Goal: Task Accomplishment & Management: Manage account settings

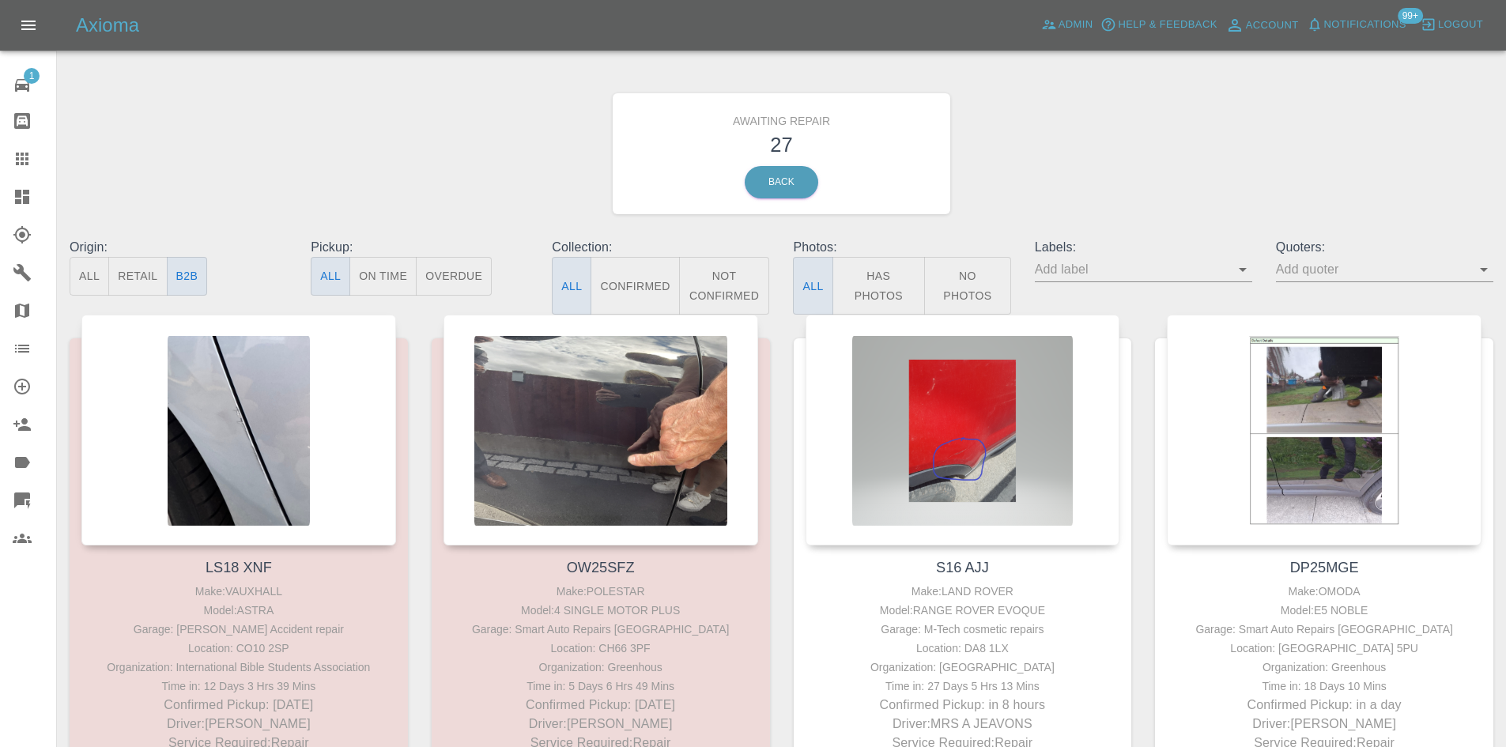
scroll to position [1107, 0]
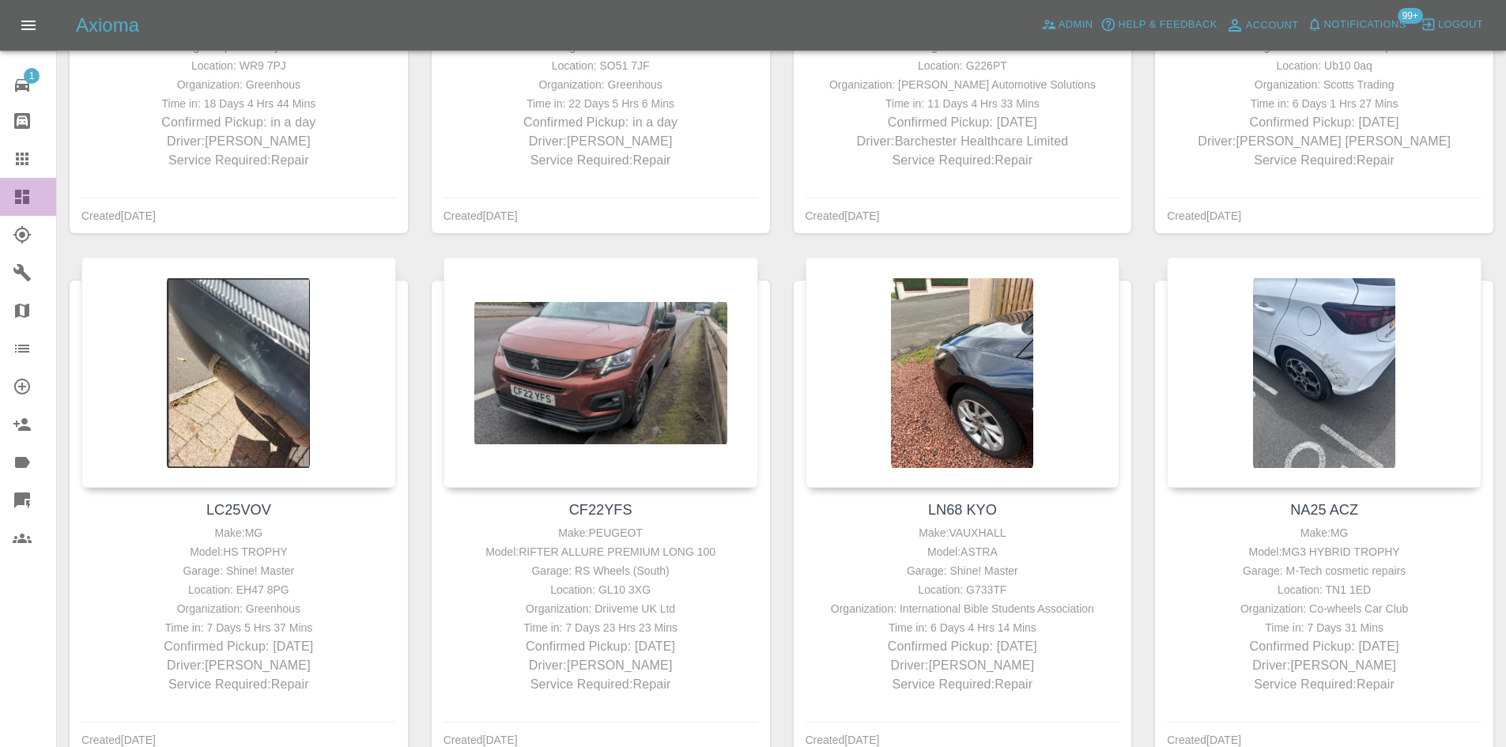
click at [2, 184] on link "Dashboard" at bounding box center [28, 197] width 56 height 38
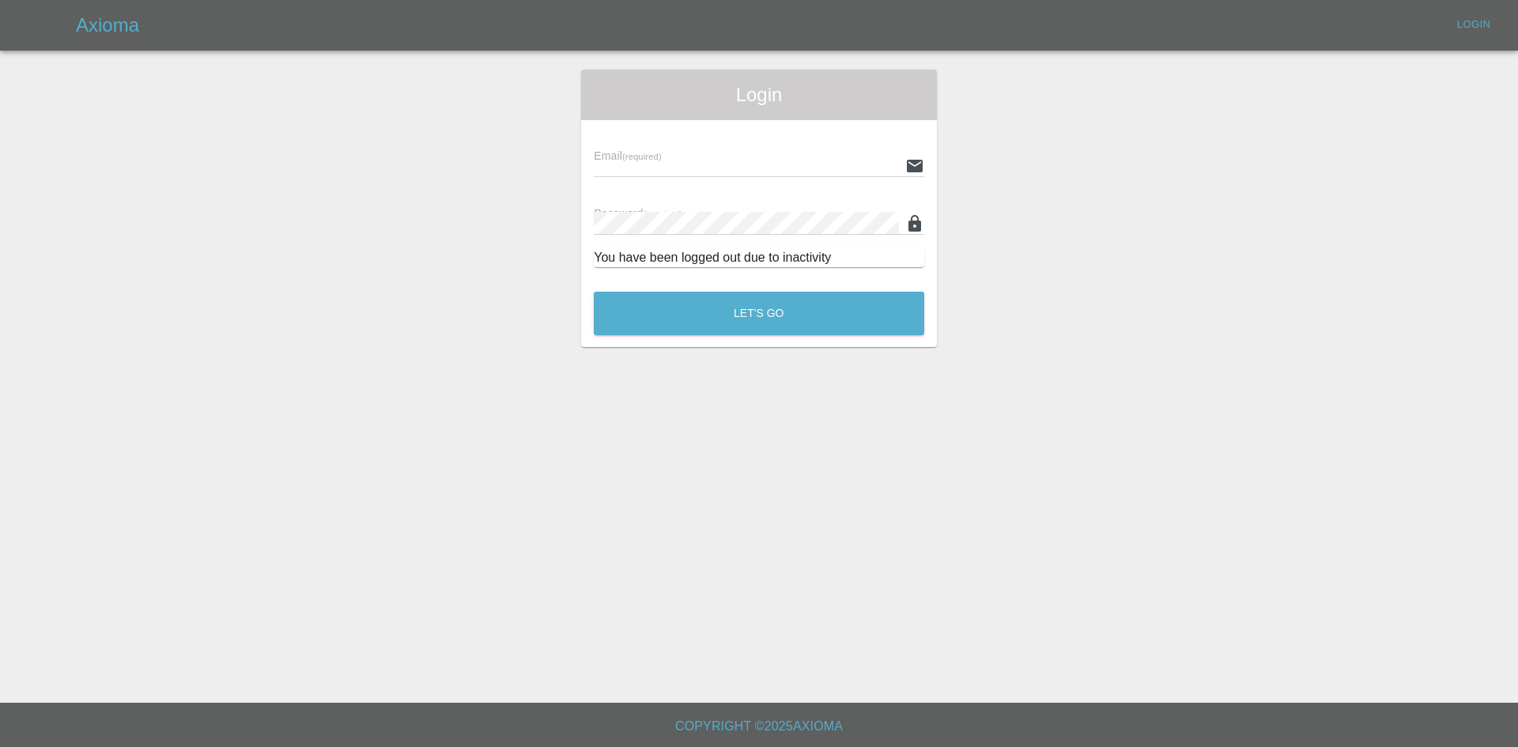
type input "[PERSON_NAME][EMAIL_ADDRESS][PERSON_NAME][DOMAIN_NAME]"
click at [701, 301] on button "Let's Go" at bounding box center [759, 313] width 330 height 43
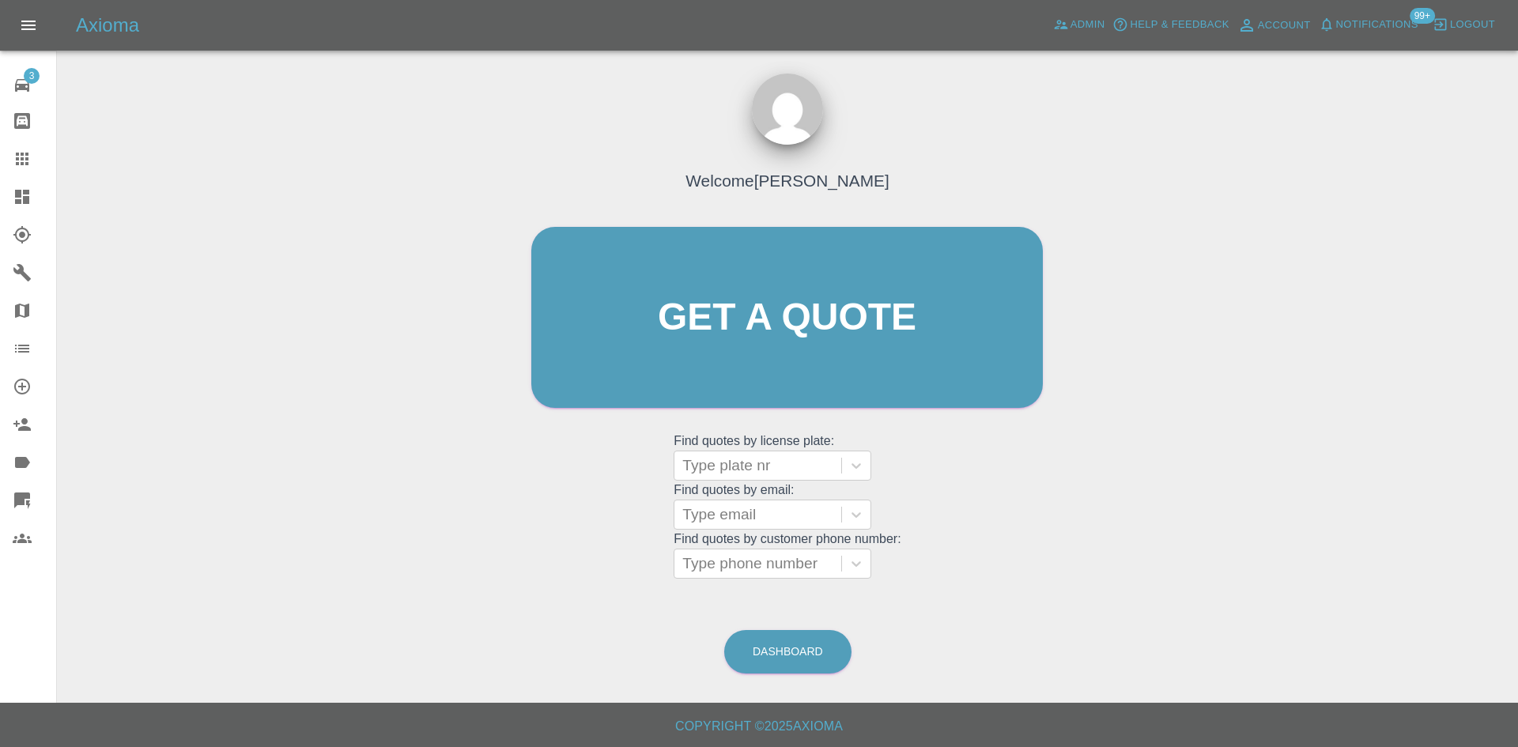
click at [29, 213] on link "Dashboard" at bounding box center [28, 197] width 56 height 38
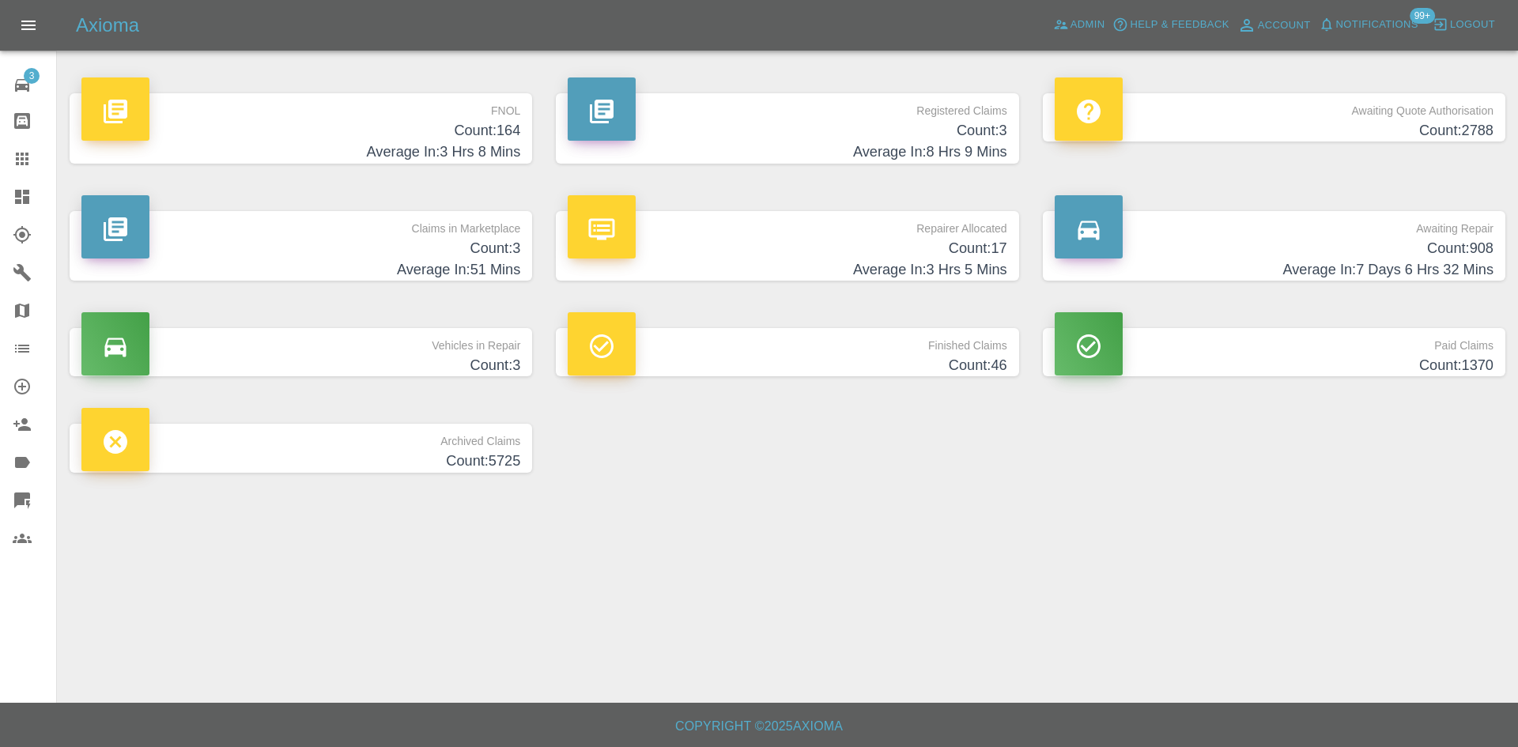
click at [816, 139] on h4 "Count: 3" at bounding box center [787, 130] width 439 height 21
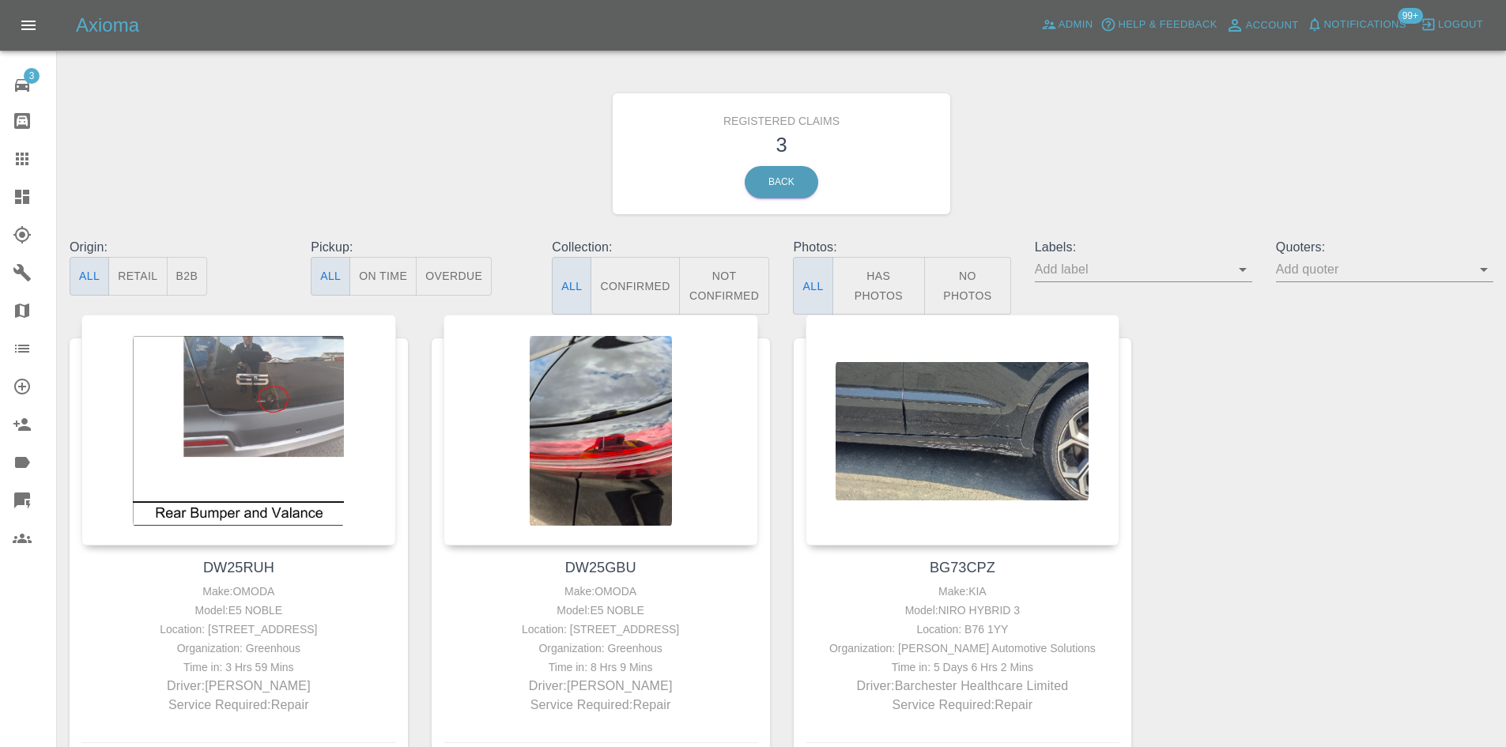
click at [0, 198] on link "Dashboard" at bounding box center [28, 197] width 56 height 38
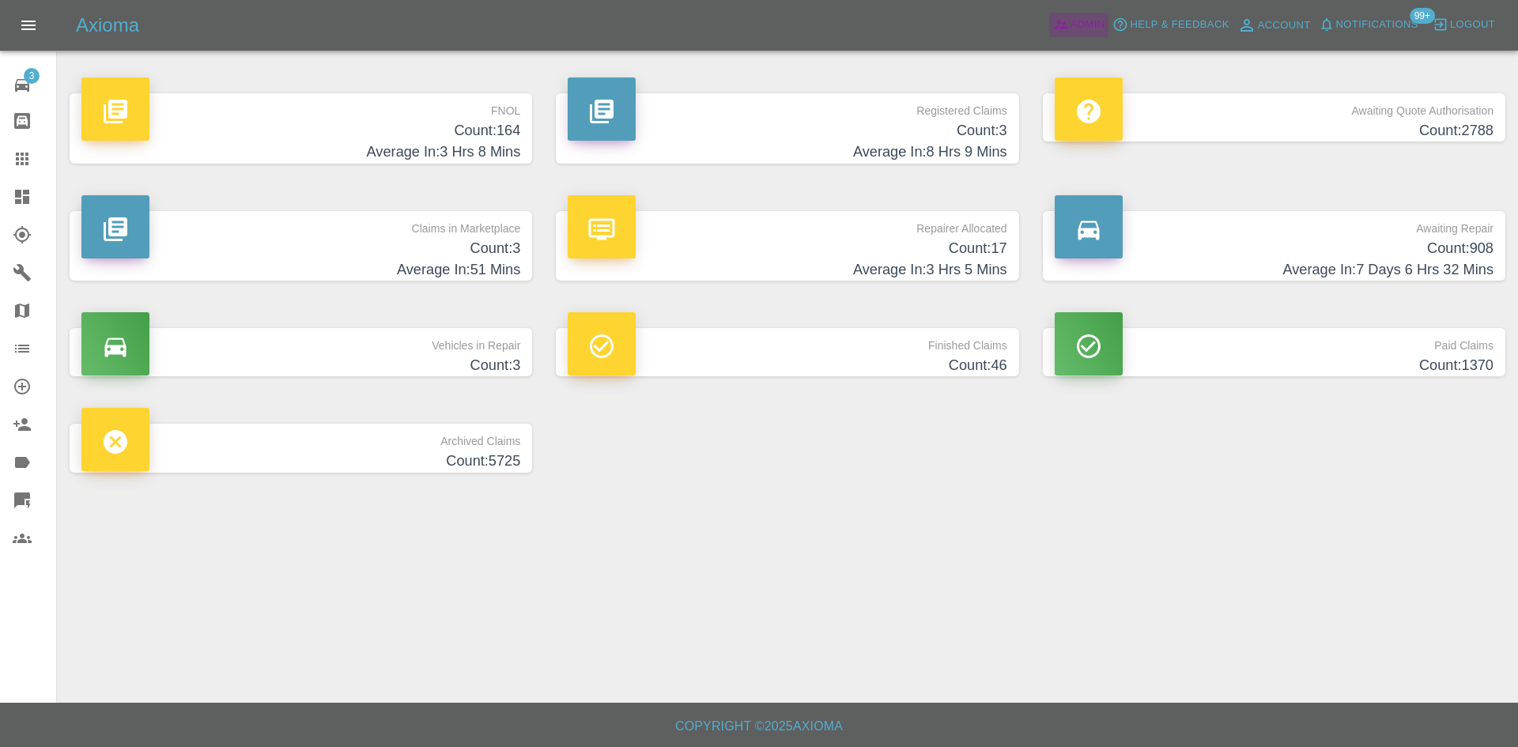
click at [1054, 31] on icon at bounding box center [1061, 25] width 16 height 16
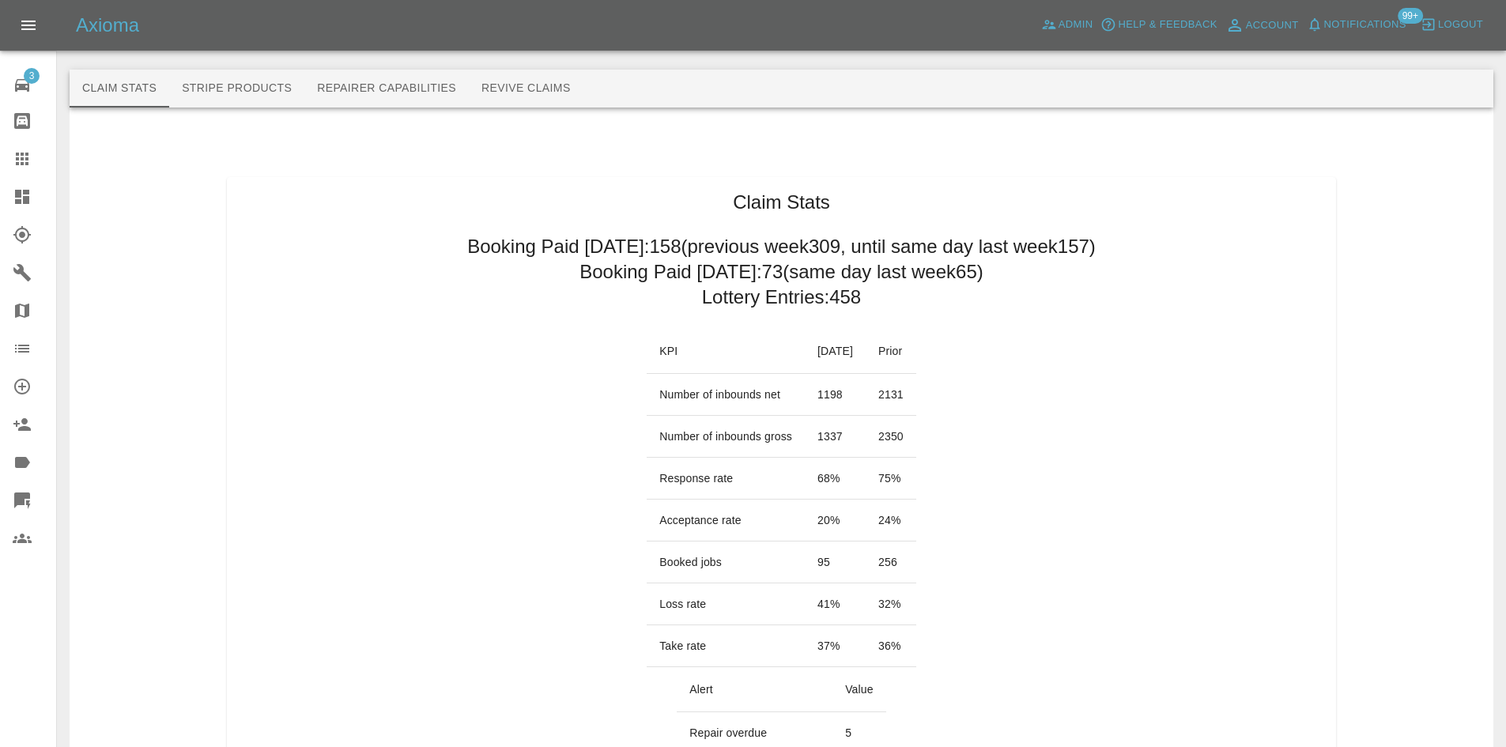
click at [32, 205] on div at bounding box center [35, 196] width 44 height 19
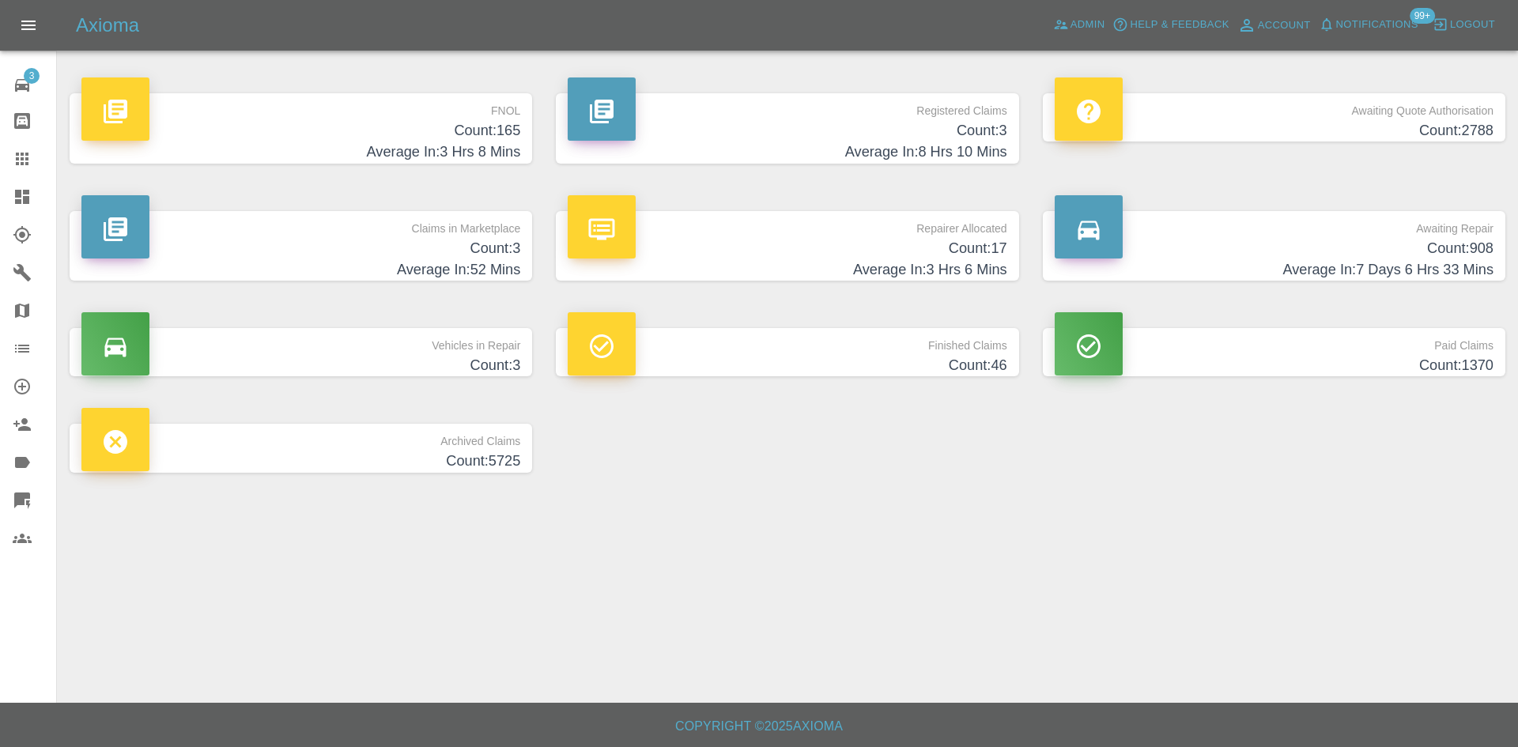
click at [1291, 259] on h4 "Average In: 7 Days 6 Hrs 33 Mins" at bounding box center [1274, 269] width 439 height 21
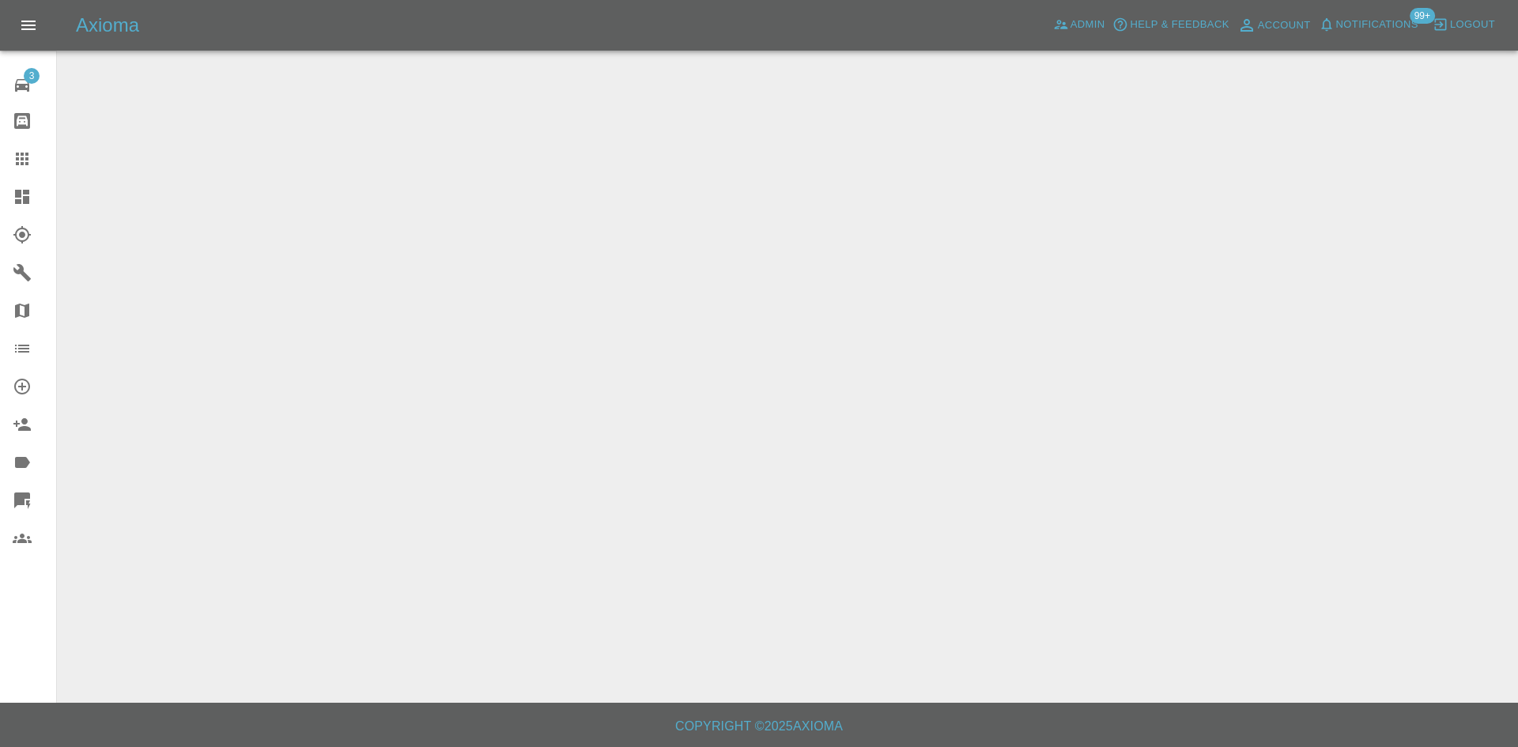
click at [6, 188] on link "Dashboard" at bounding box center [28, 197] width 56 height 38
click at [13, 192] on icon at bounding box center [22, 196] width 19 height 19
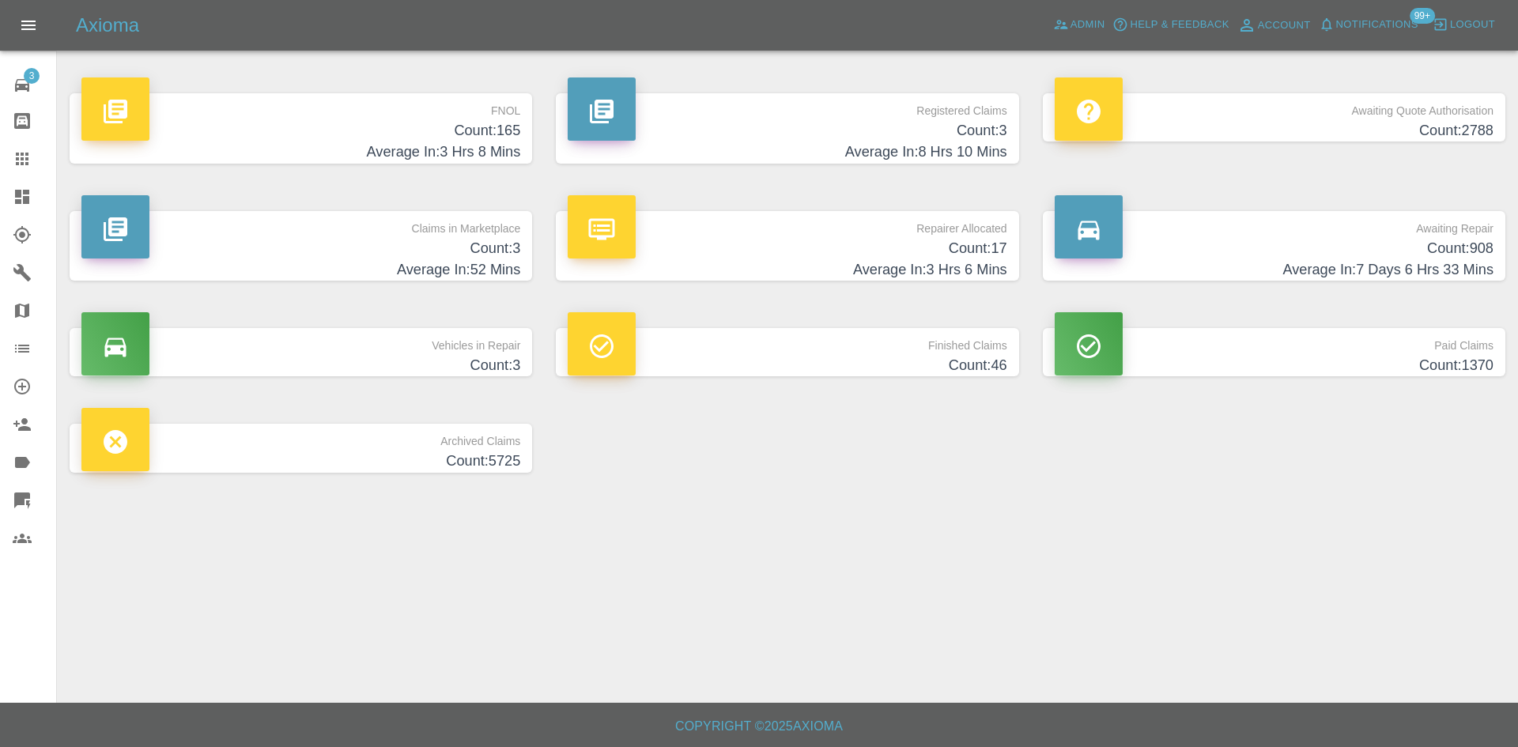
click at [840, 354] on p "Finished Claims" at bounding box center [787, 341] width 439 height 27
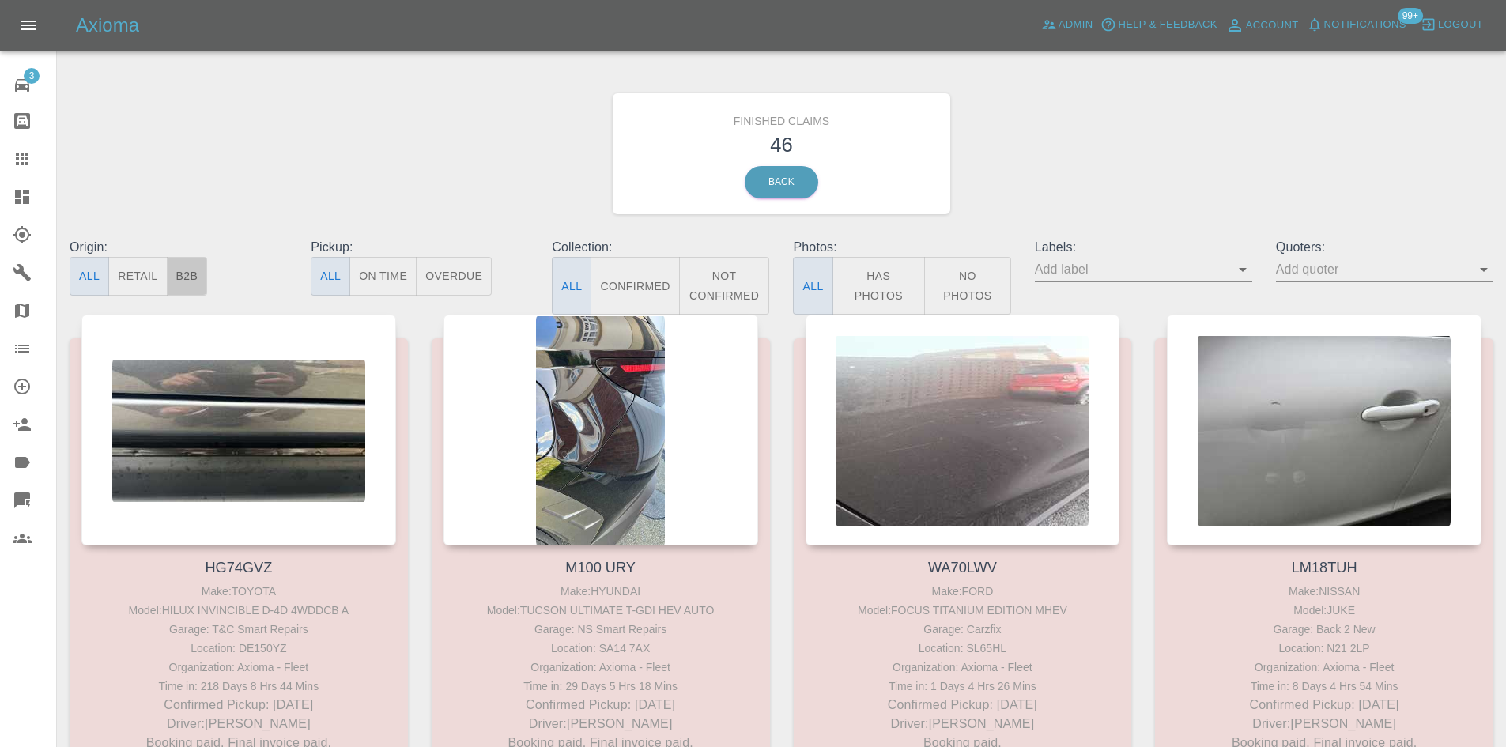
click at [202, 262] on button "B2B" at bounding box center [187, 276] width 41 height 39
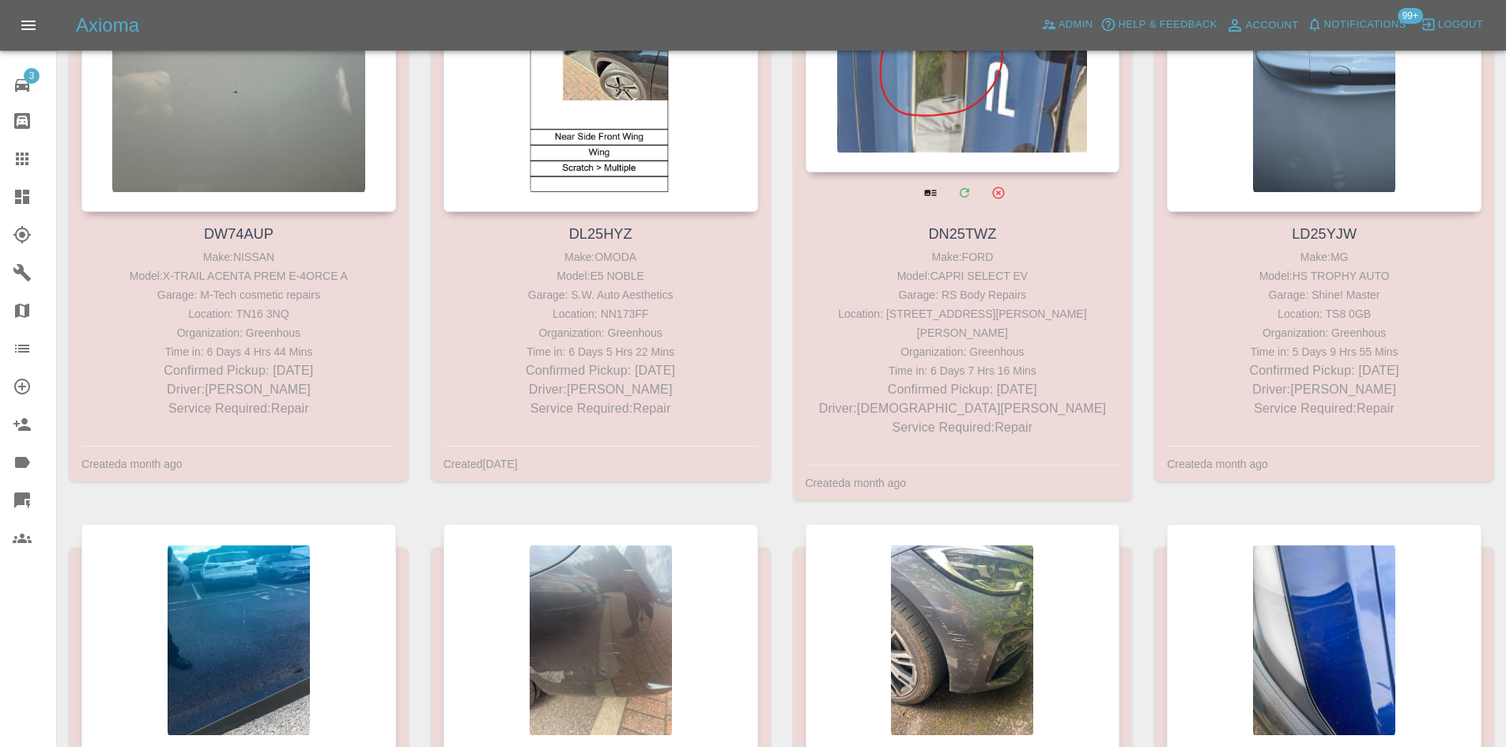
scroll to position [2530, 0]
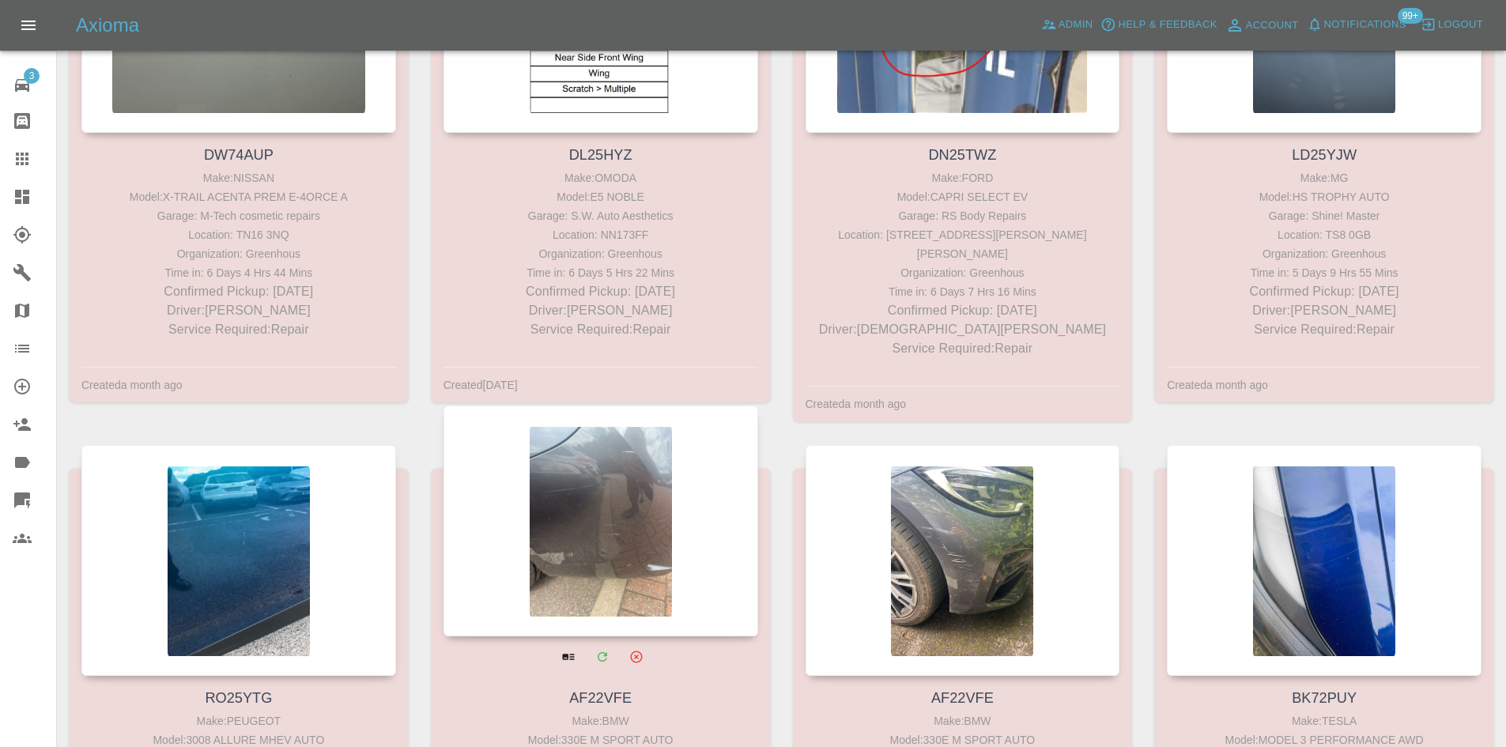
click at [702, 504] on div at bounding box center [601, 521] width 315 height 231
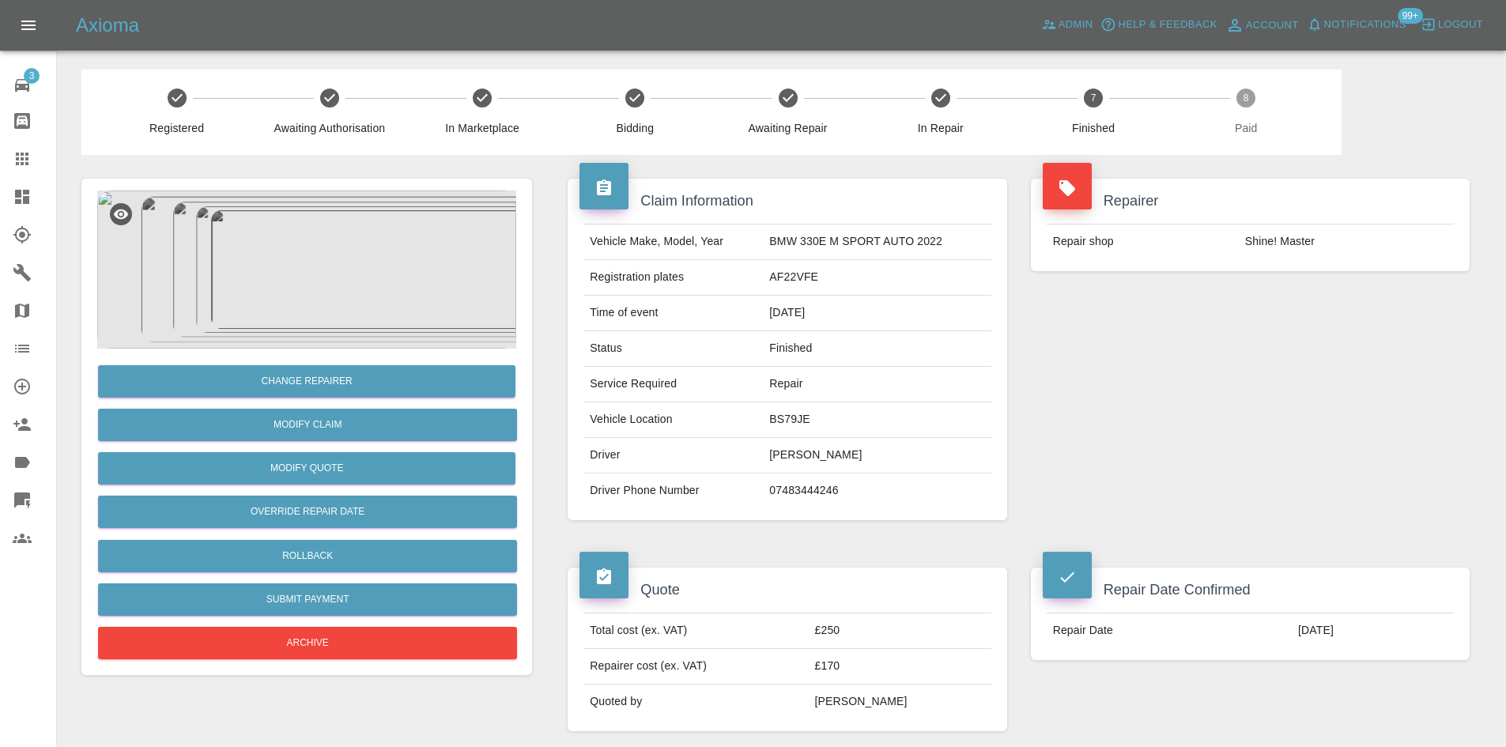
click at [785, 284] on td "AF22VFE" at bounding box center [877, 278] width 228 height 36
click at [788, 283] on td "AF22VFE" at bounding box center [877, 278] width 228 height 36
copy td "AF22VFE"
click at [34, 164] on div at bounding box center [35, 158] width 44 height 19
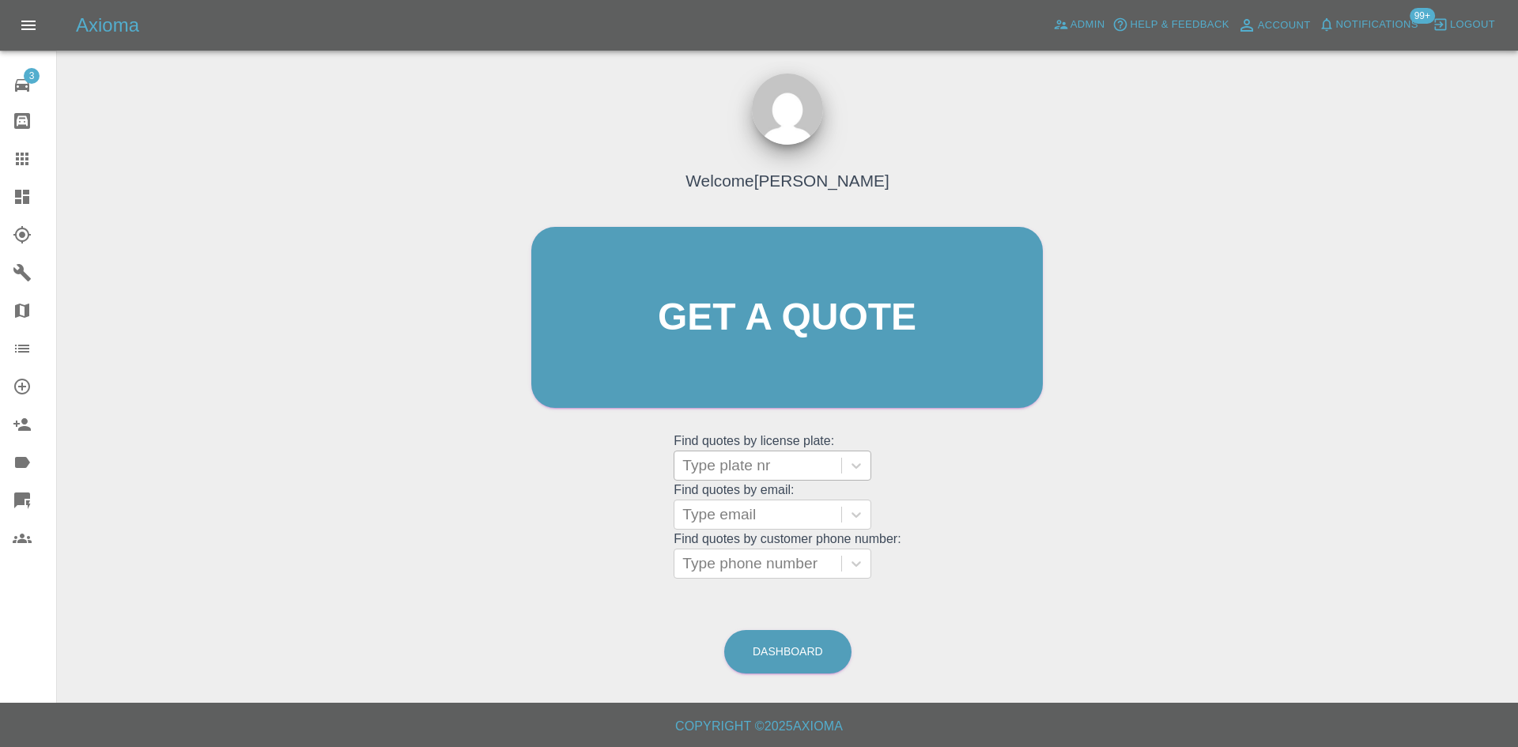
click at [708, 455] on div at bounding box center [757, 466] width 151 height 22
paste input "OW25SFZ"
type input "OW25SFZ"
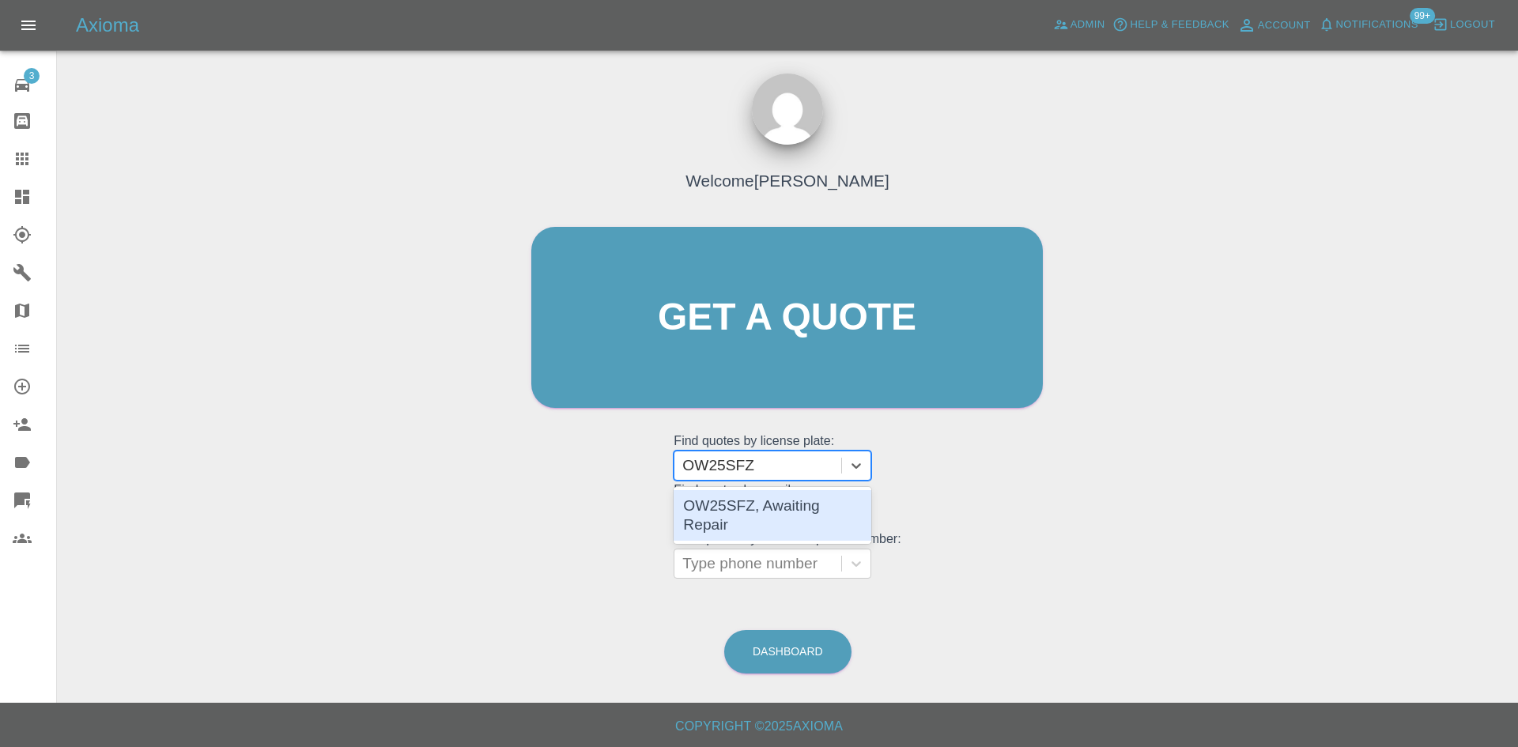
click at [771, 515] on div "OW25SFZ, Awaiting Repair" at bounding box center [773, 515] width 198 height 51
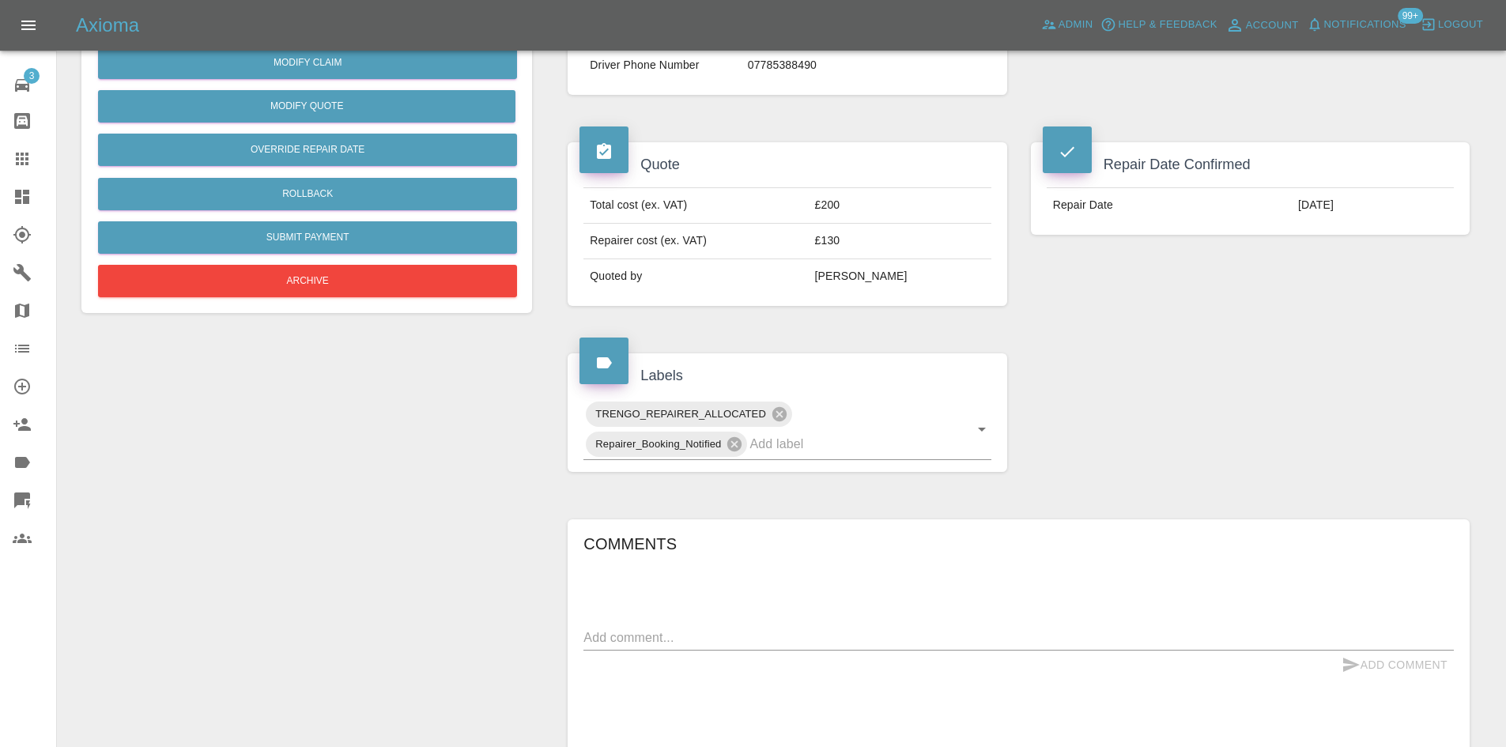
scroll to position [553, 0]
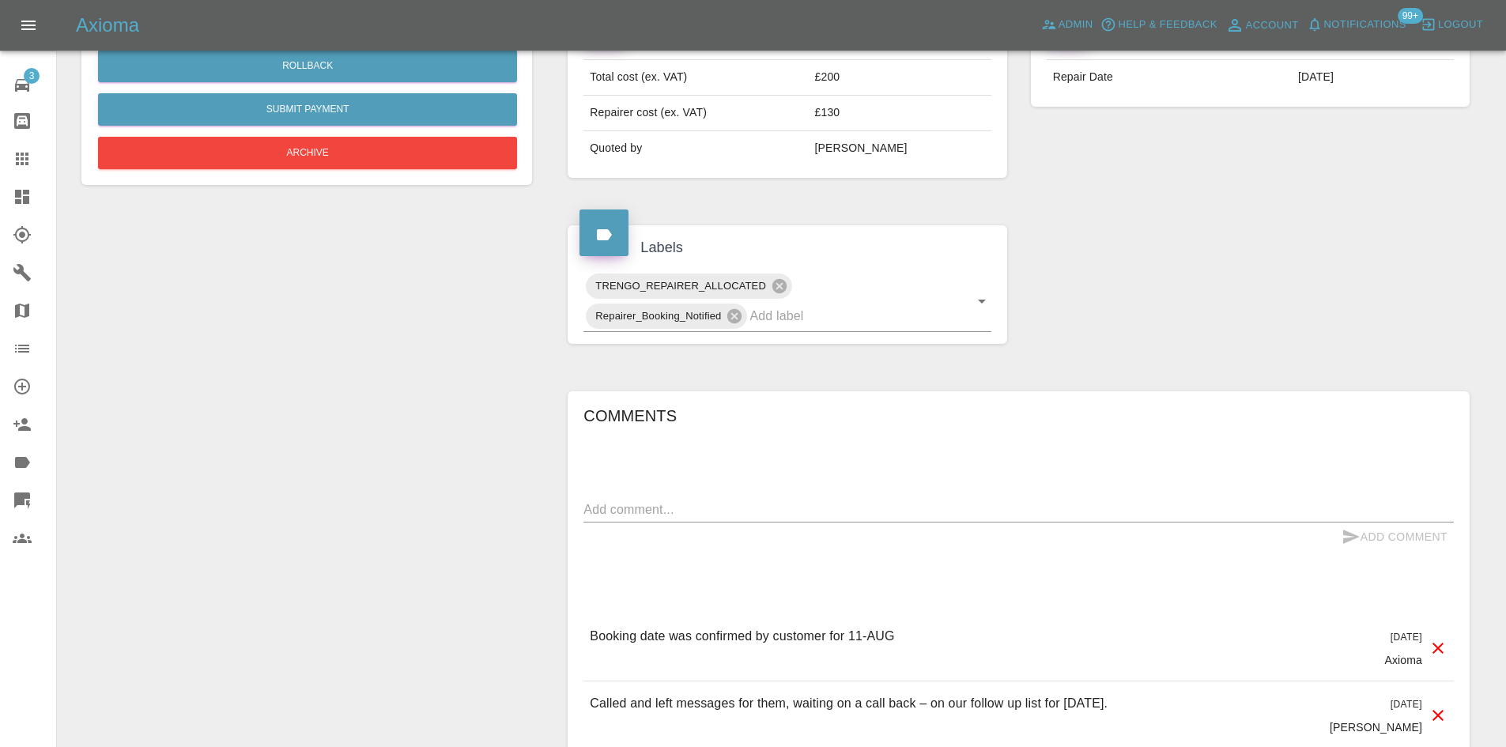
click at [694, 500] on div "x" at bounding box center [1018, 509] width 870 height 25
type textarea "Complete"
click at [1391, 529] on button "Add Comment" at bounding box center [1394, 537] width 119 height 29
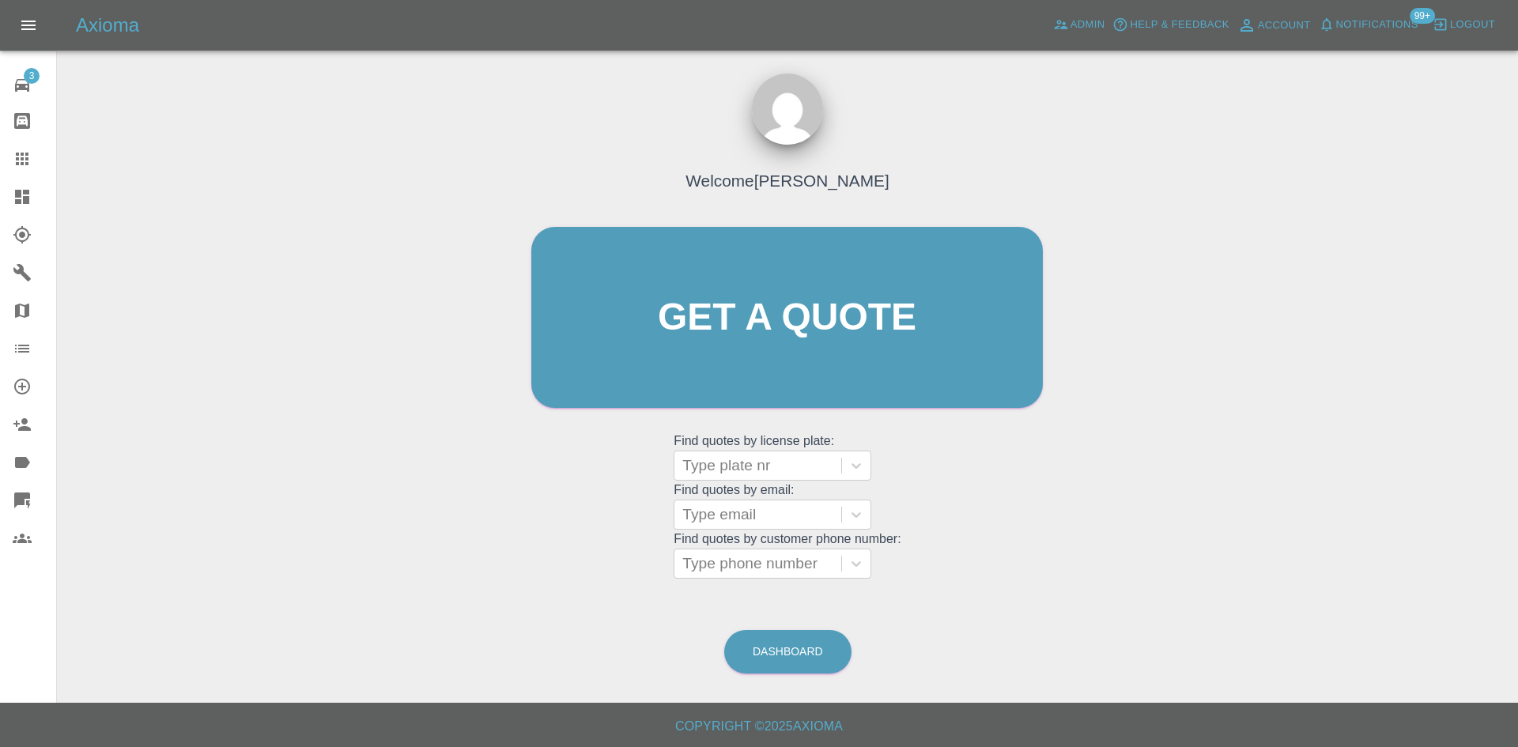
click at [29, 200] on icon at bounding box center [22, 197] width 14 height 14
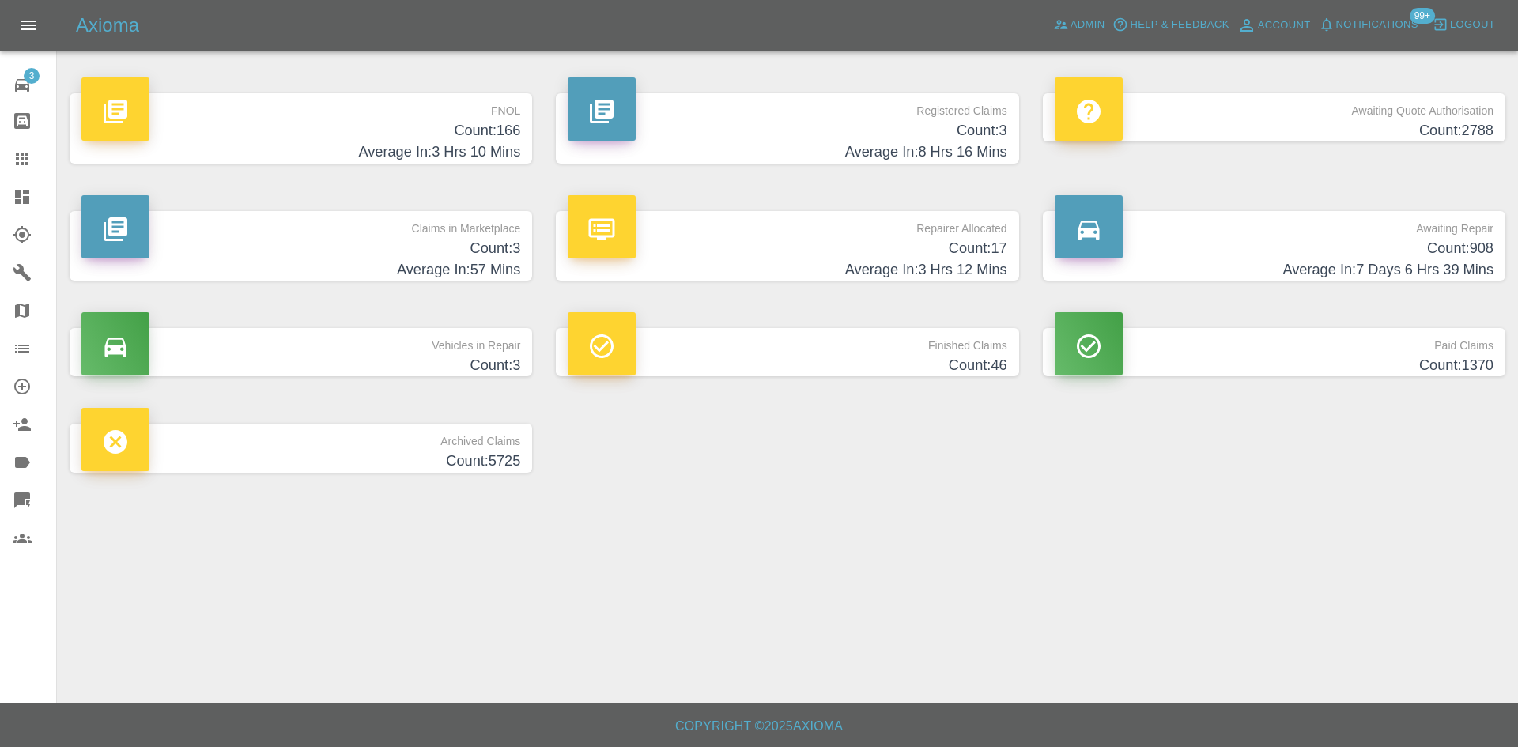
click at [576, 584] on main "FNOL Count: 166 Average In: 3 Hrs 10 Mins Registered Claims Count: 3 Average In…" at bounding box center [759, 351] width 1518 height 703
click at [0, 206] on link "Dashboard" at bounding box center [28, 197] width 56 height 38
click at [7, 192] on link "Dashboard" at bounding box center [28, 197] width 56 height 38
click at [530, 238] on link "Claims in Marketplace Count: 3 Average In: 57 Mins" at bounding box center [301, 246] width 462 height 70
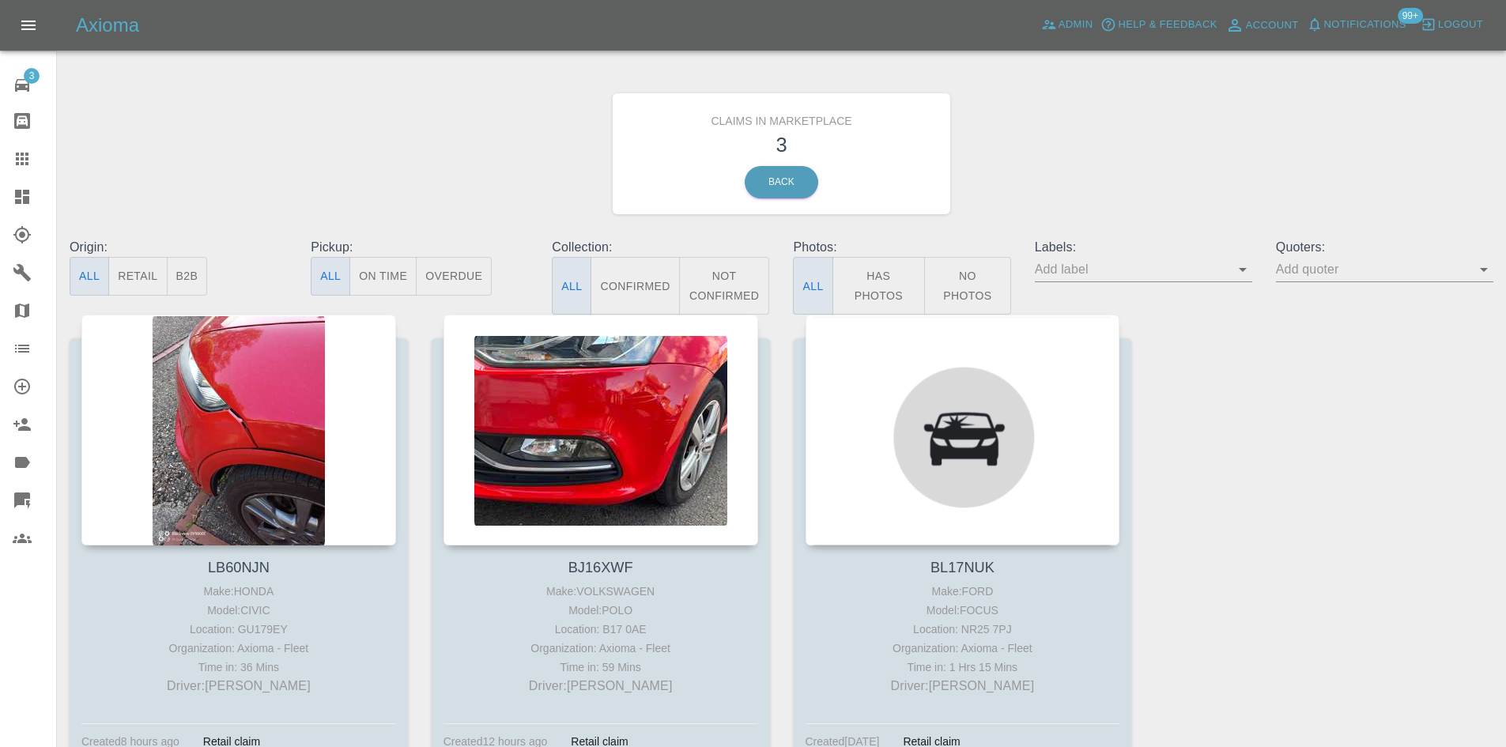
click at [22, 198] on icon at bounding box center [22, 196] width 19 height 19
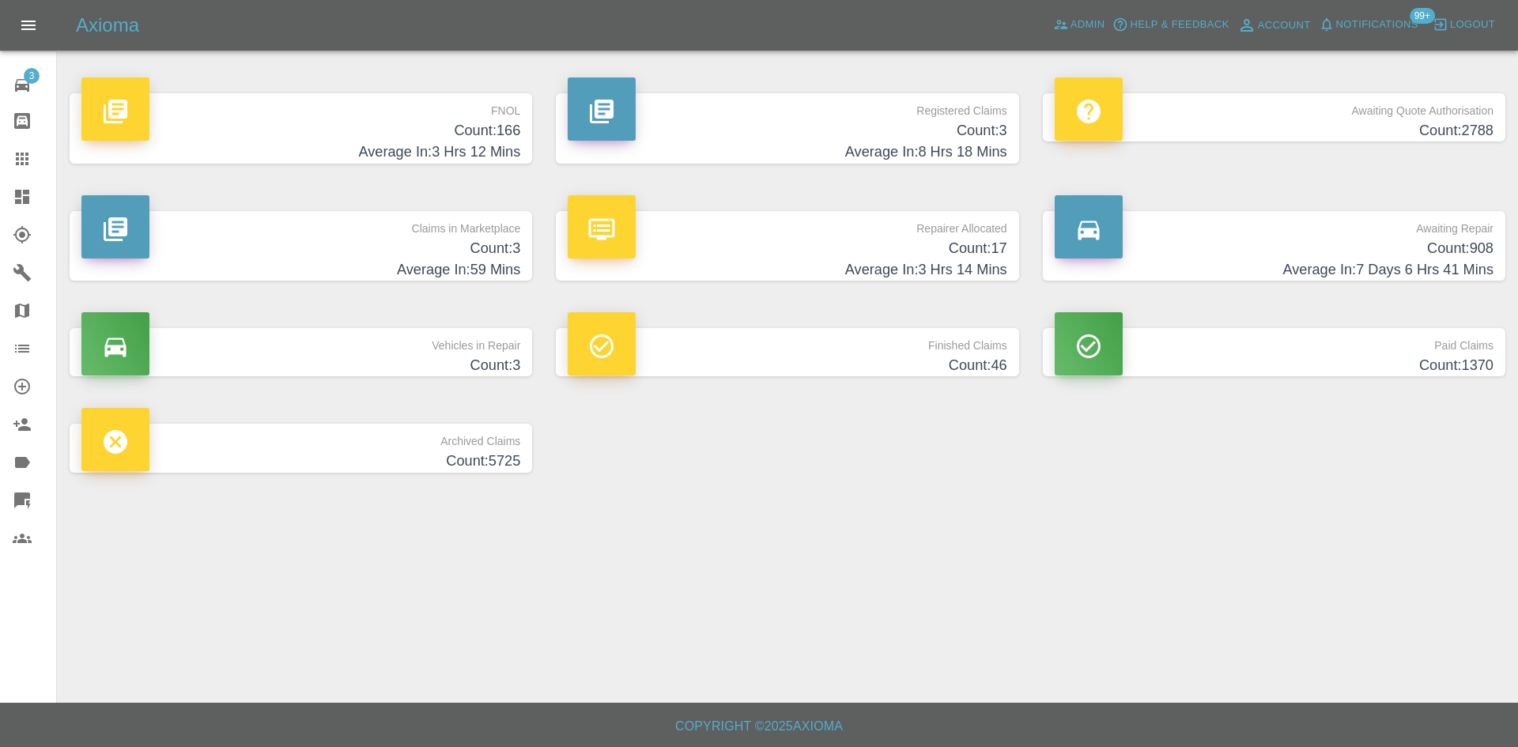
click at [934, 267] on h4 "Average In: 3 Hrs 14 Mins" at bounding box center [787, 269] width 439 height 21
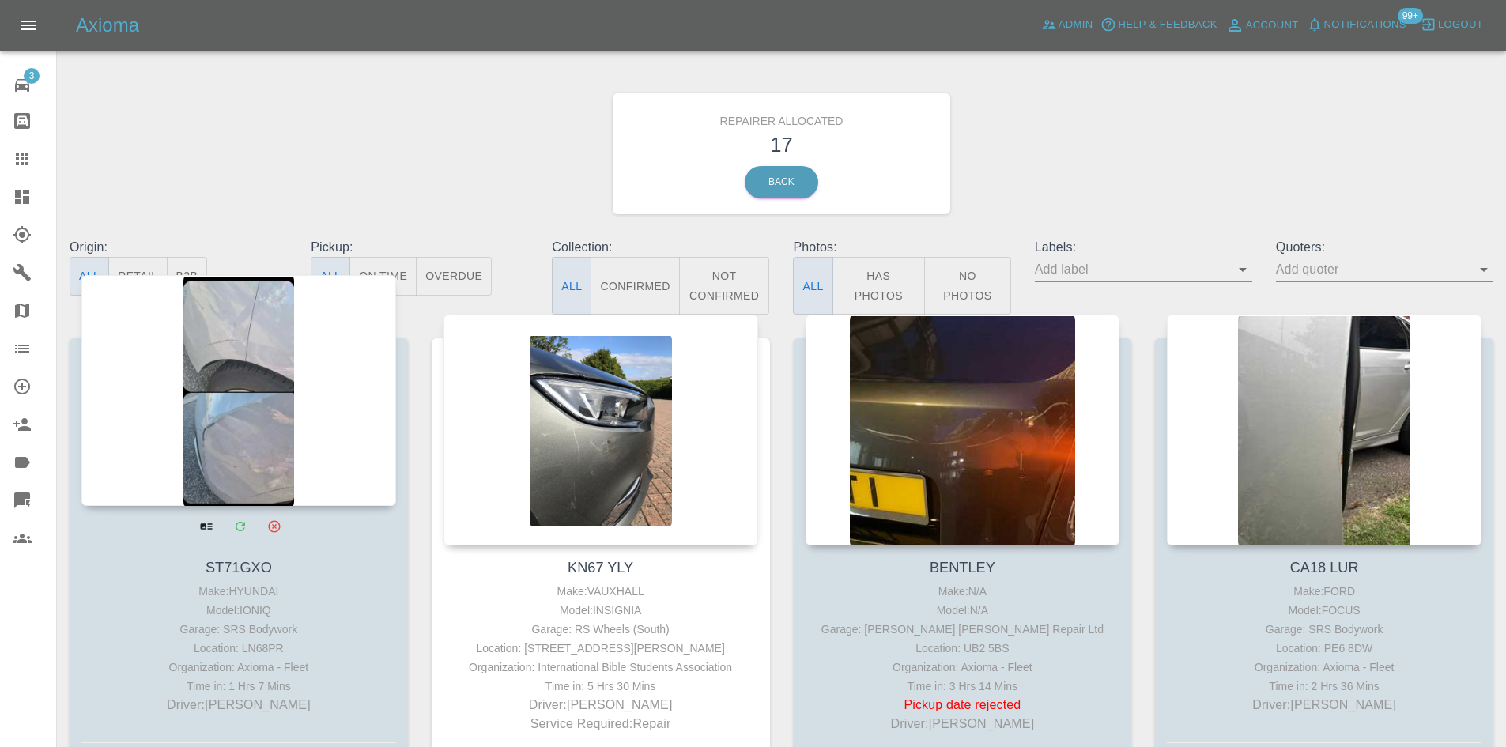
scroll to position [158, 0]
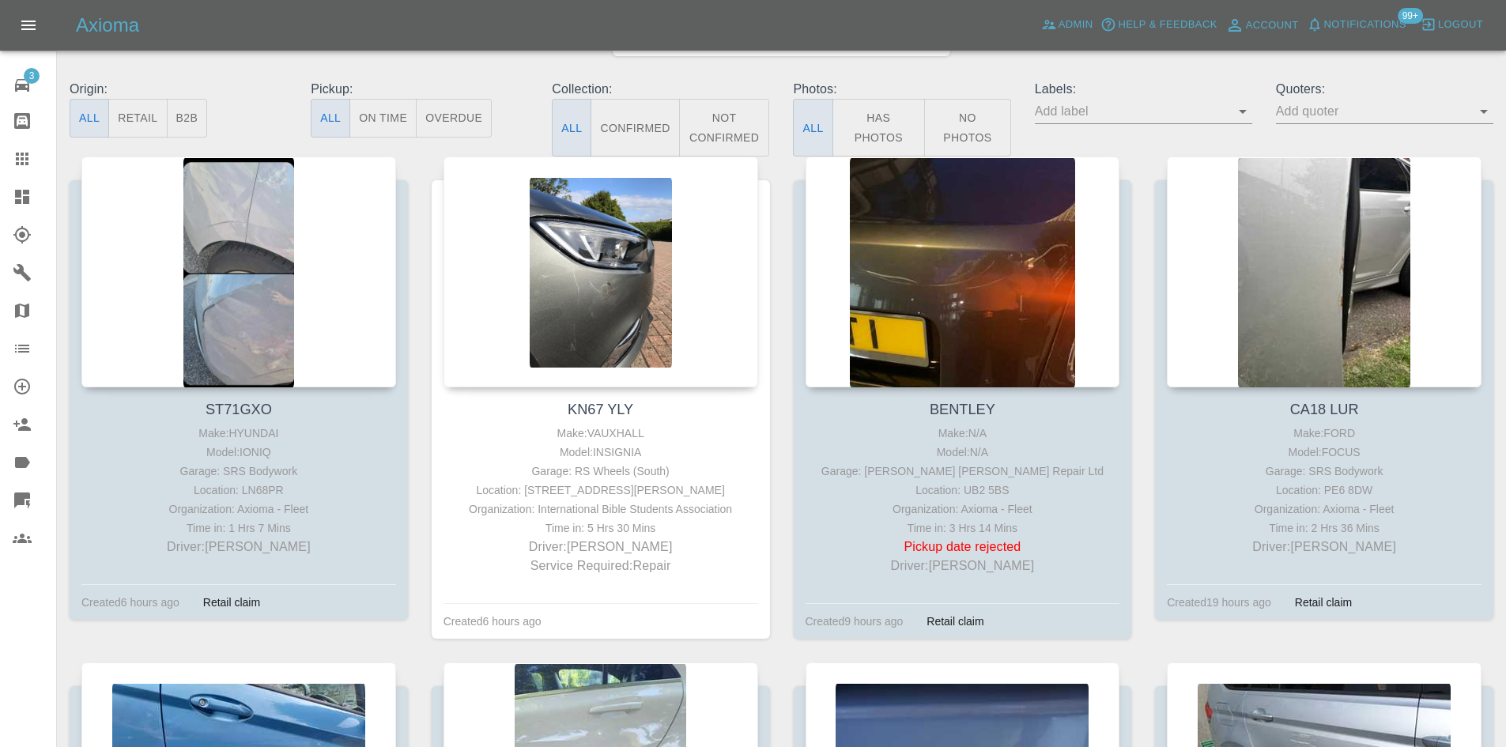
click at [179, 115] on button "B2B" at bounding box center [187, 118] width 41 height 39
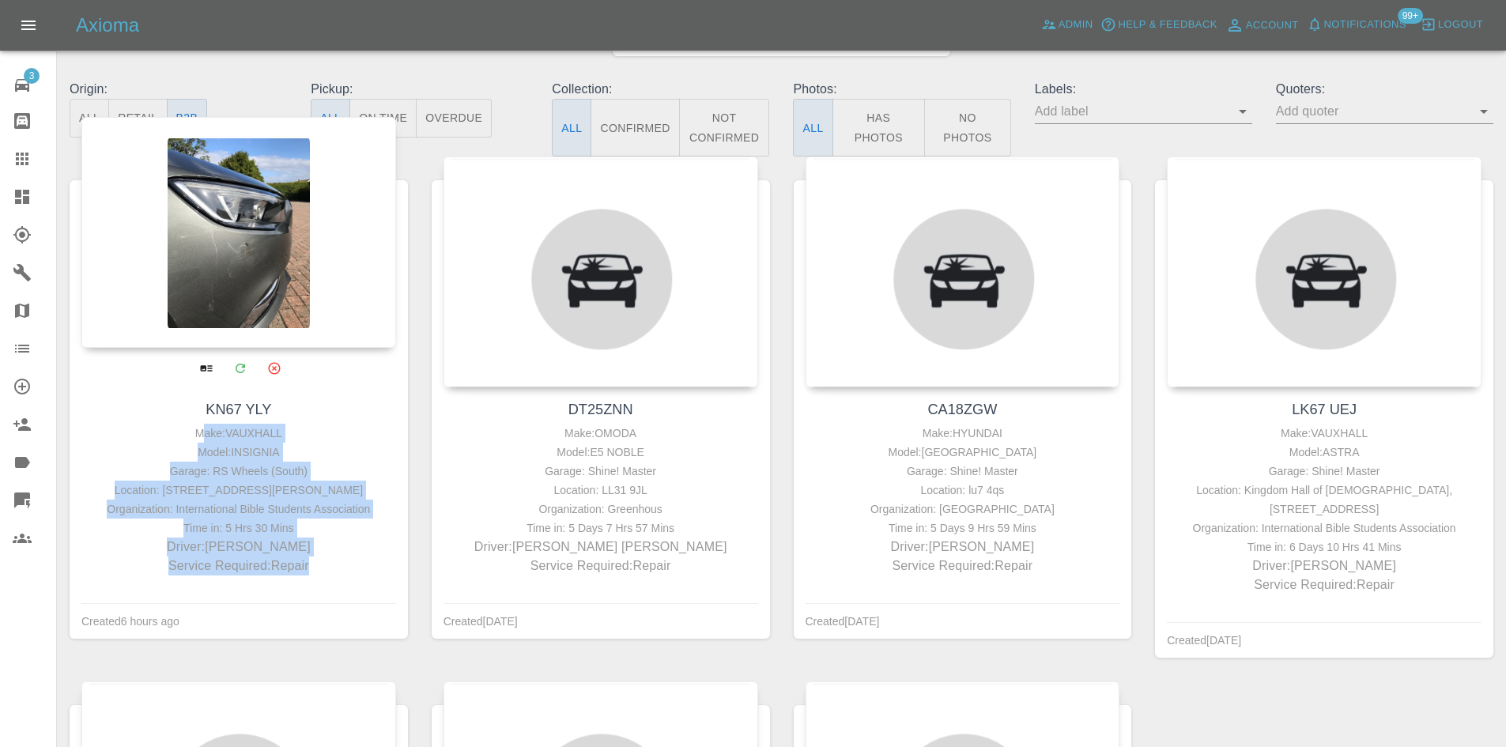
drag, startPoint x: 314, startPoint y: 585, endPoint x: 206, endPoint y: 433, distance: 186.0
click at [206, 433] on div "Make: VAUXHALL Model: INSIGNIA Garage: RS Wheels (South) Location: 277A Painswi…" at bounding box center [238, 500] width 307 height 152
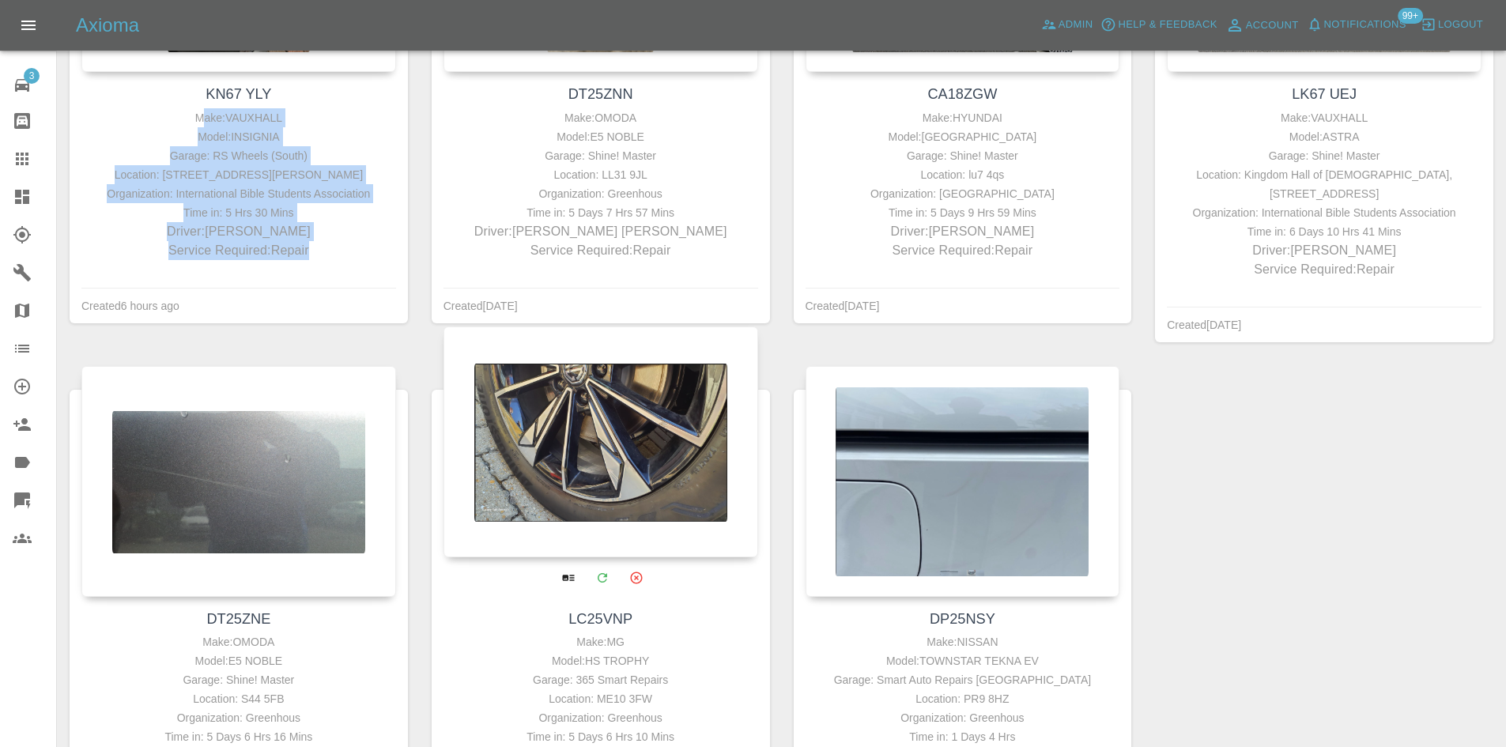
scroll to position [474, 0]
click at [573, 504] on div at bounding box center [601, 441] width 315 height 231
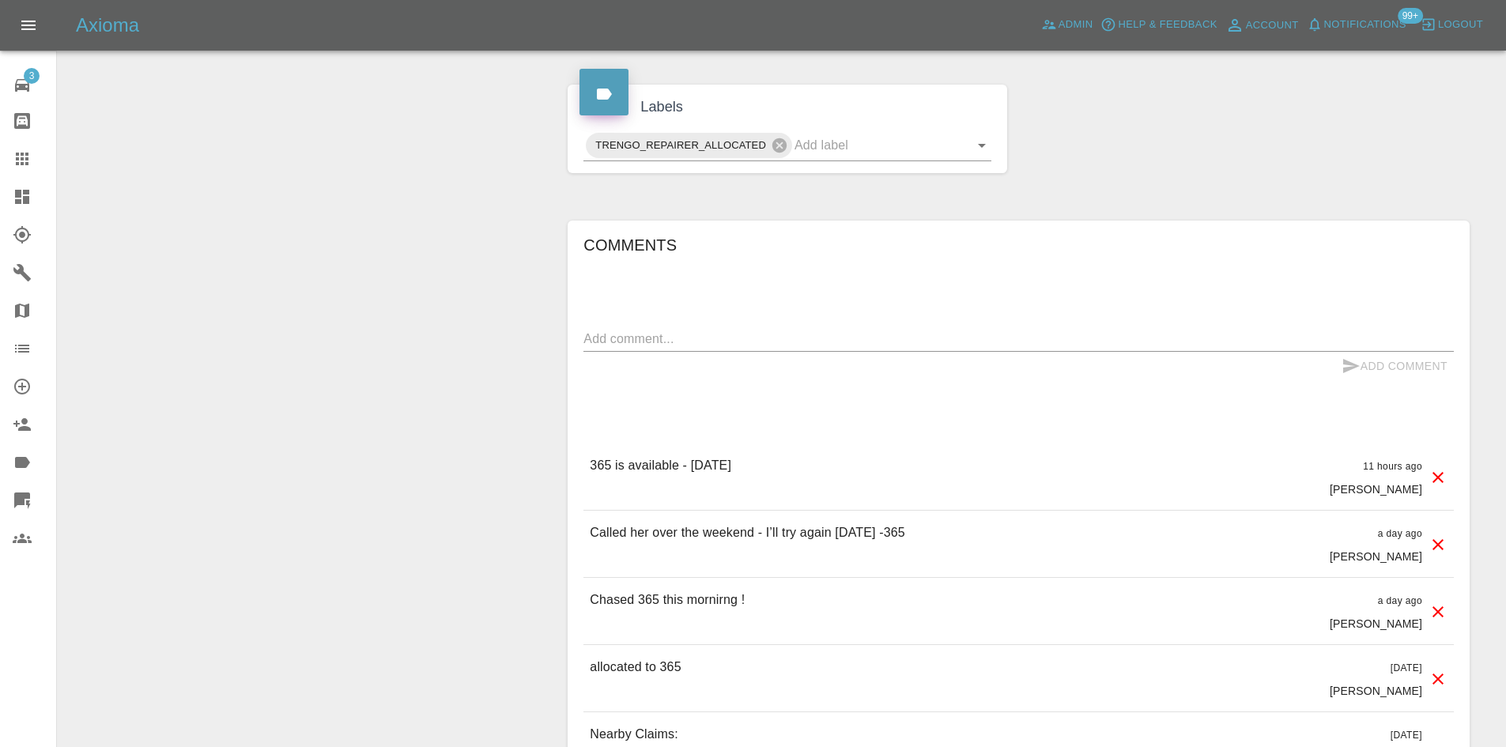
scroll to position [666, 0]
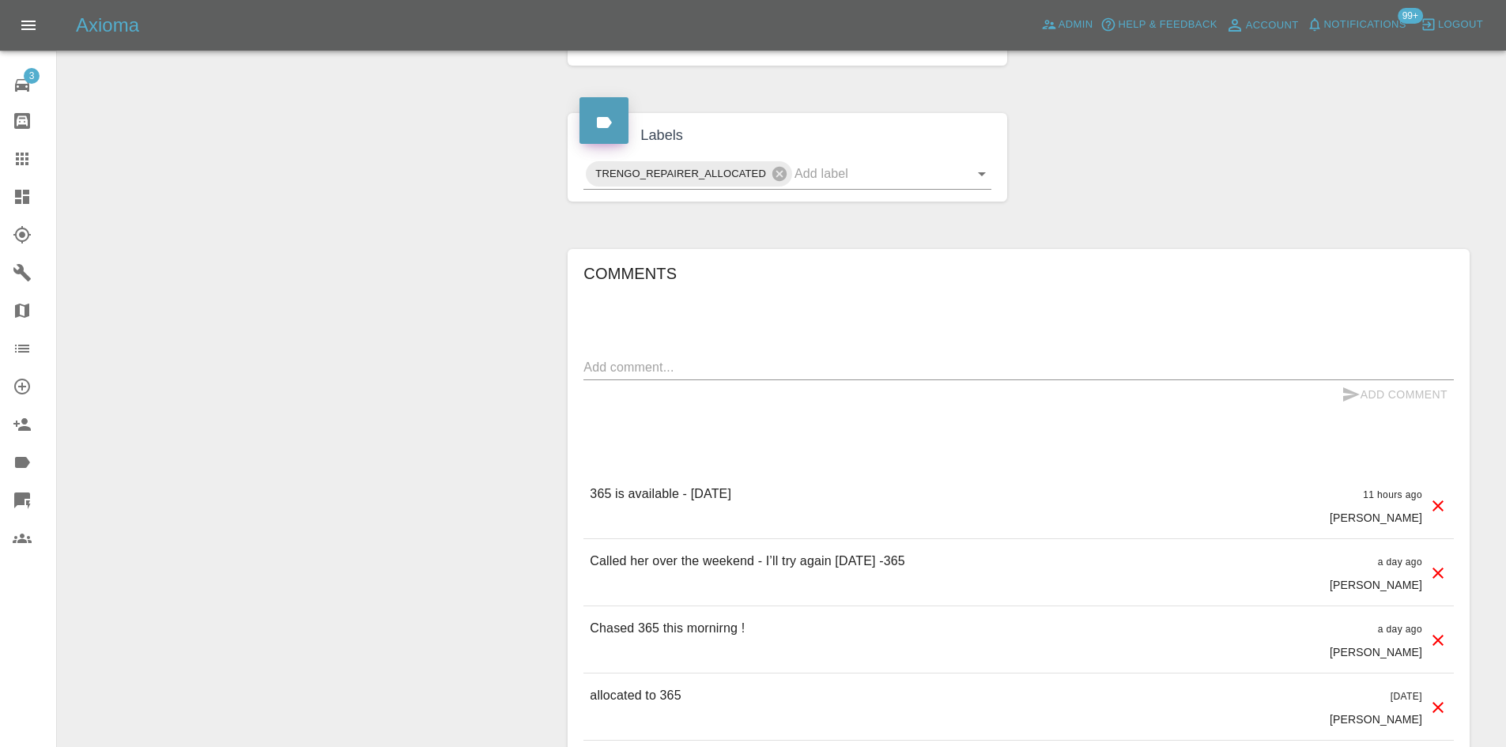
click at [685, 379] on div "x" at bounding box center [1018, 367] width 870 height 25
type textarea "Chased repairer"
click at [1374, 408] on button "Add Comment" at bounding box center [1394, 394] width 119 height 29
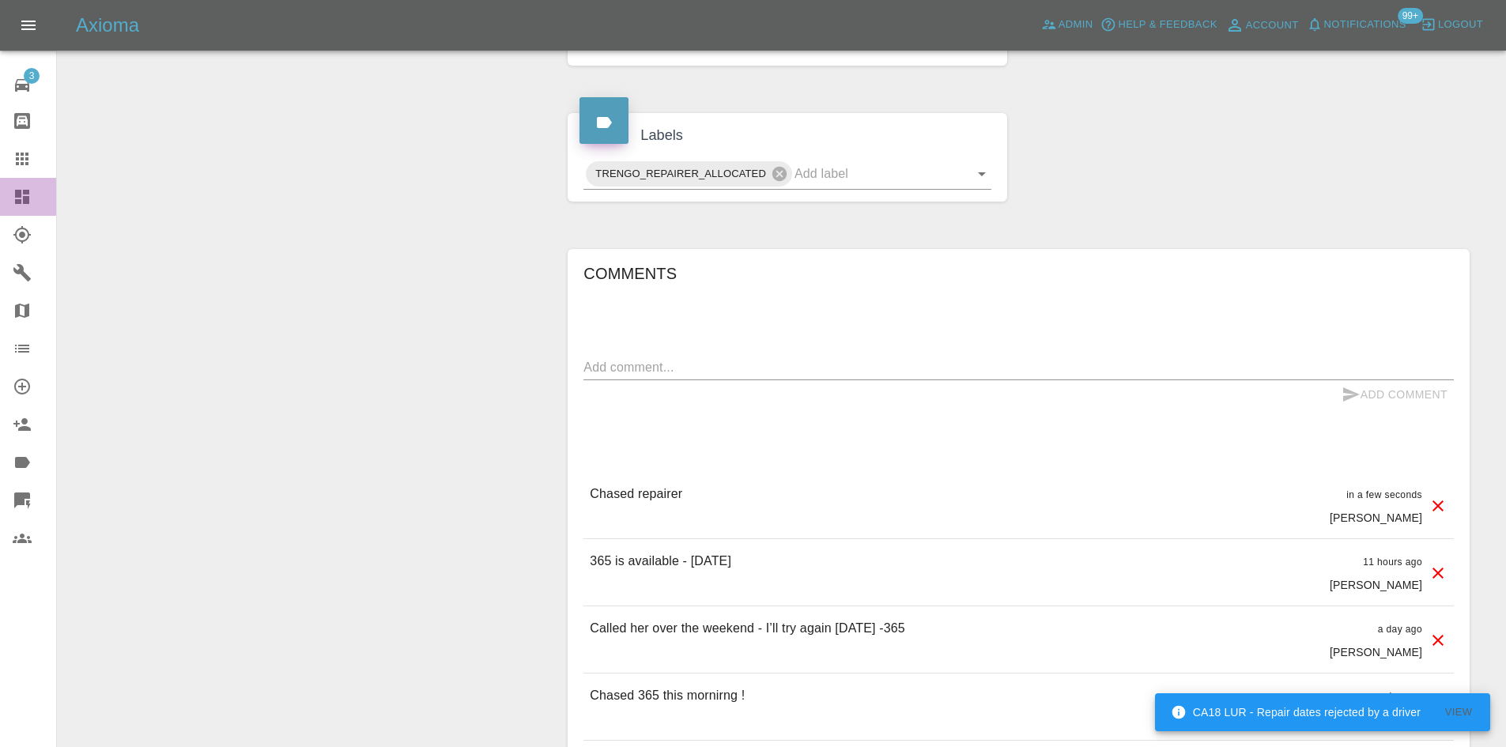
click at [33, 202] on div at bounding box center [35, 196] width 44 height 19
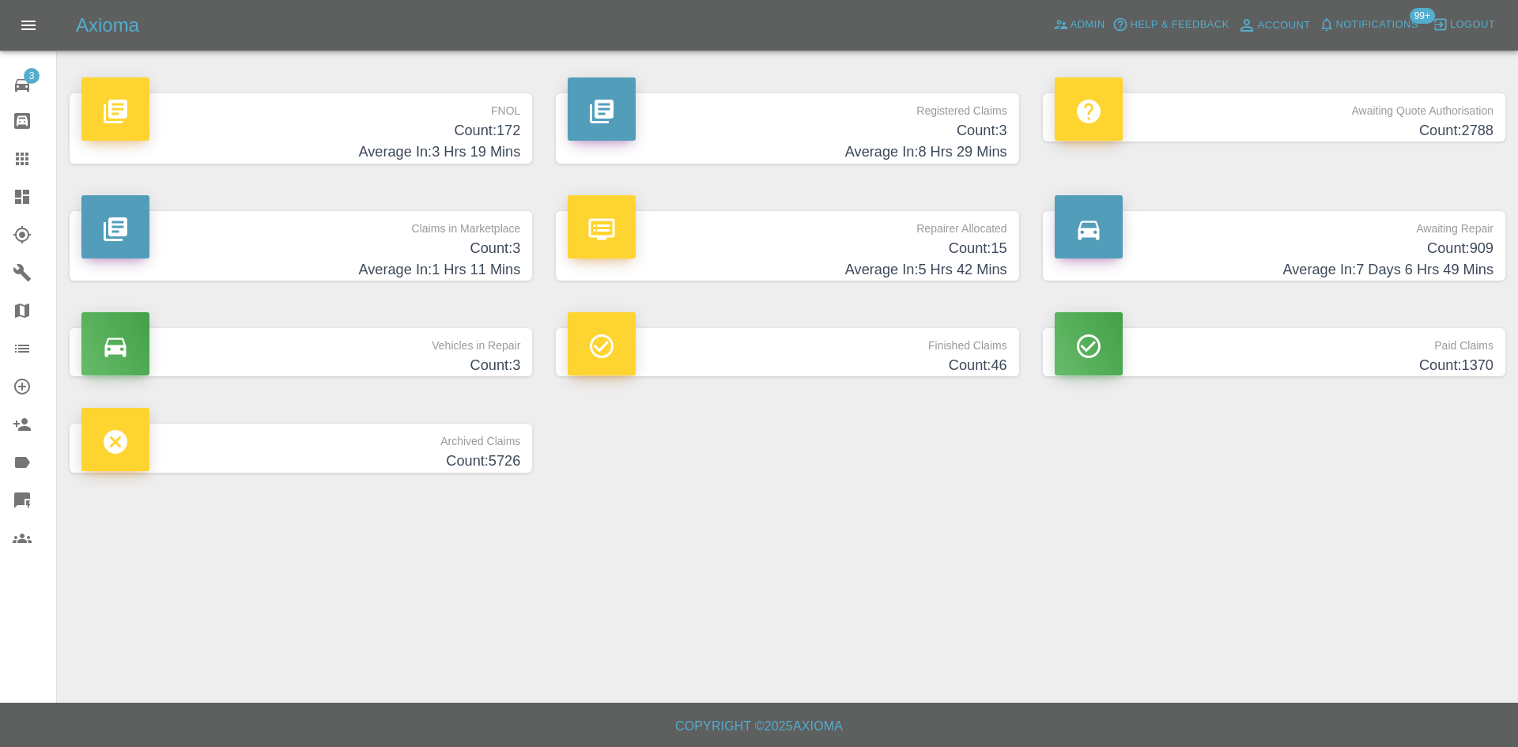
click at [1301, 262] on h4 "Average In: 7 Days 6 Hrs 49 Mins" at bounding box center [1274, 269] width 439 height 21
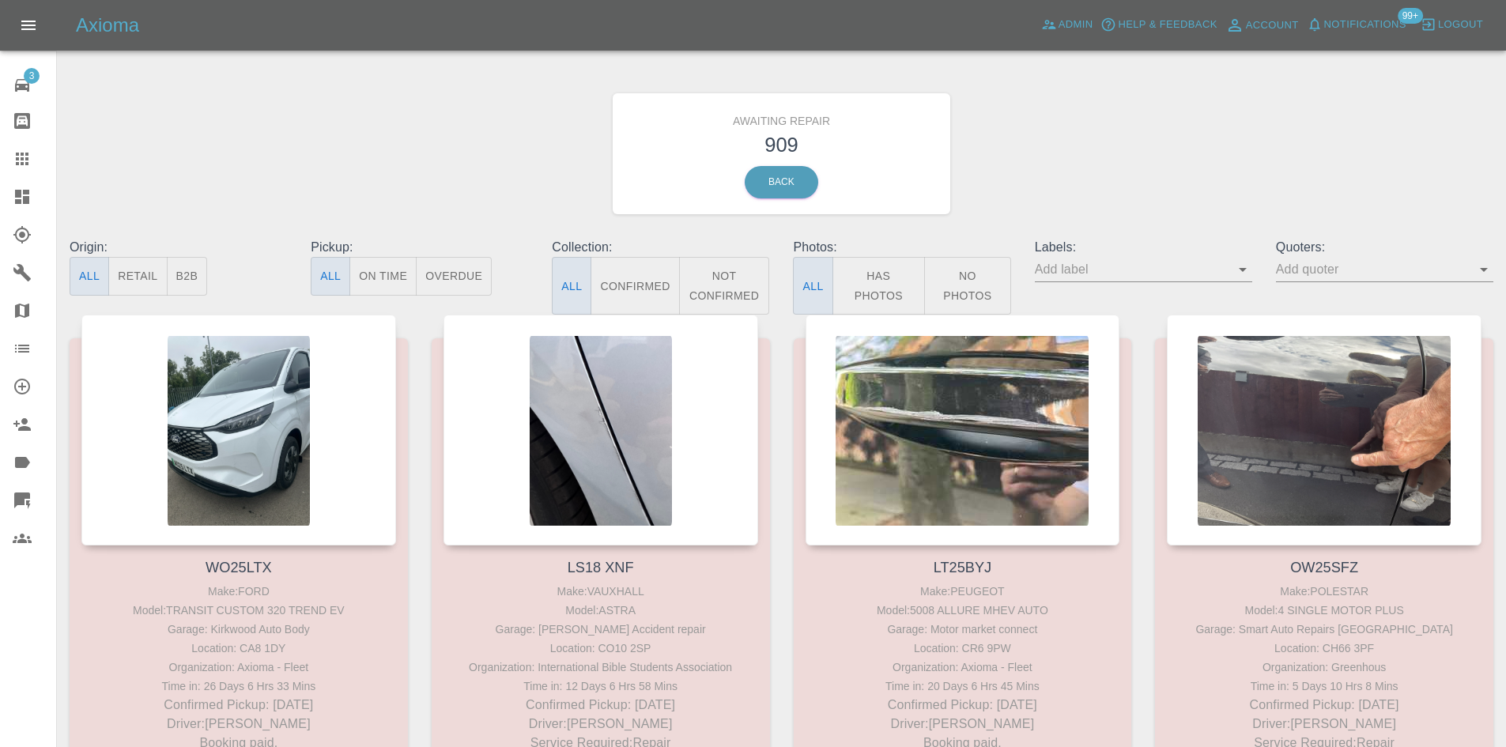
click at [188, 277] on button "B2B" at bounding box center [187, 276] width 41 height 39
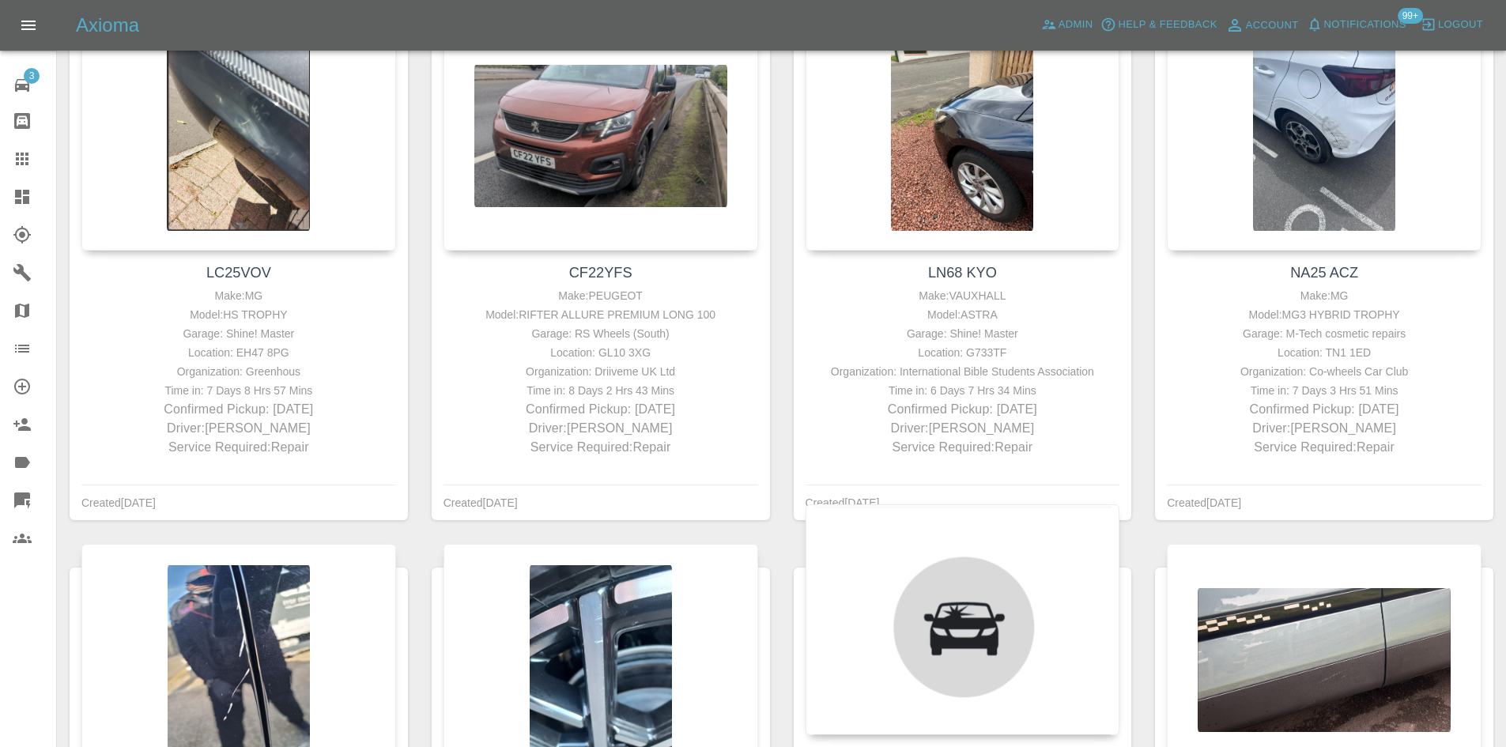
scroll to position [1423, 0]
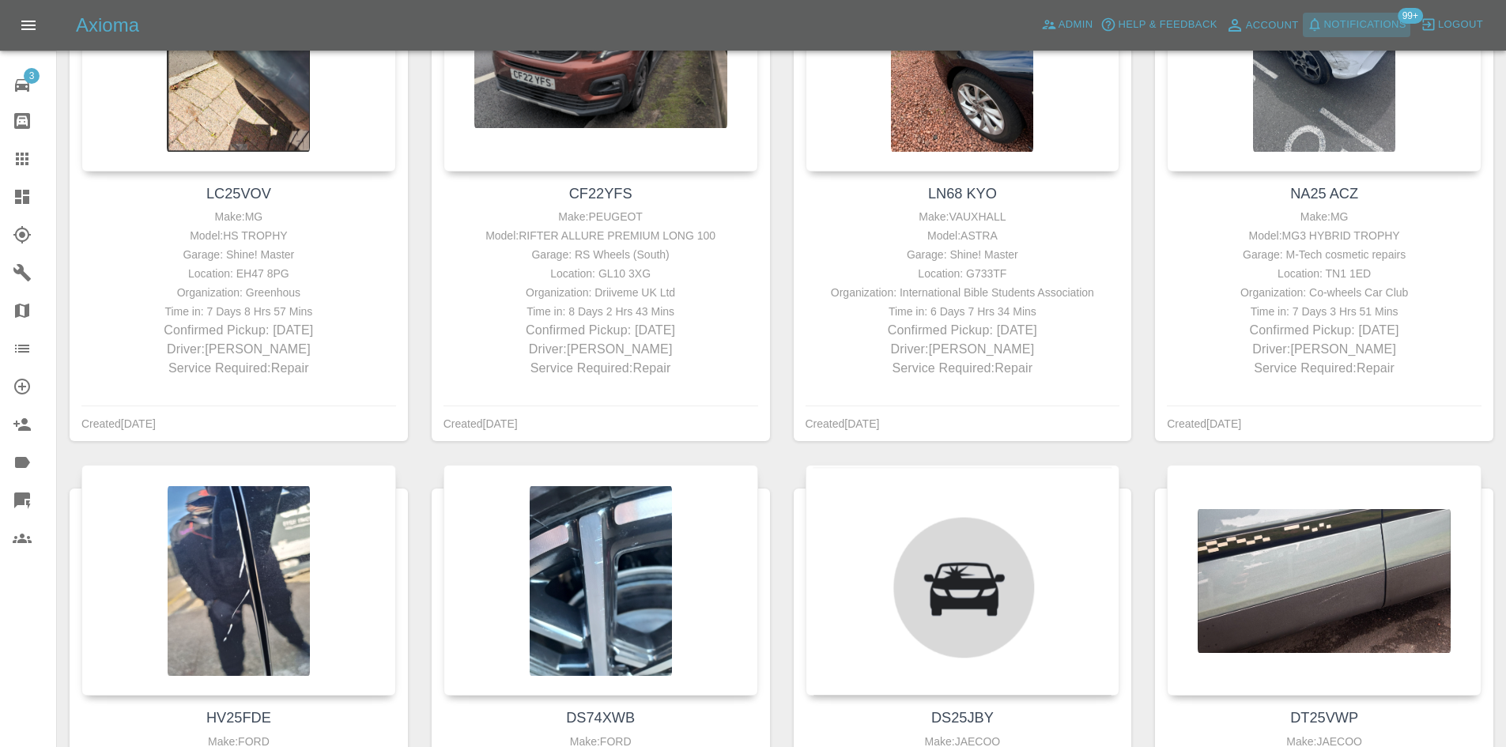
click at [1387, 24] on span "Notifications" at bounding box center [1365, 25] width 82 height 18
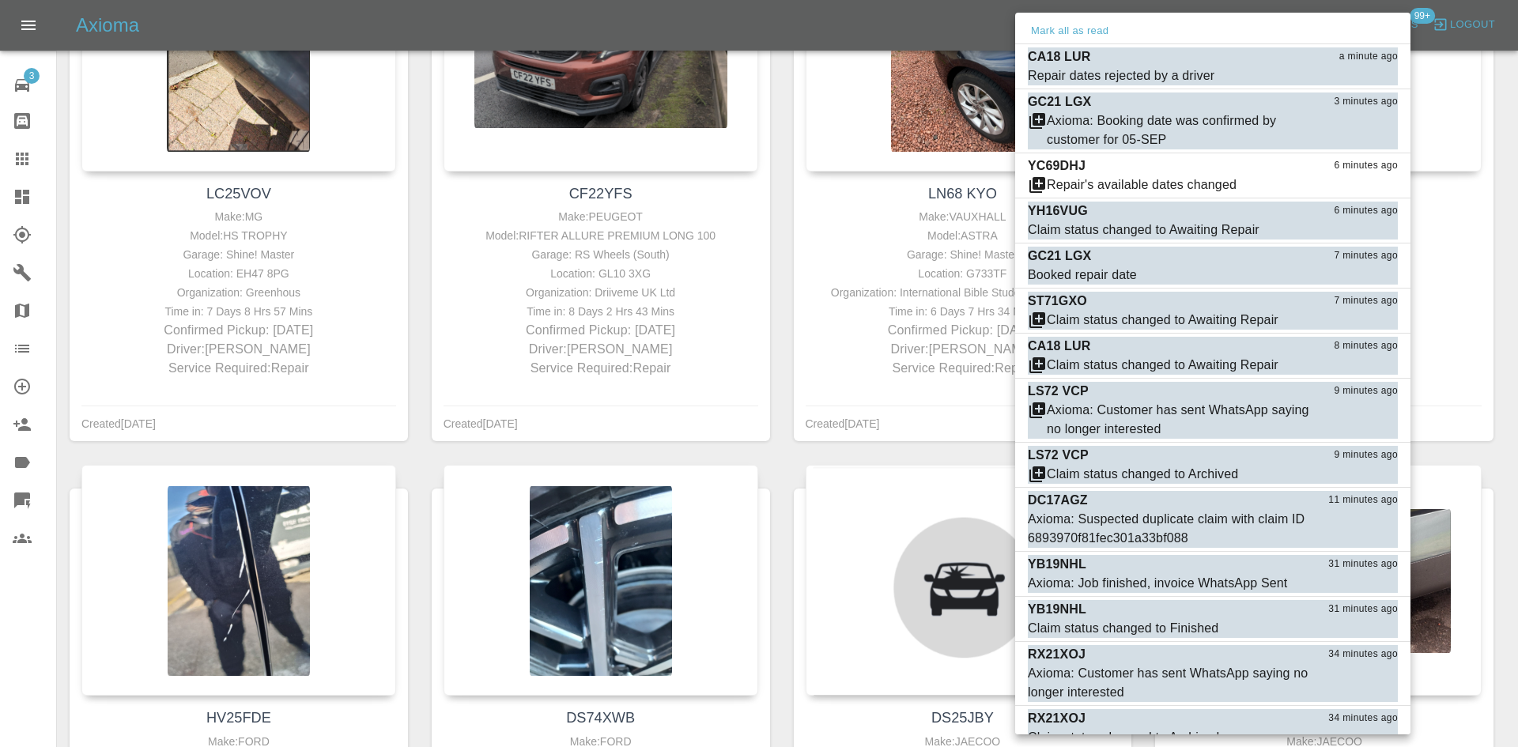
click at [0, 157] on div at bounding box center [759, 373] width 1518 height 747
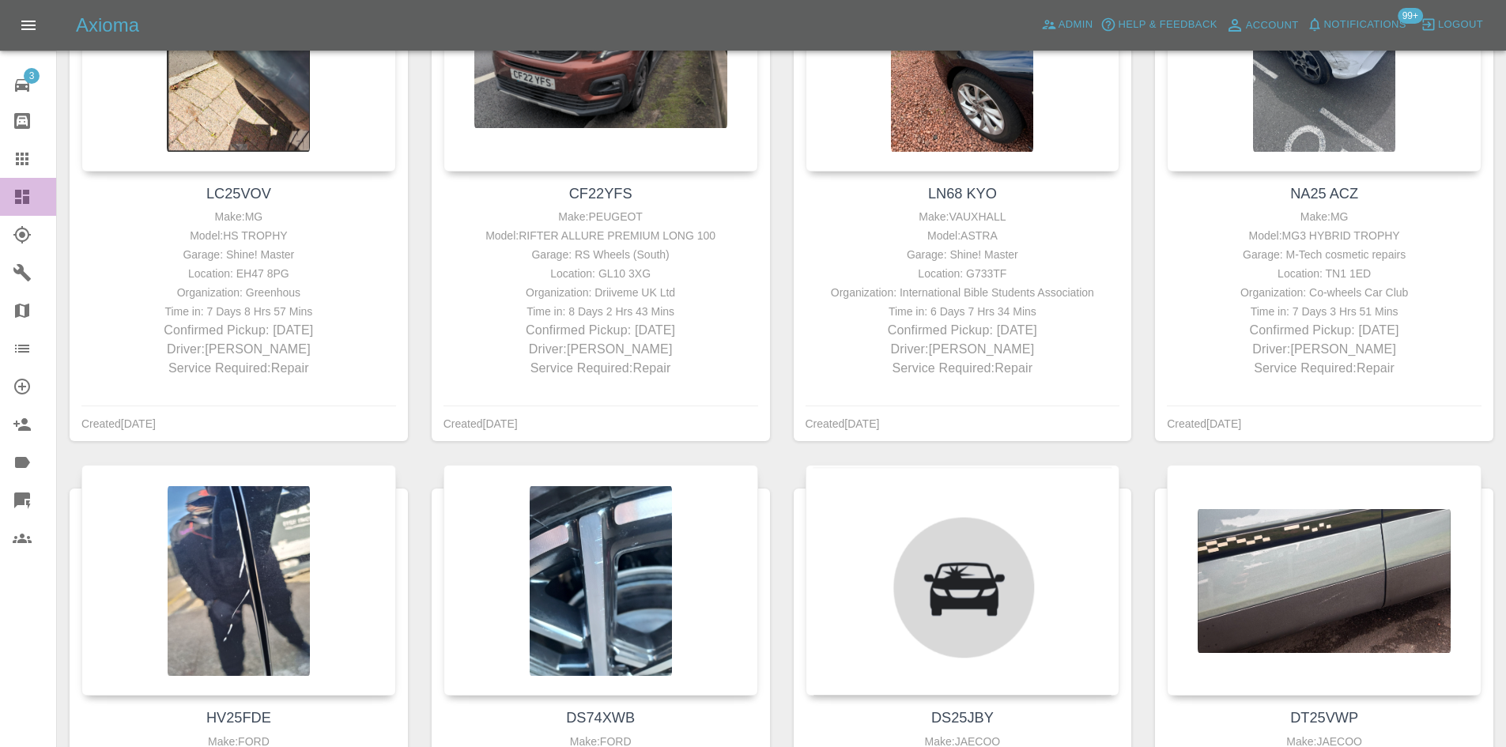
click at [8, 186] on link "Dashboard" at bounding box center [28, 197] width 56 height 38
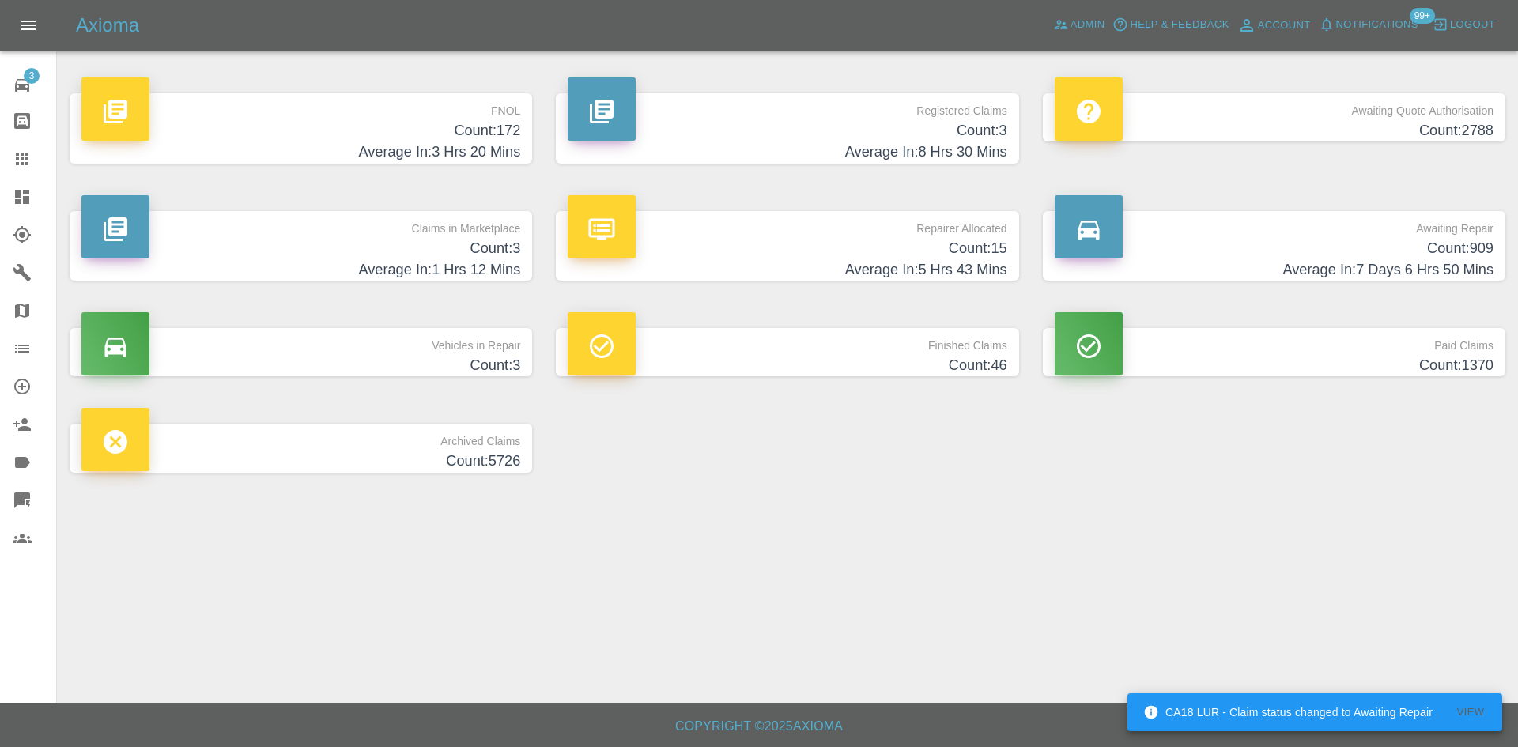
click at [0, 85] on link "3 Repair home" at bounding box center [28, 83] width 56 height 38
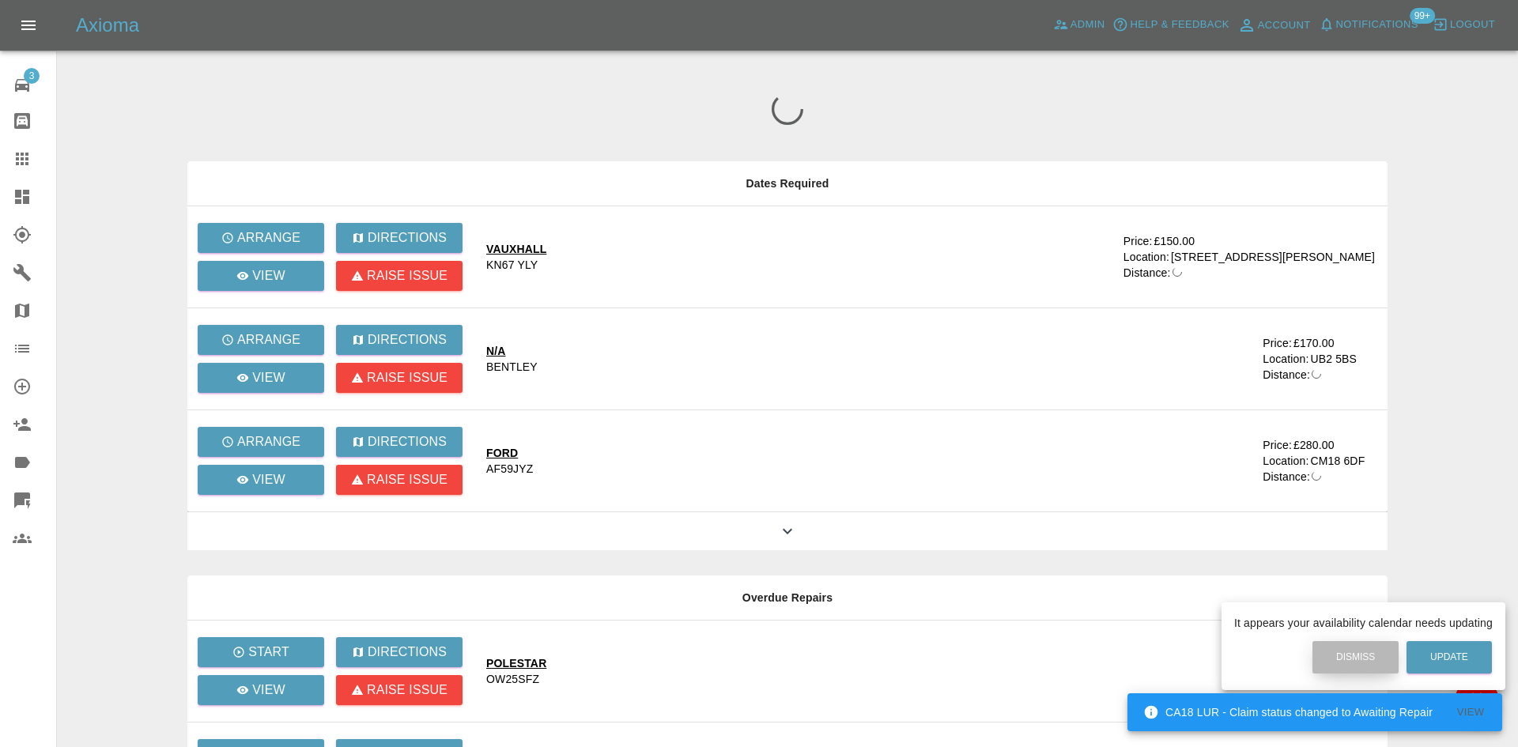
click at [1324, 648] on button "Dismiss" at bounding box center [1355, 657] width 86 height 32
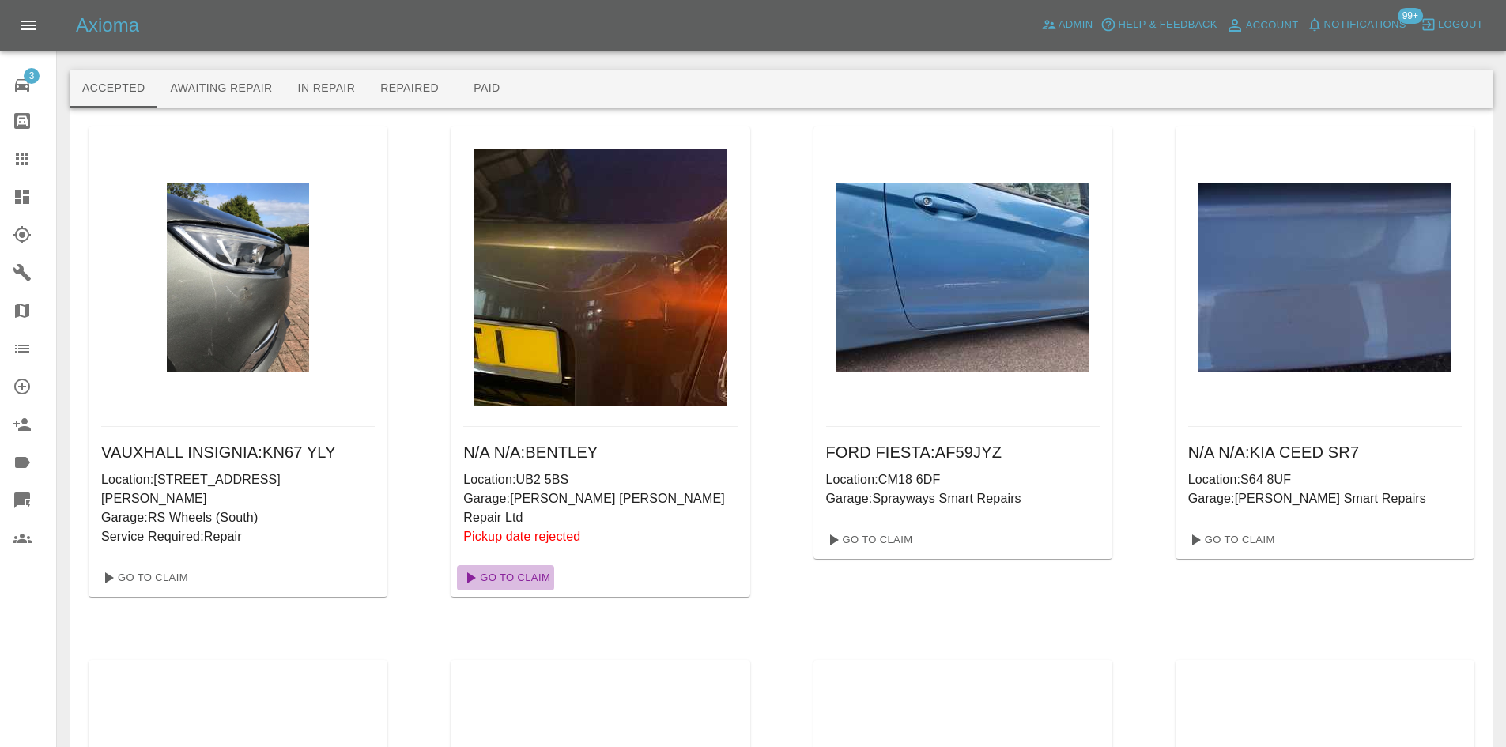
click at [527, 565] on link "Go To Claim" at bounding box center [505, 577] width 97 height 25
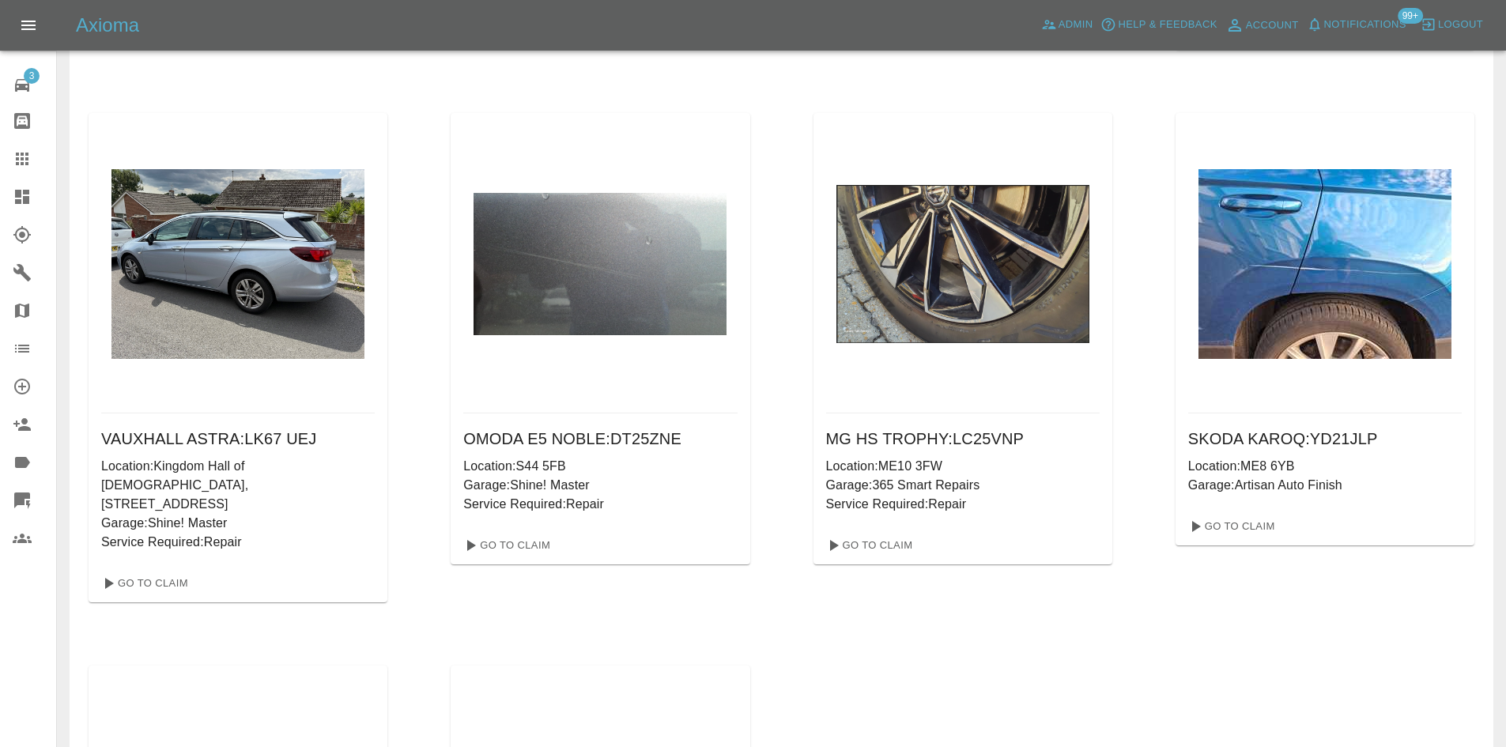
scroll to position [1107, 0]
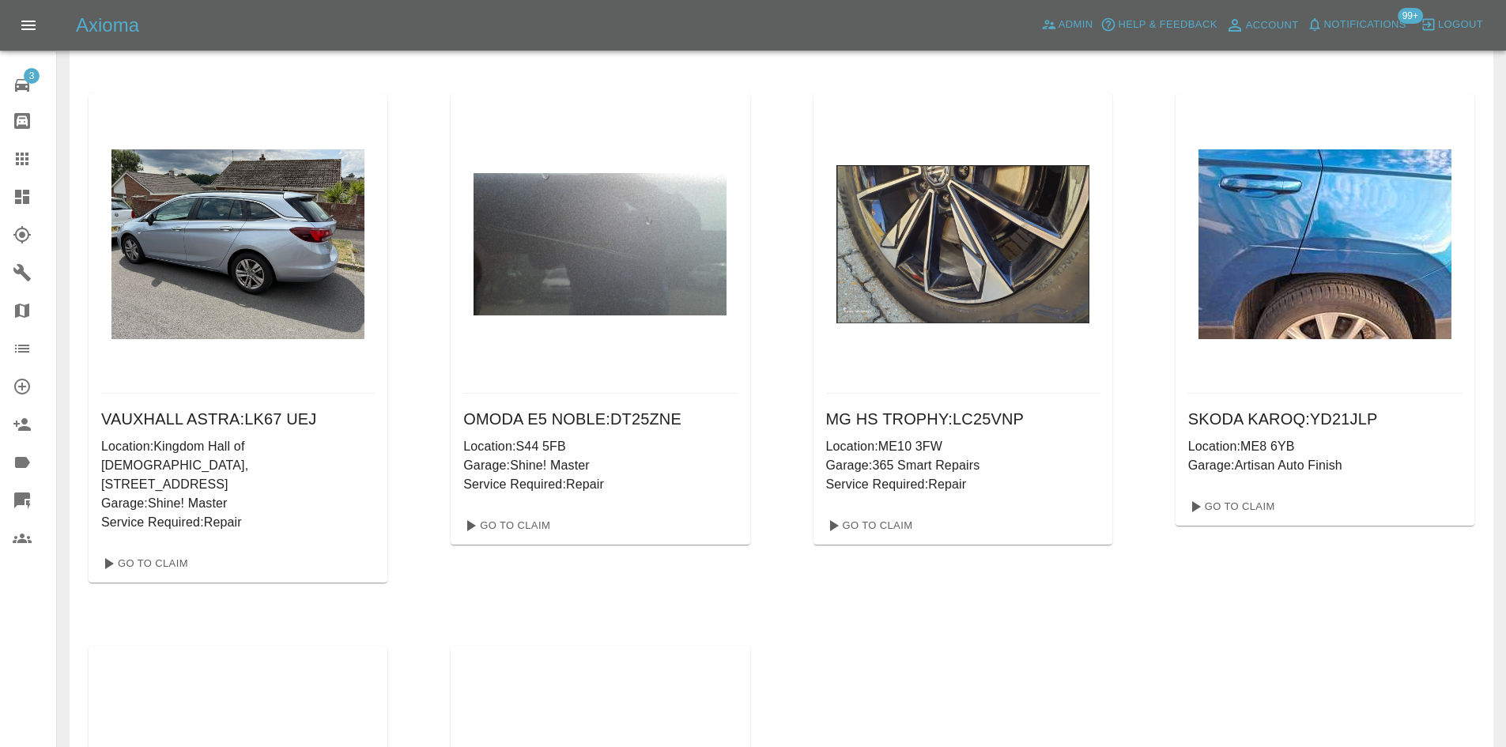
click at [6, 200] on link "Dashboard" at bounding box center [28, 197] width 56 height 38
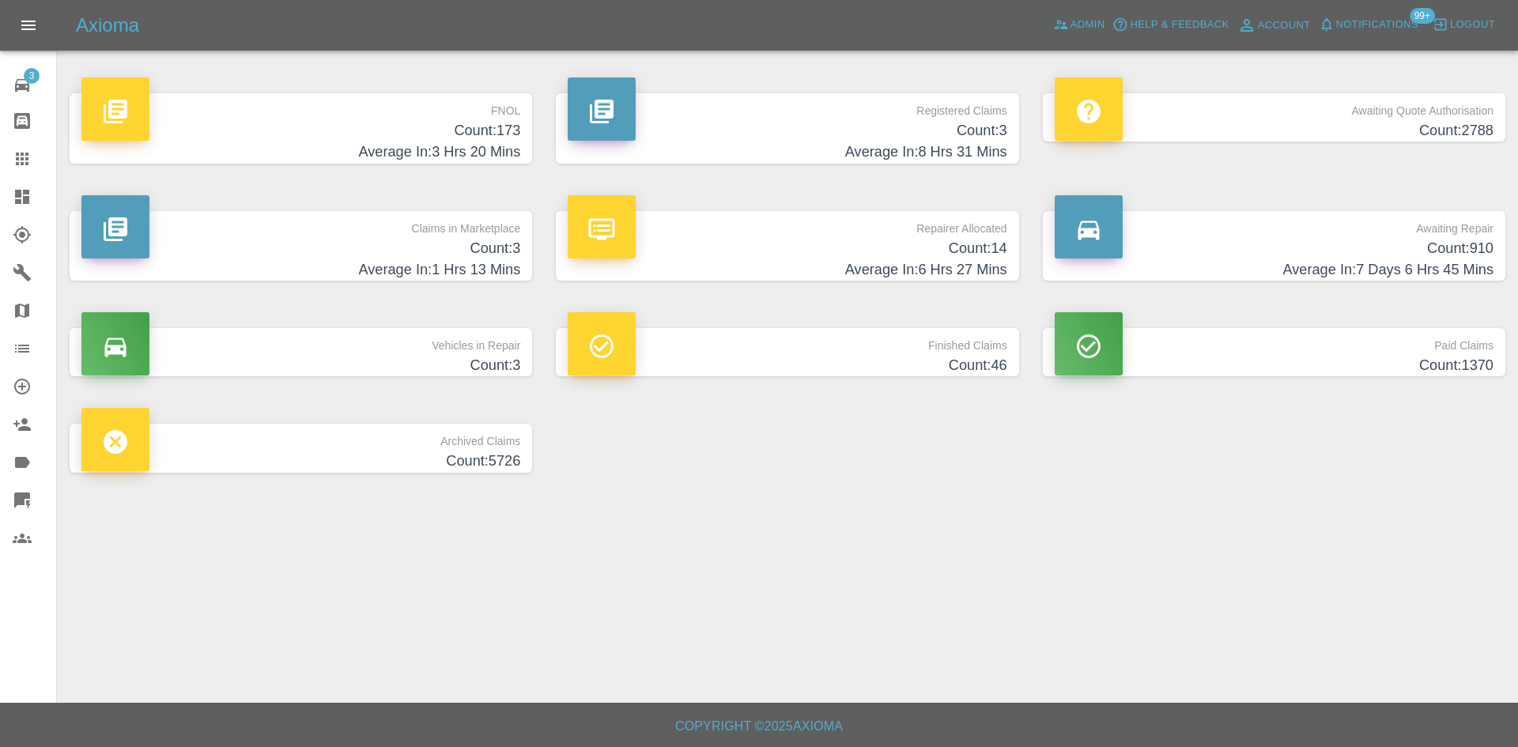
click at [970, 147] on h4 "Average In: 8 Hrs 31 Mins" at bounding box center [787, 152] width 439 height 21
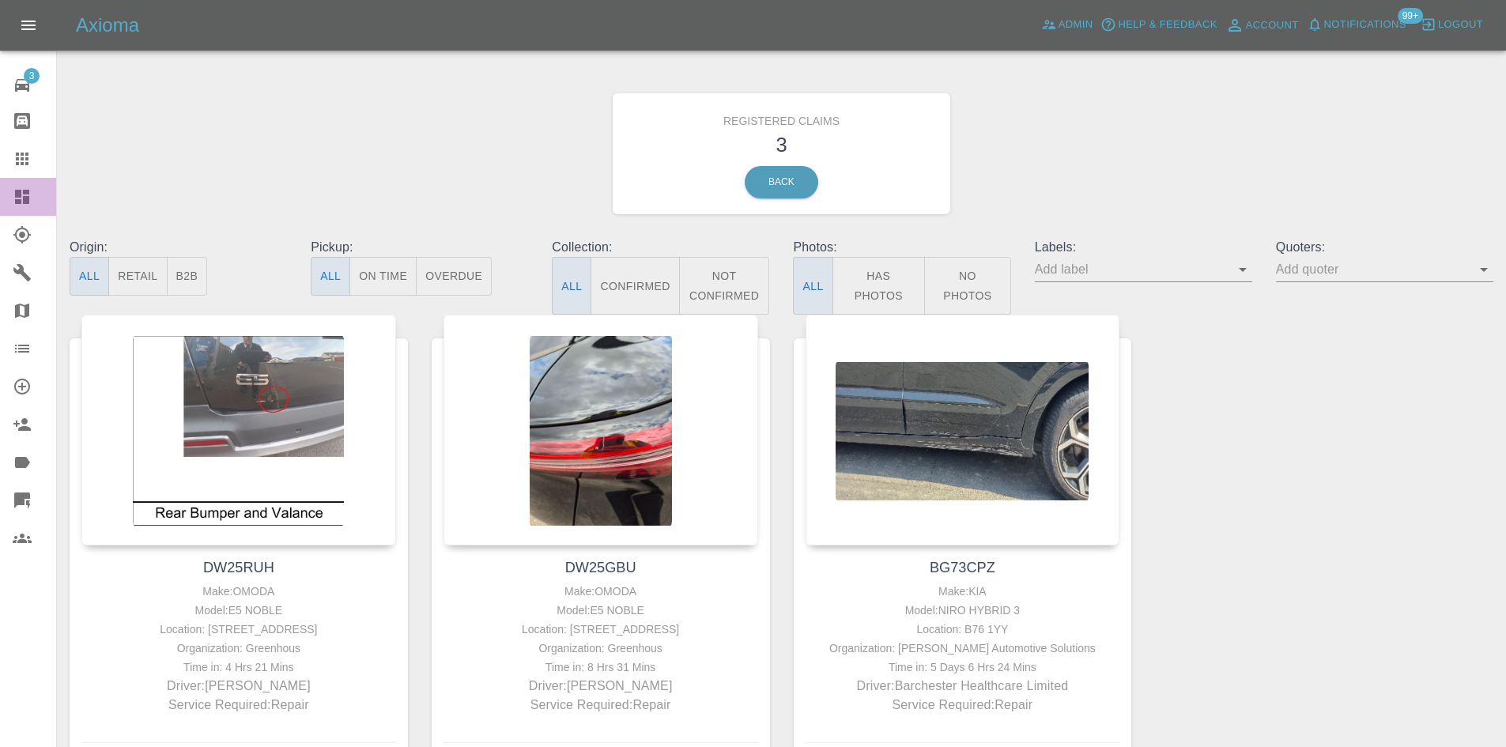
click at [0, 194] on link "Dashboard" at bounding box center [28, 197] width 56 height 38
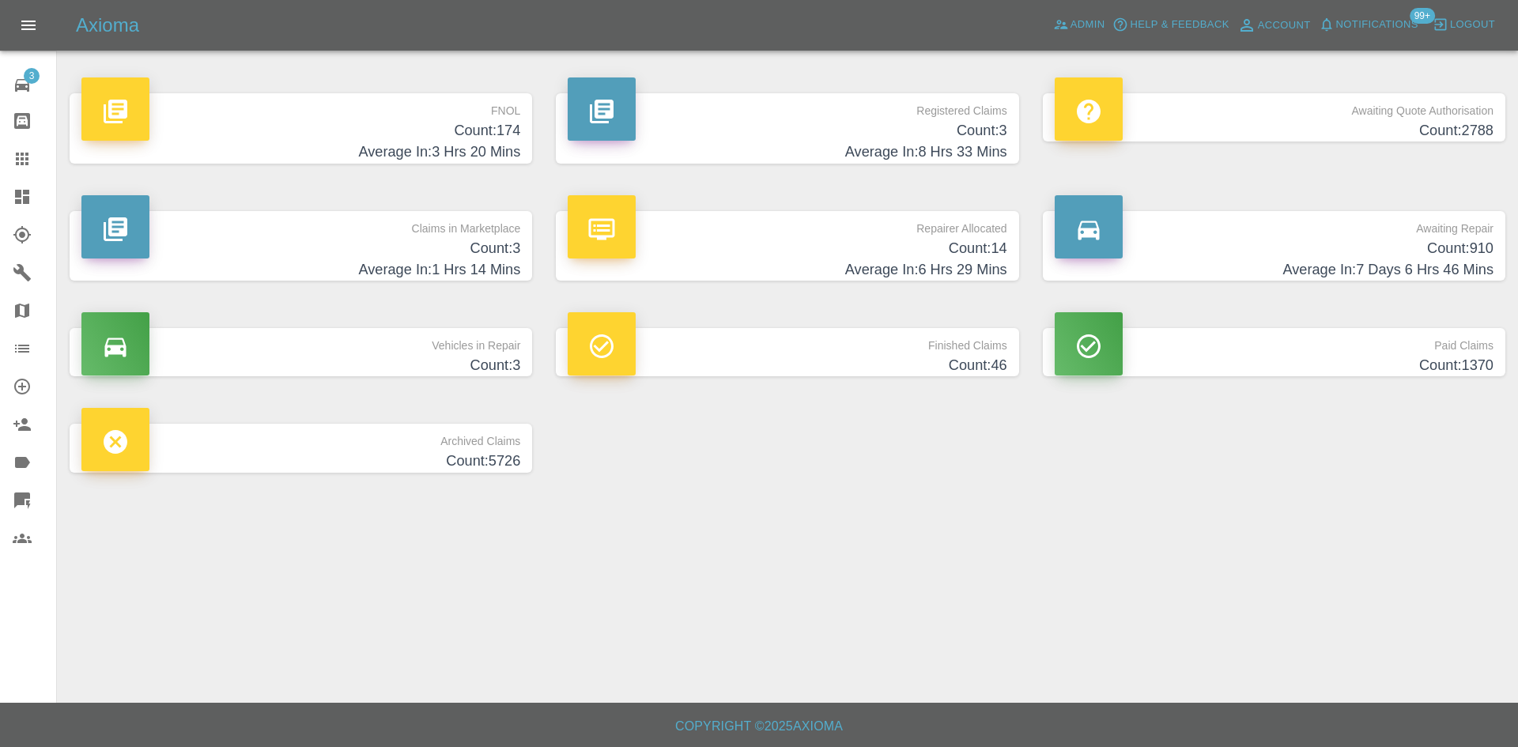
click at [1326, 287] on div "Awaiting Repair Count: 910 Average In: 7 Days 6 Hrs 46 Mins" at bounding box center [1274, 246] width 486 height 118
click at [1282, 249] on h4 "Count: 910" at bounding box center [1274, 248] width 439 height 21
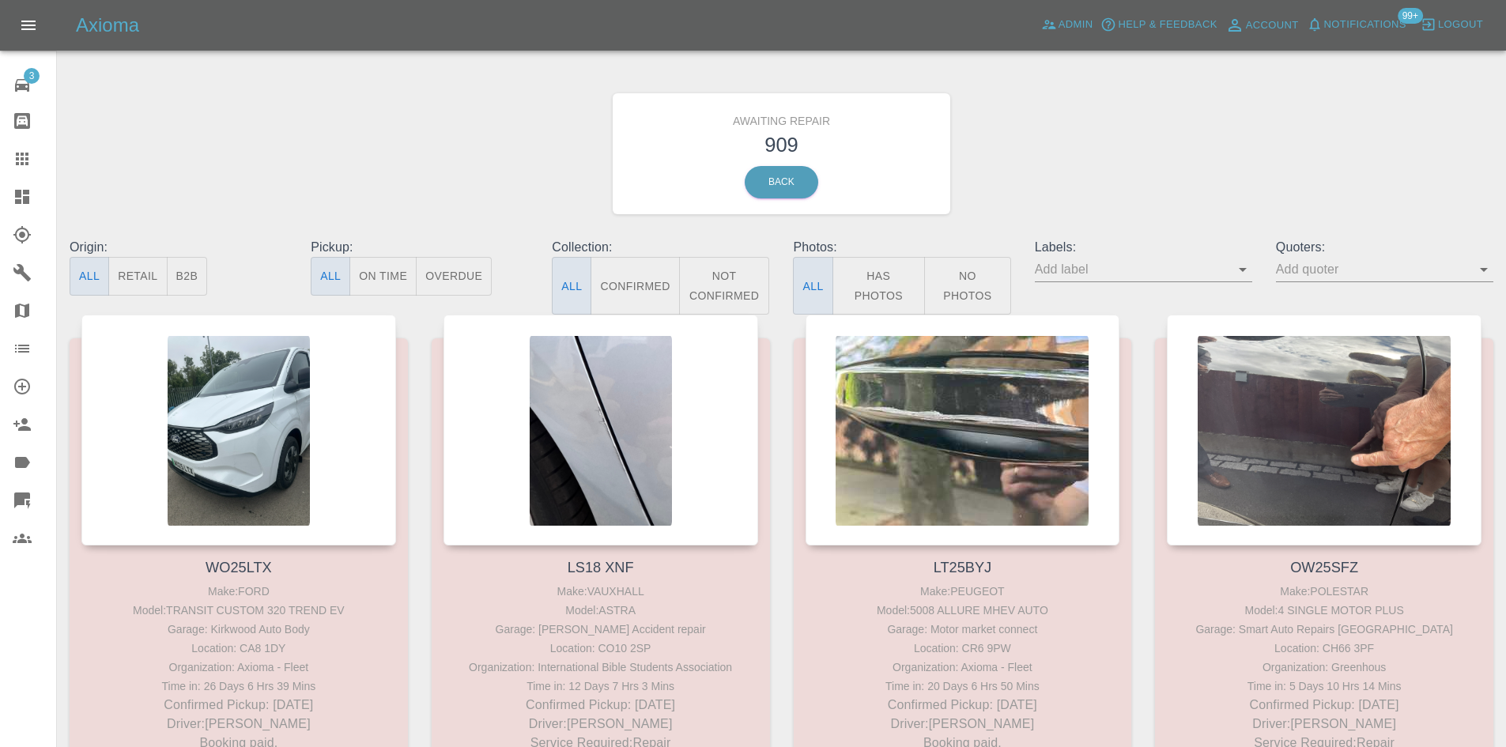
click at [168, 271] on button "B2B" at bounding box center [187, 276] width 41 height 39
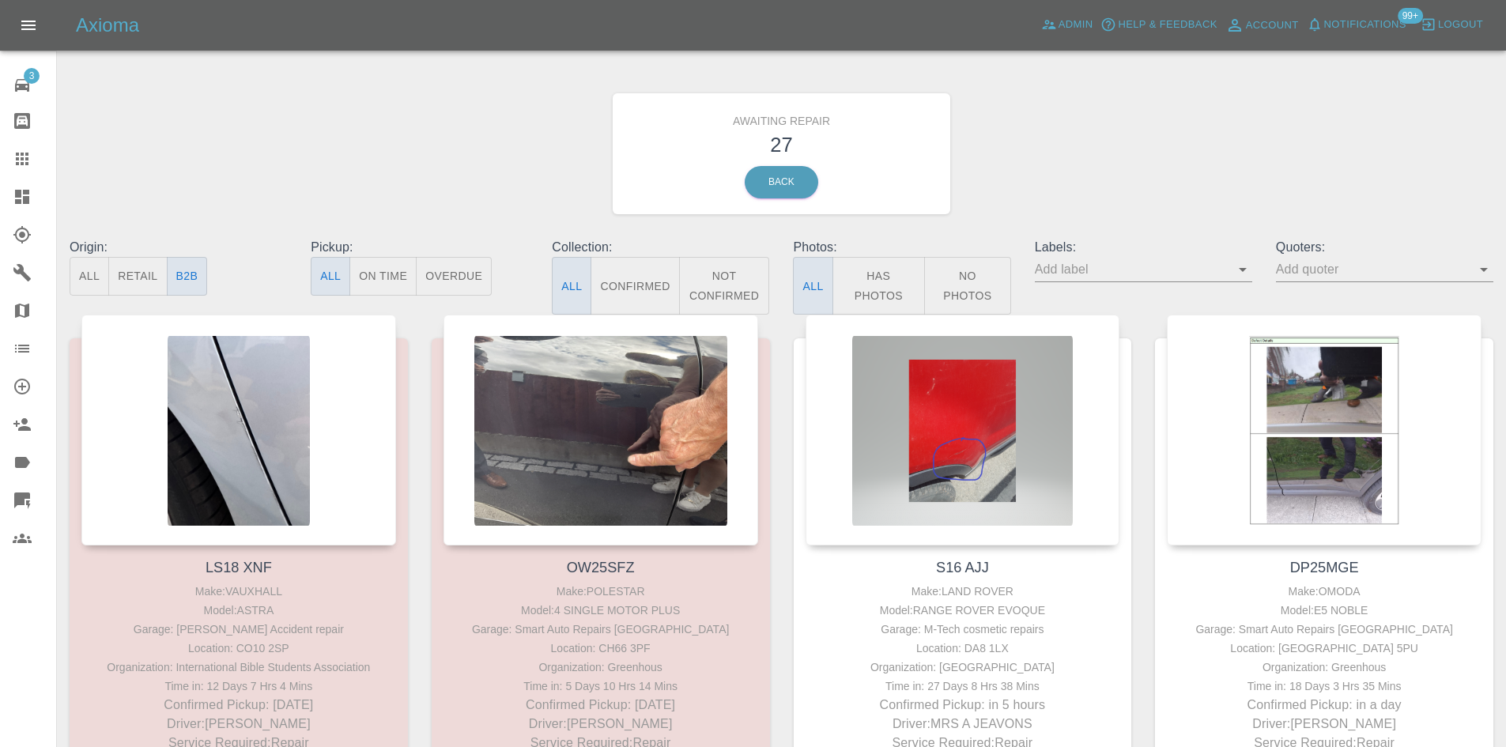
click at [32, 202] on div at bounding box center [35, 196] width 44 height 19
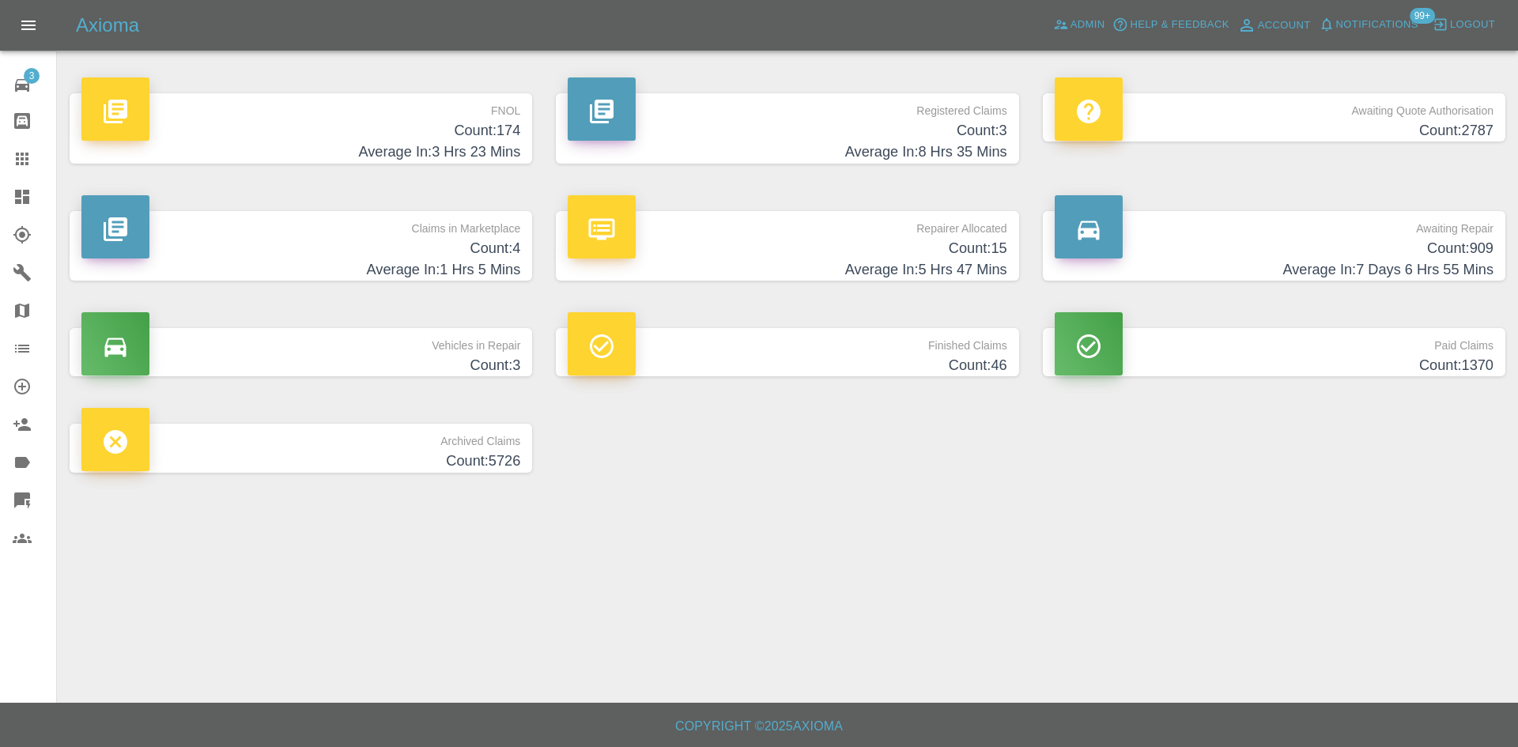
click at [700, 240] on h4 "Count: 15" at bounding box center [787, 248] width 439 height 21
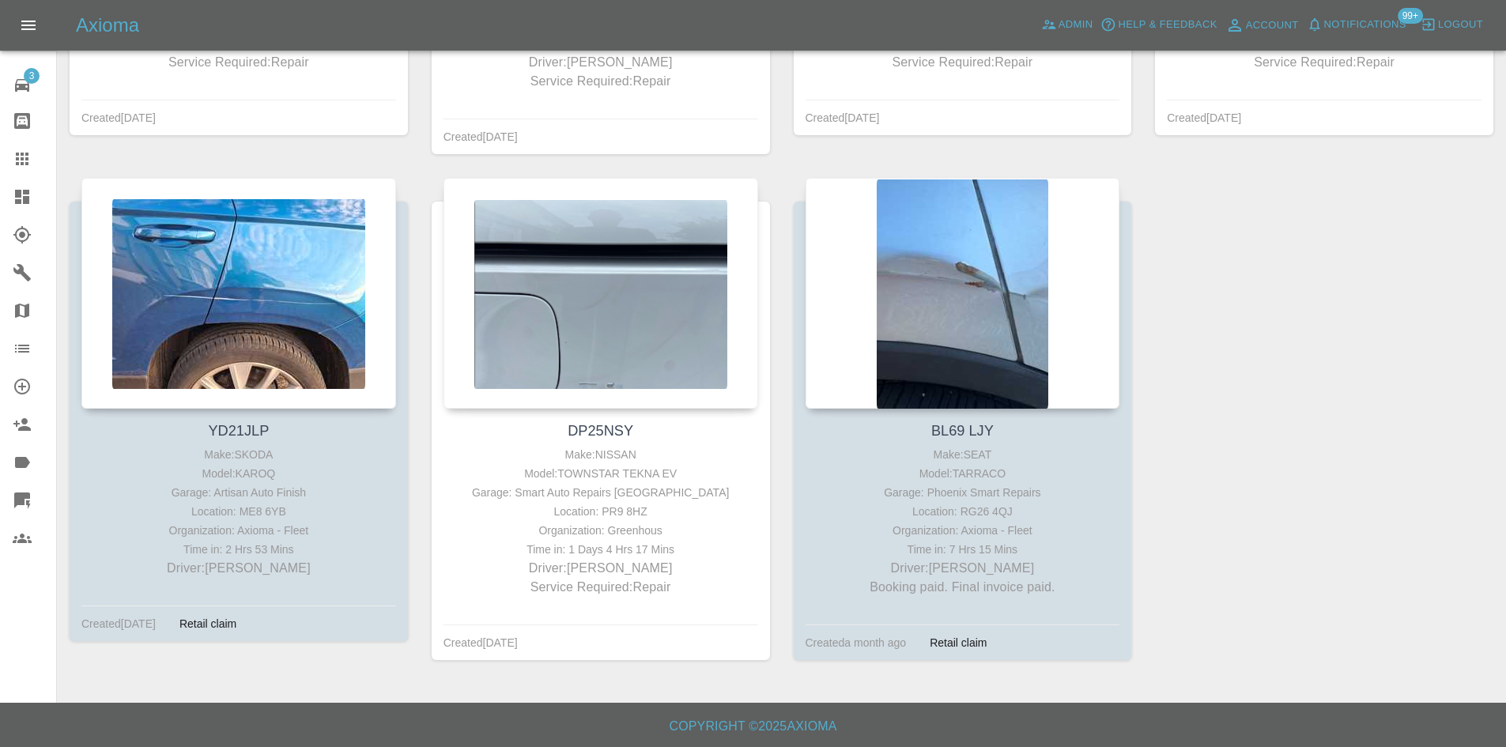
scroll to position [1296, 0]
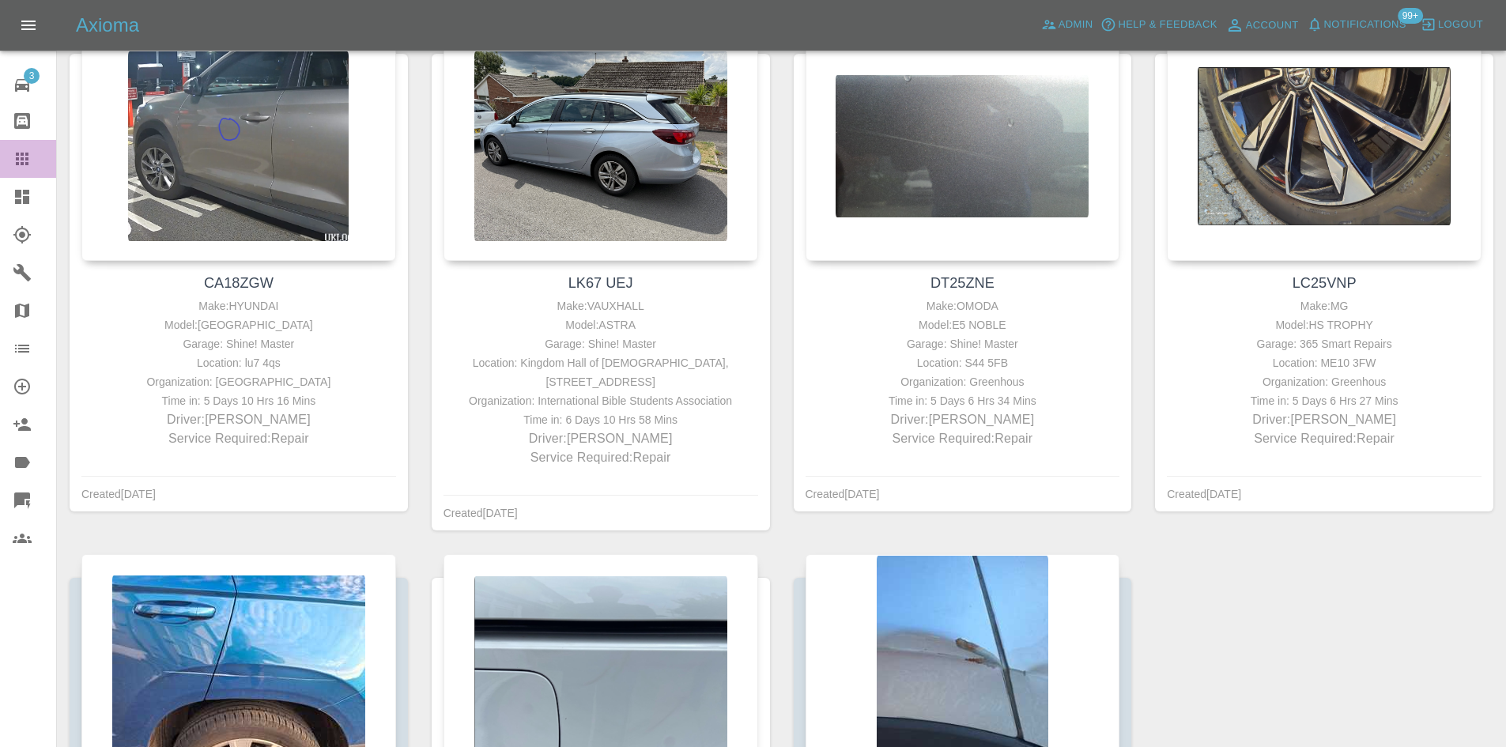
click at [17, 146] on link "Claims" at bounding box center [28, 159] width 56 height 38
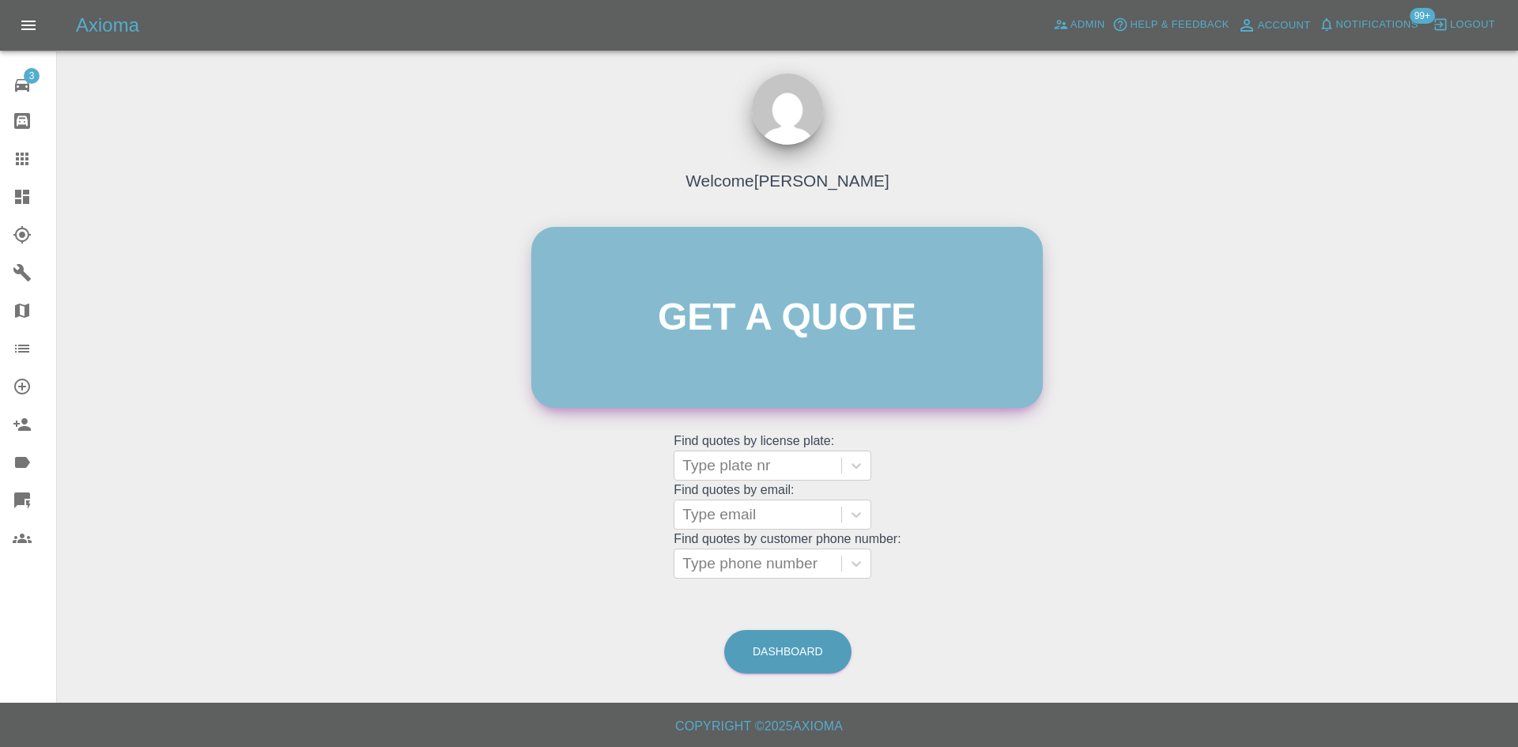
click at [760, 353] on link "Get a quote" at bounding box center [786, 317] width 511 height 181
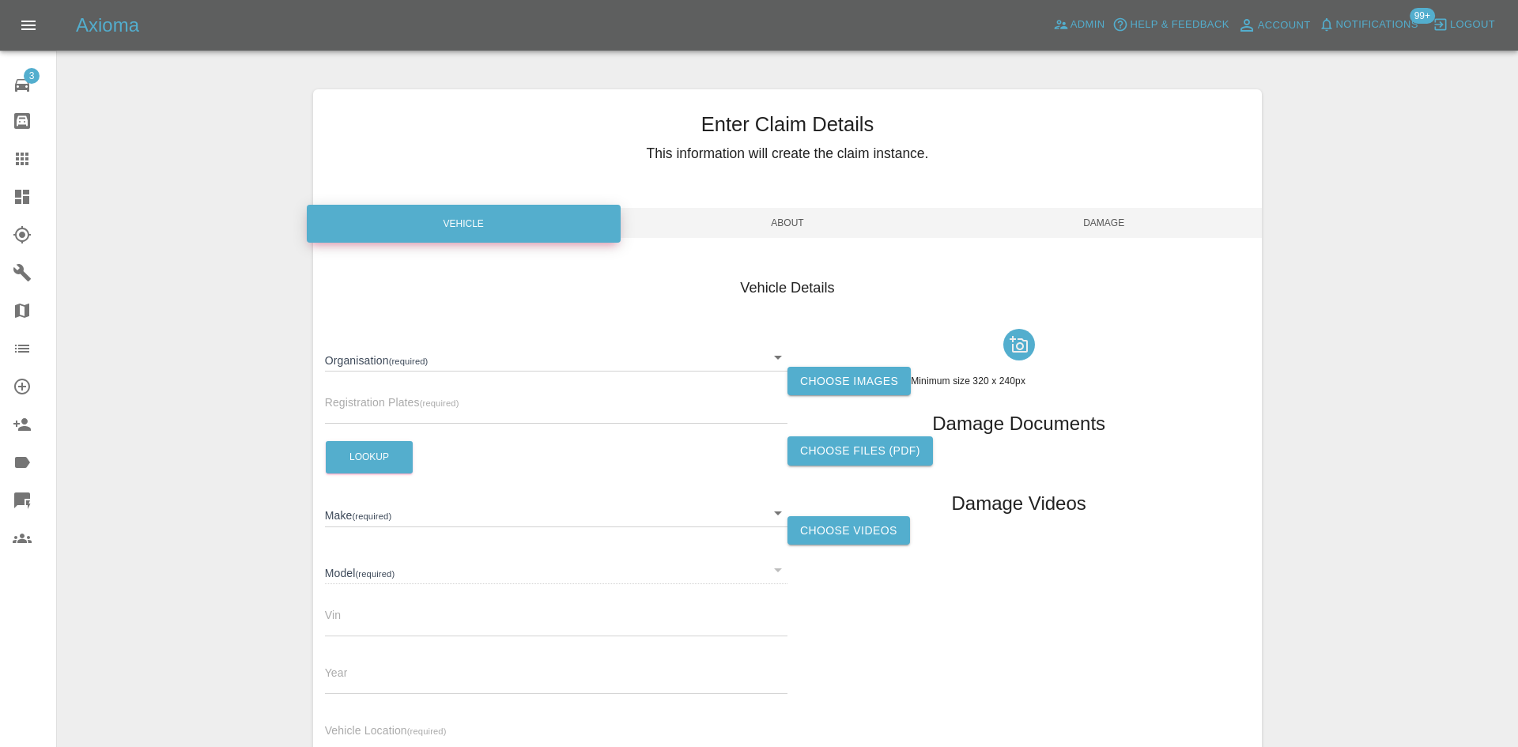
click at [453, 368] on body "Axioma Admin Help & Feedback Account Notifications 99+ Logout 3 Repair home Bod…" at bounding box center [759, 452] width 1518 height 904
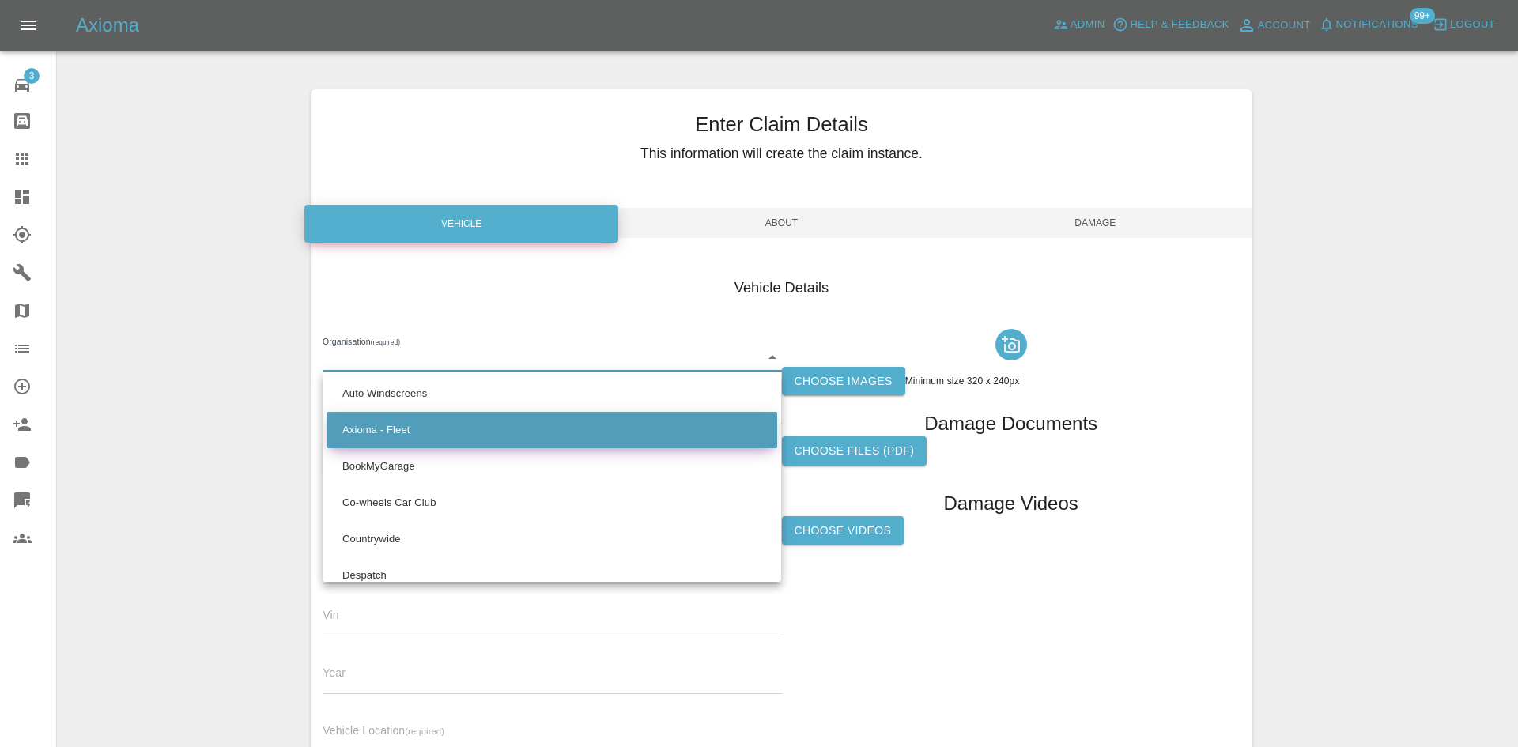
click at [415, 421] on li "Axioma - Fleet" at bounding box center [552, 430] width 451 height 36
type input "5e6b5a8122cd0a001728b604"
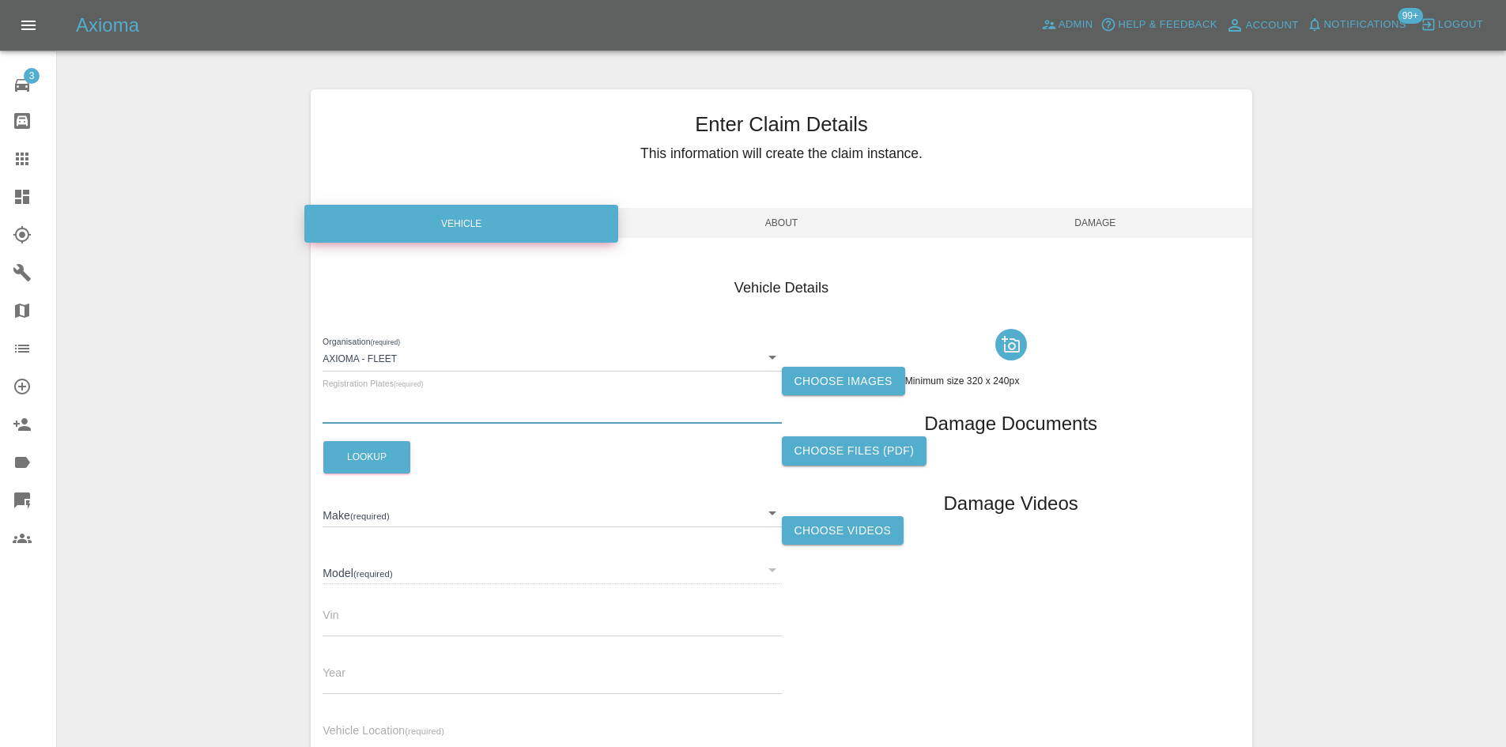
click at [381, 410] on input "text" at bounding box center [552, 412] width 459 height 23
paste input "HP03HLP"
type input "HP03HLP"
click at [353, 453] on button "Lookup" at bounding box center [366, 457] width 87 height 32
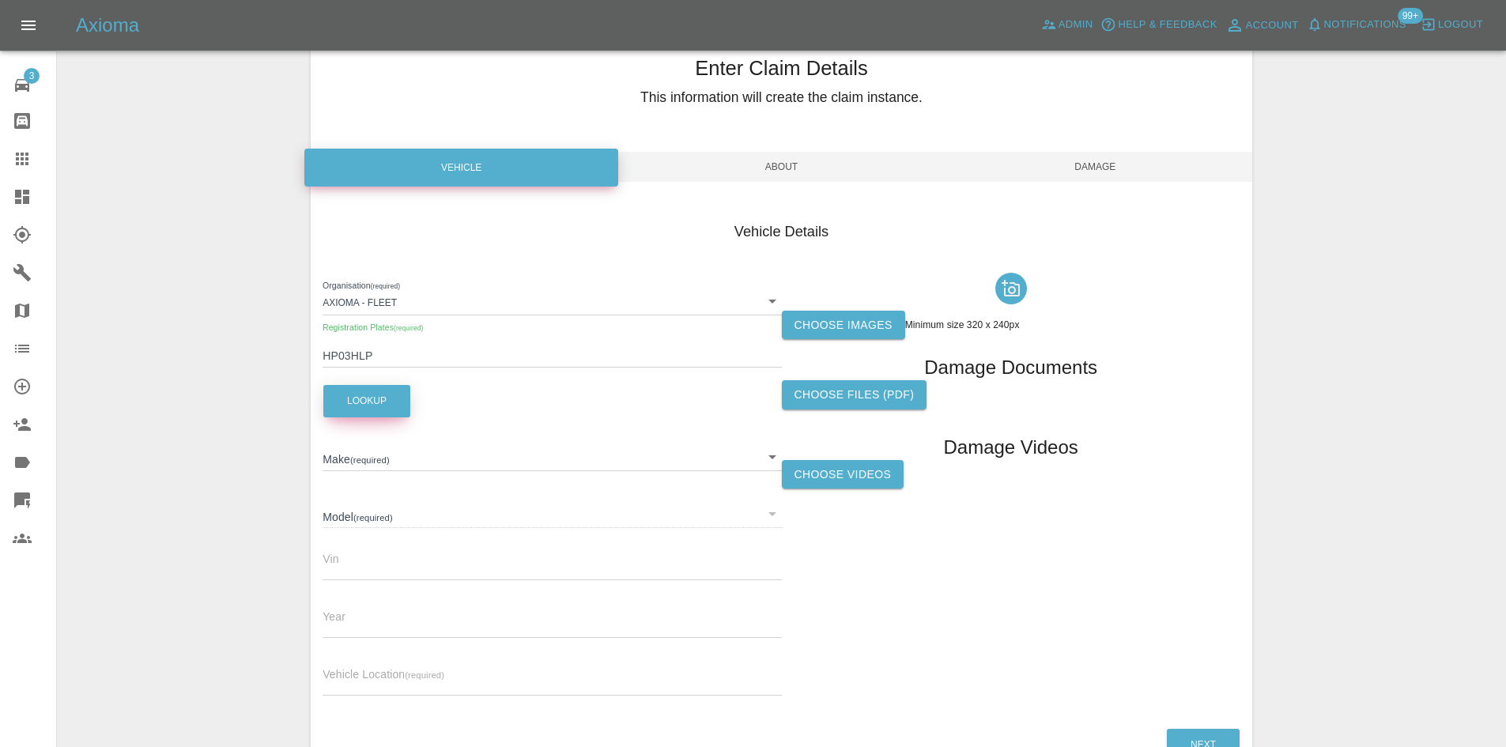
scroll to position [157, 0]
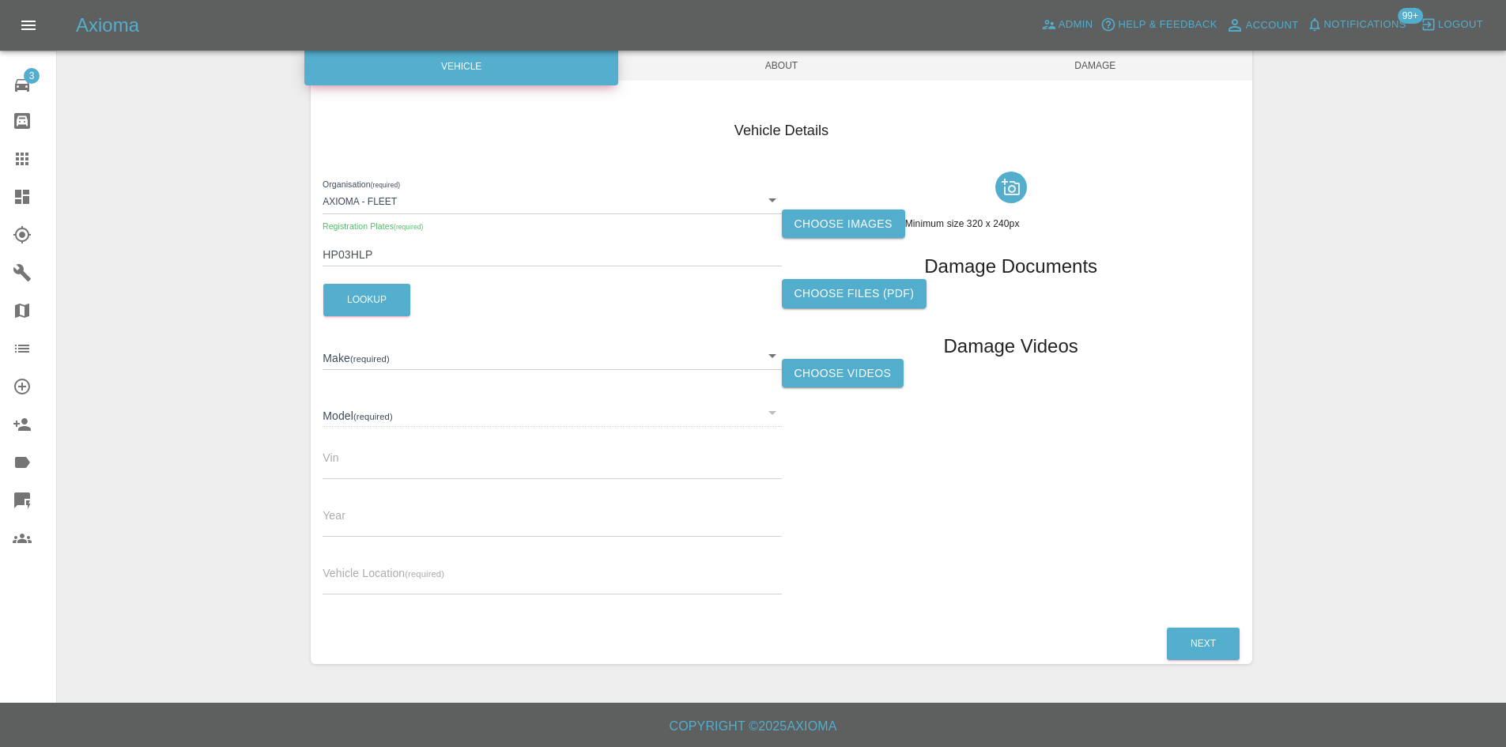
type input "AUDI"
type input "Q4 E-TRON COUPE BLACK EDITION 45"
type input "WAUZZZFZ0SP042795"
type input "2025"
click at [421, 605] on div "Organisation (required) Axioma - Fleet 5e6b5a8122cd0a001728b604 Registration Pl…" at bounding box center [552, 386] width 459 height 443
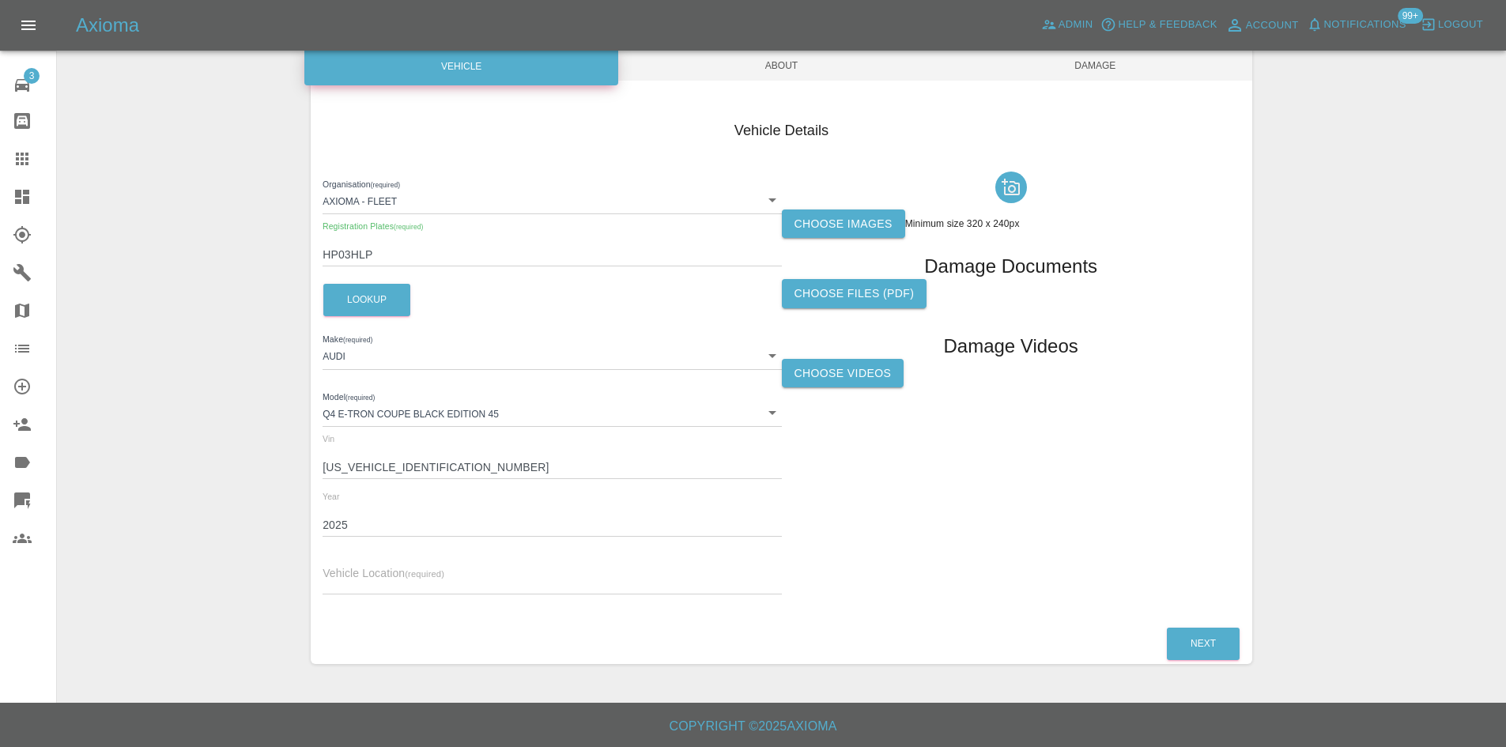
click at [421, 587] on input "text" at bounding box center [552, 583] width 459 height 23
paste input "BS262TT"
type input "BS262TT"
click at [854, 232] on label "Choose images" at bounding box center [843, 224] width 123 height 29
click at [0, 0] on input "Choose images" at bounding box center [0, 0] width 0 height 0
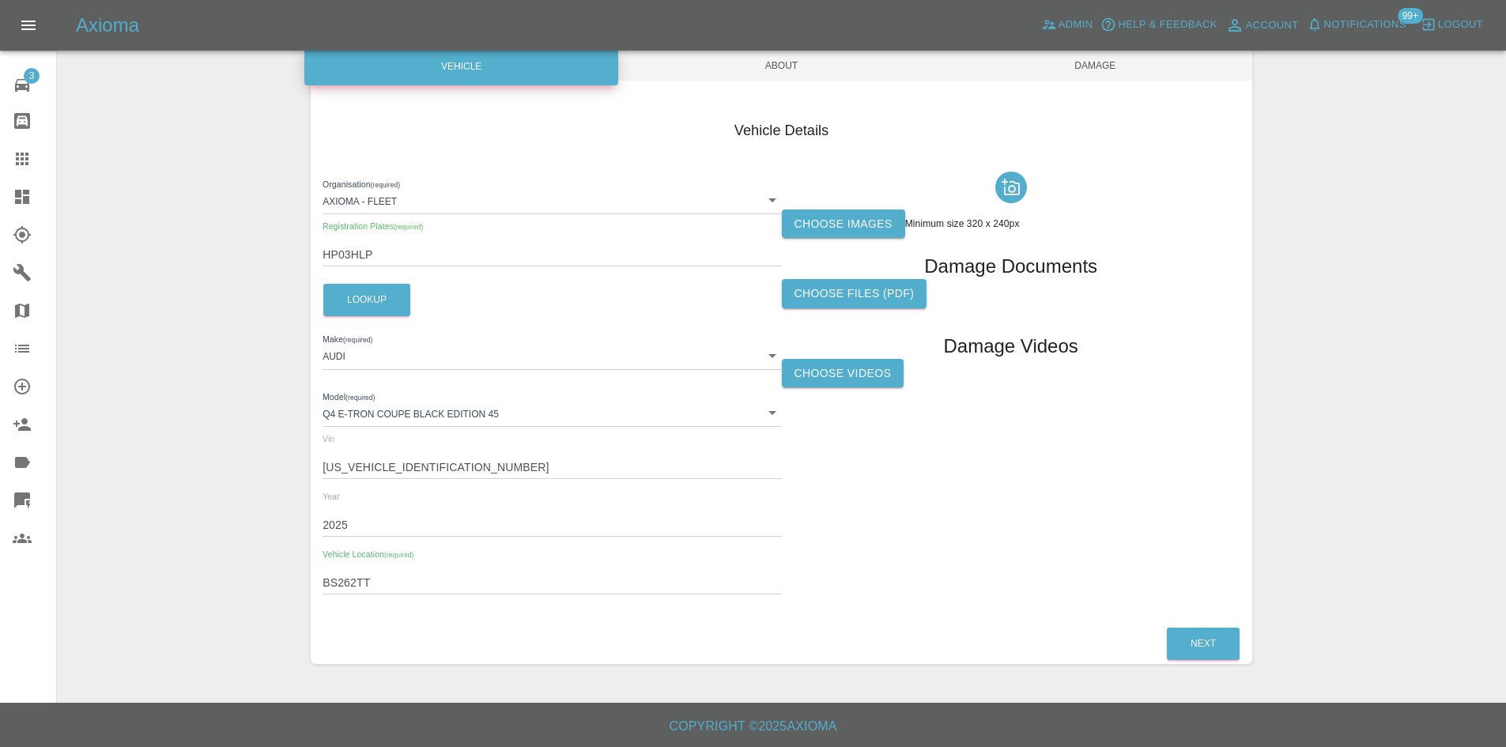
scroll to position [0, 0]
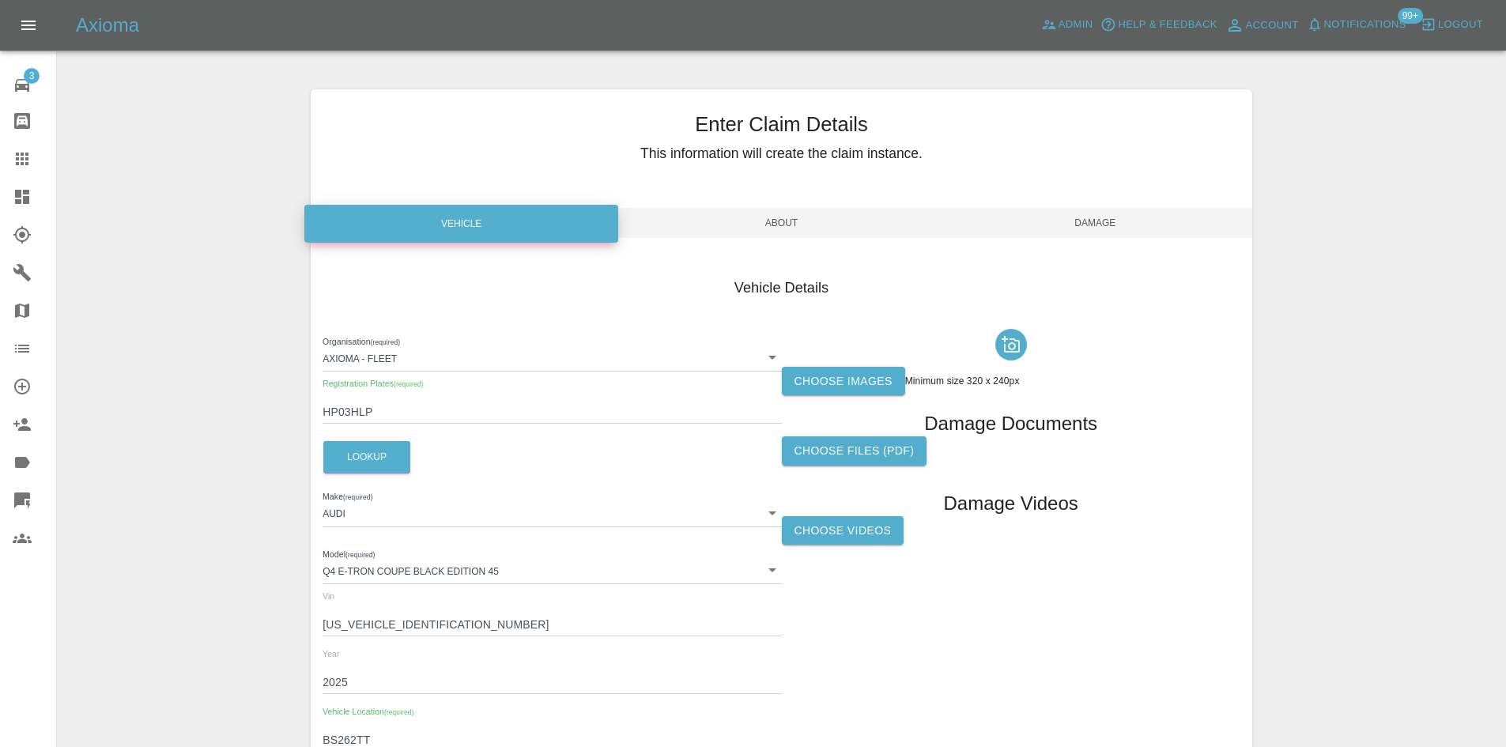
click at [757, 224] on span "About" at bounding box center [782, 223] width 314 height 30
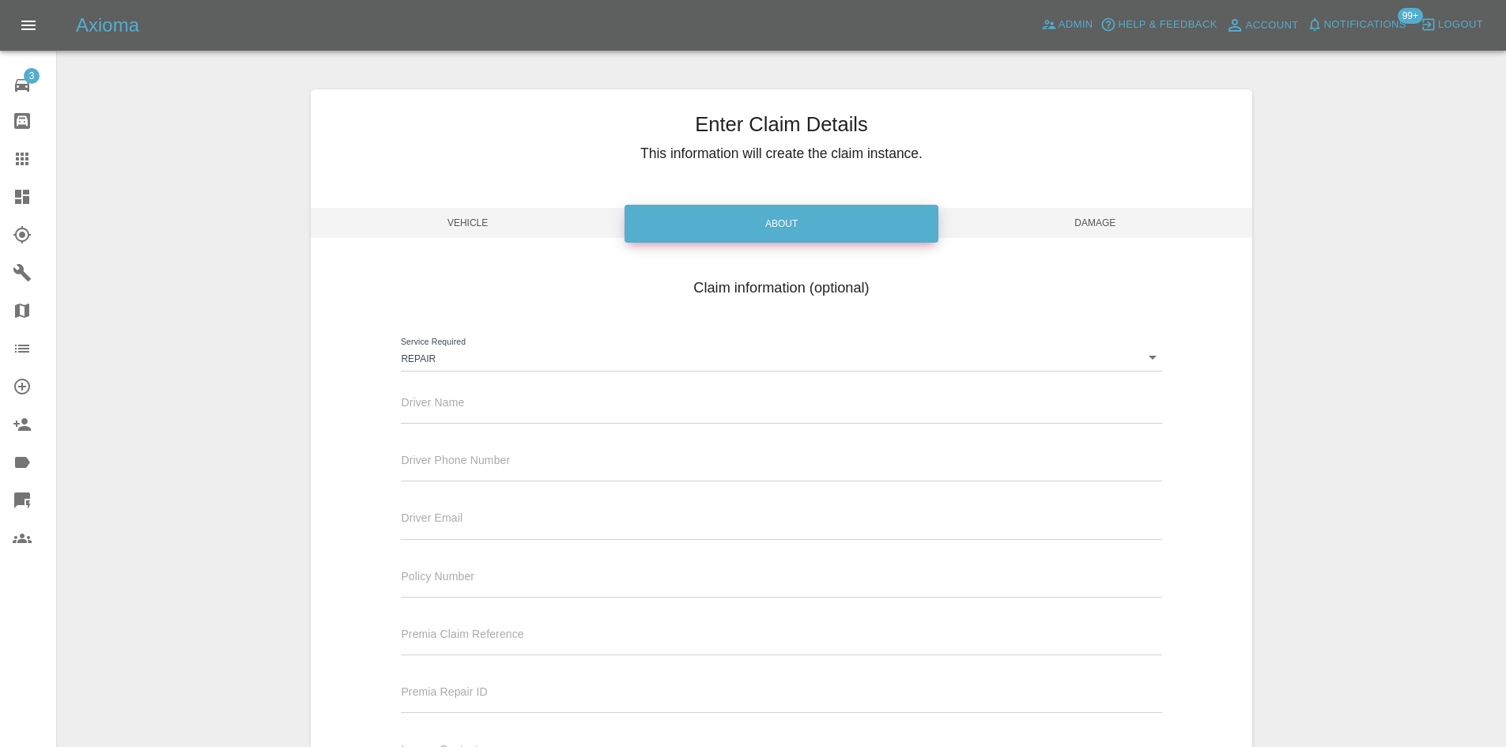
click at [498, 402] on input "text" at bounding box center [781, 412] width 761 height 23
type input "h"
type input "Harriet"
type input "07951833655"
click at [1127, 218] on span "Damage" at bounding box center [1095, 223] width 314 height 30
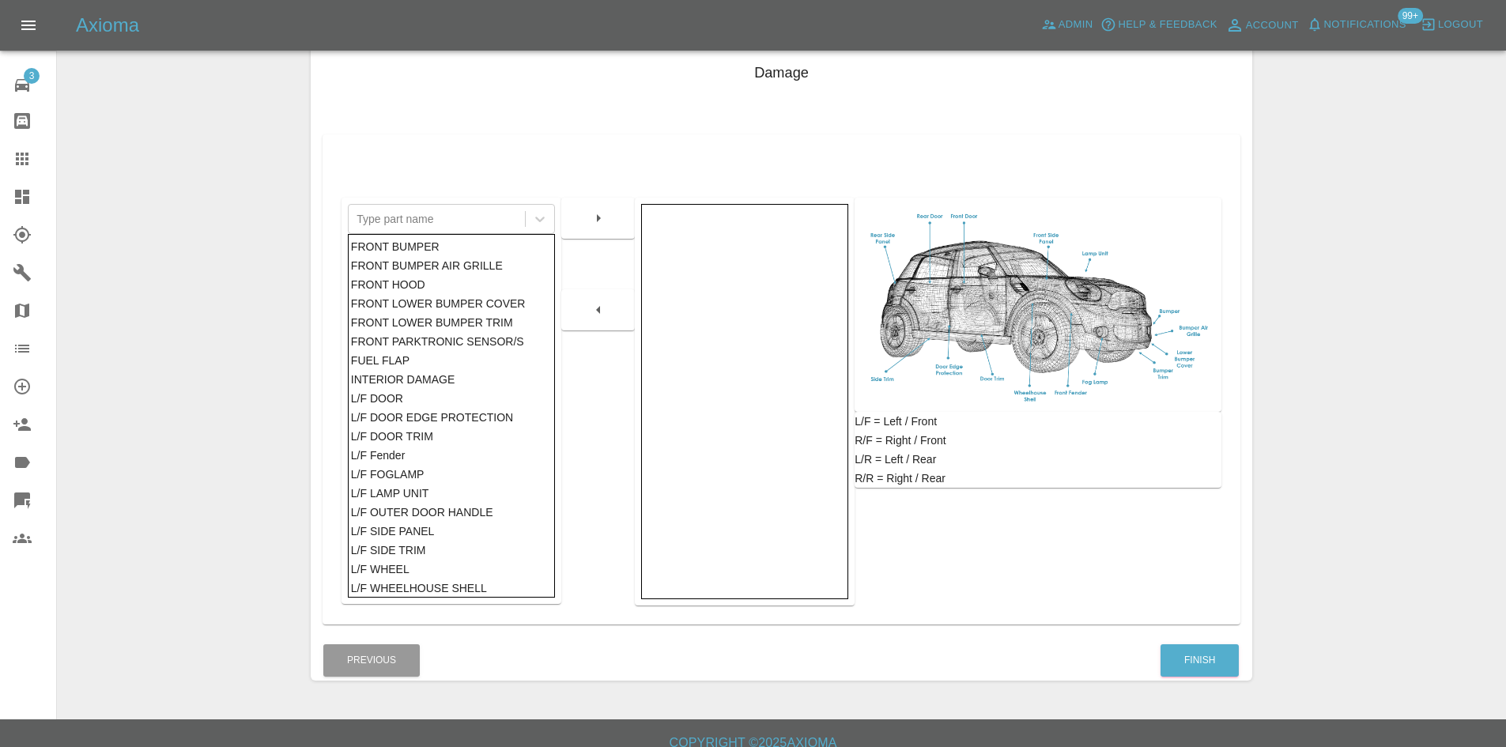
scroll to position [232, 0]
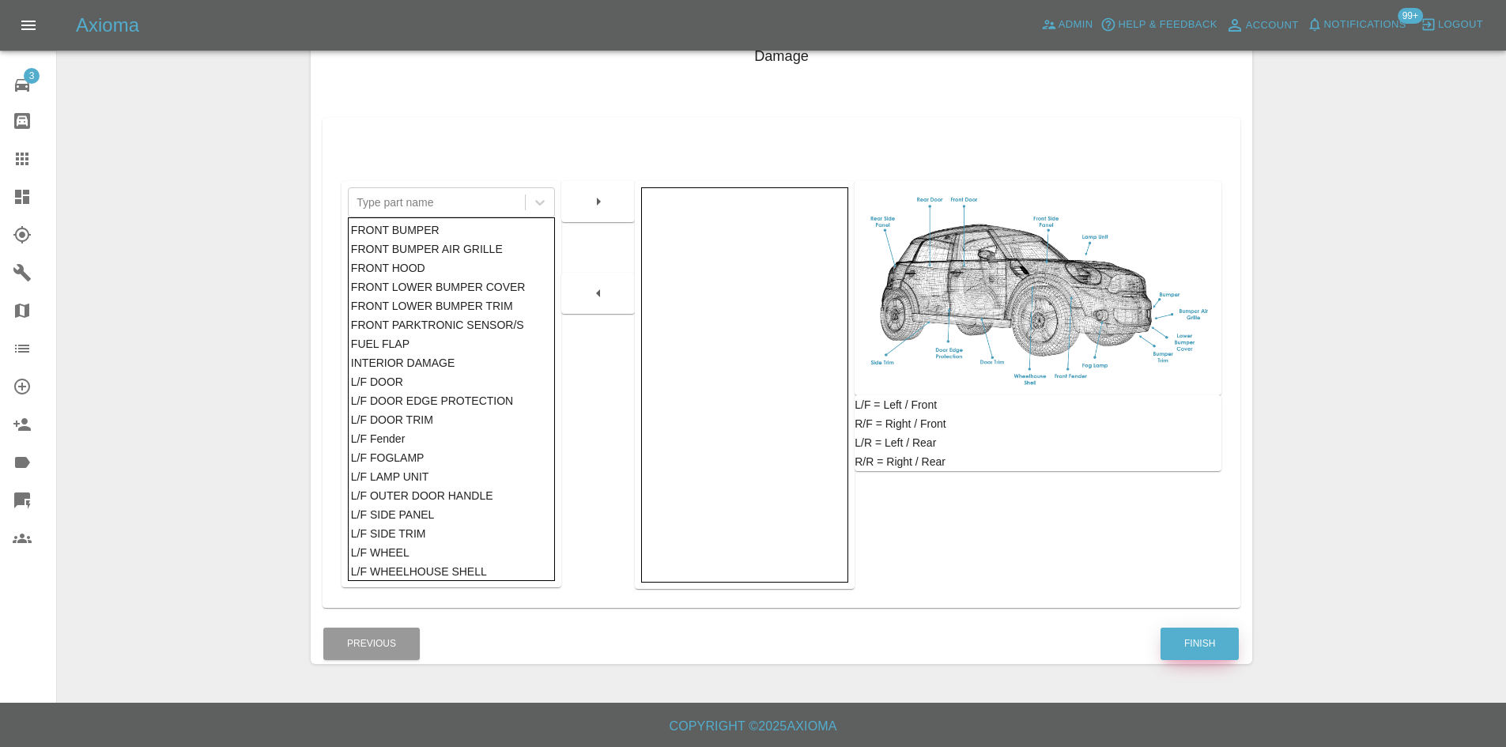
click at [1190, 645] on button "Finish" at bounding box center [1200, 644] width 78 height 32
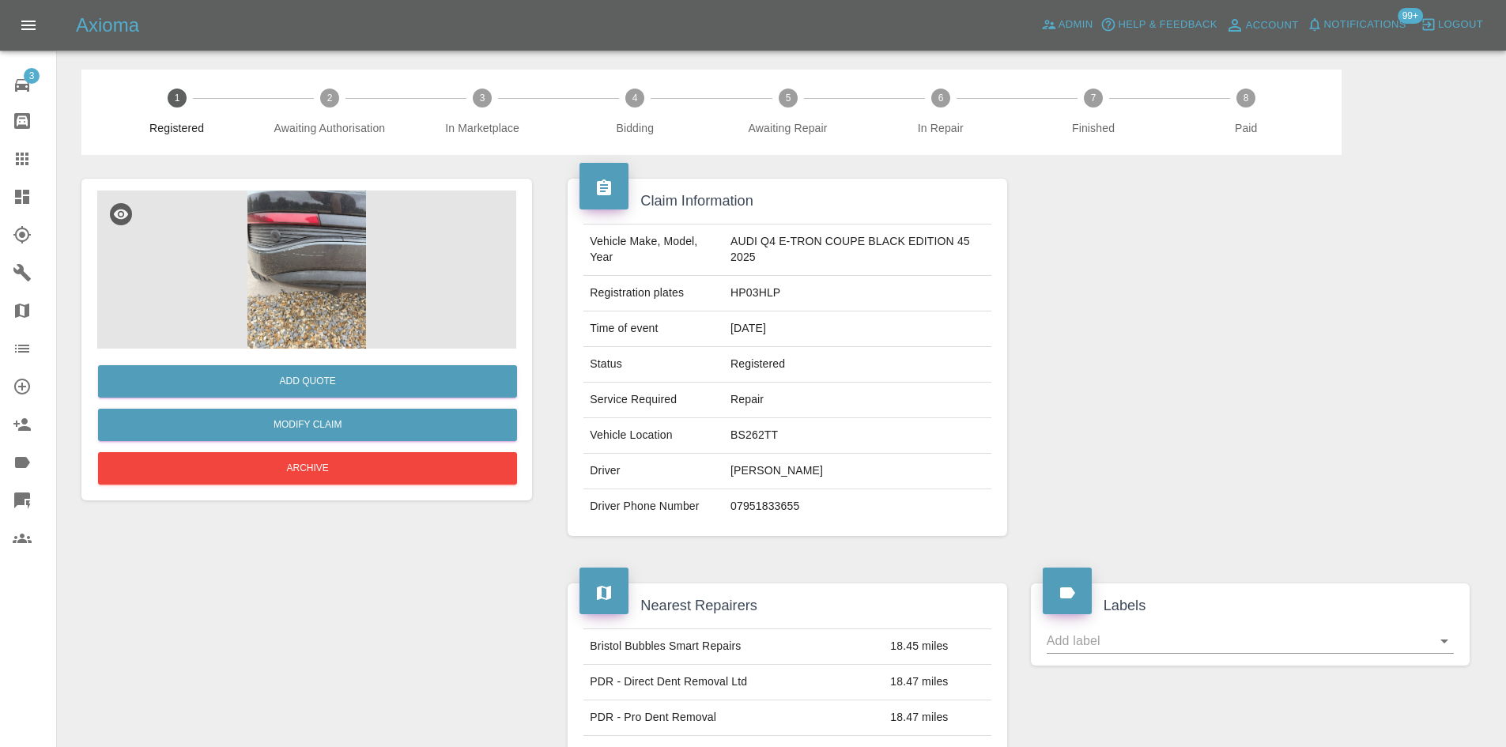
click at [964, 487] on td "Harriet" at bounding box center [857, 472] width 267 height 36
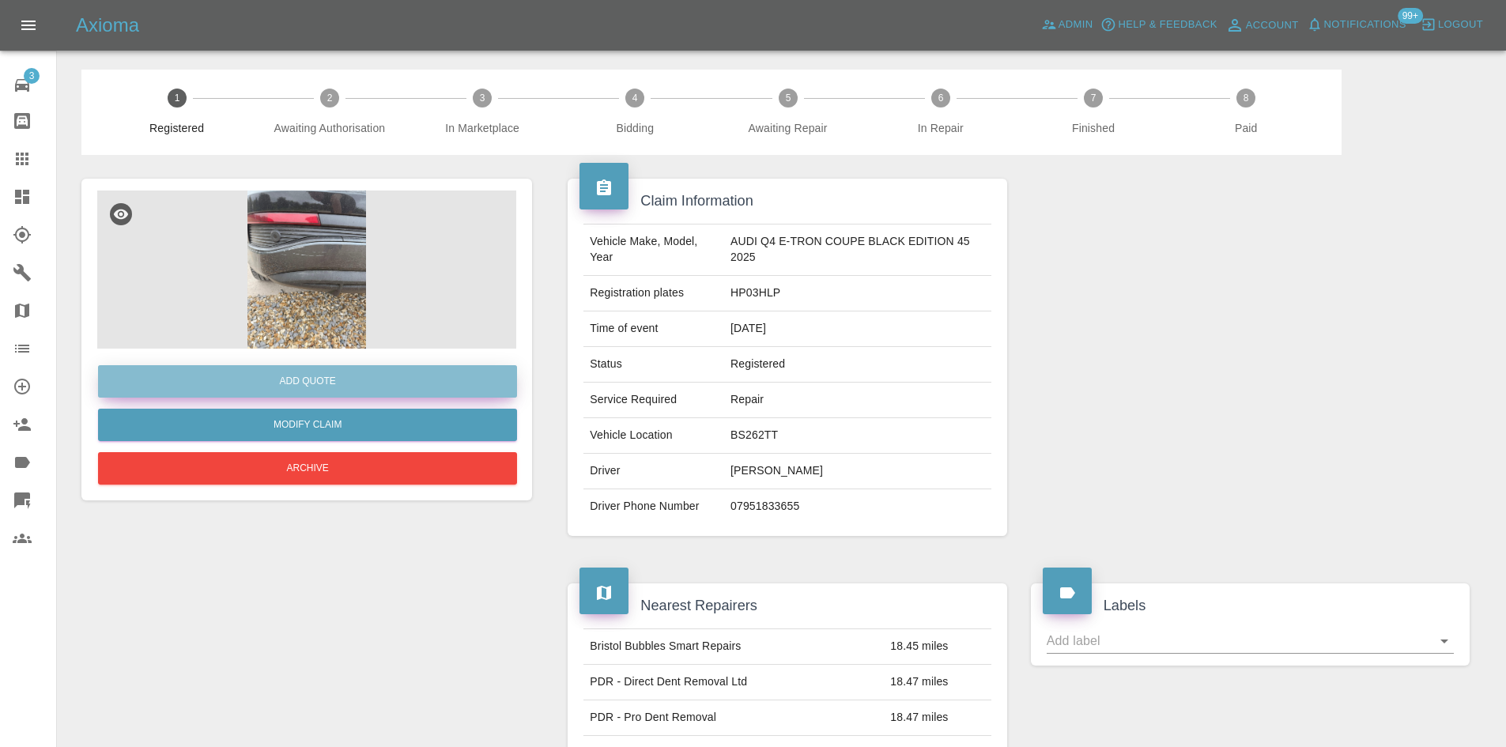
click at [394, 376] on button "Add Quote" at bounding box center [307, 381] width 419 height 32
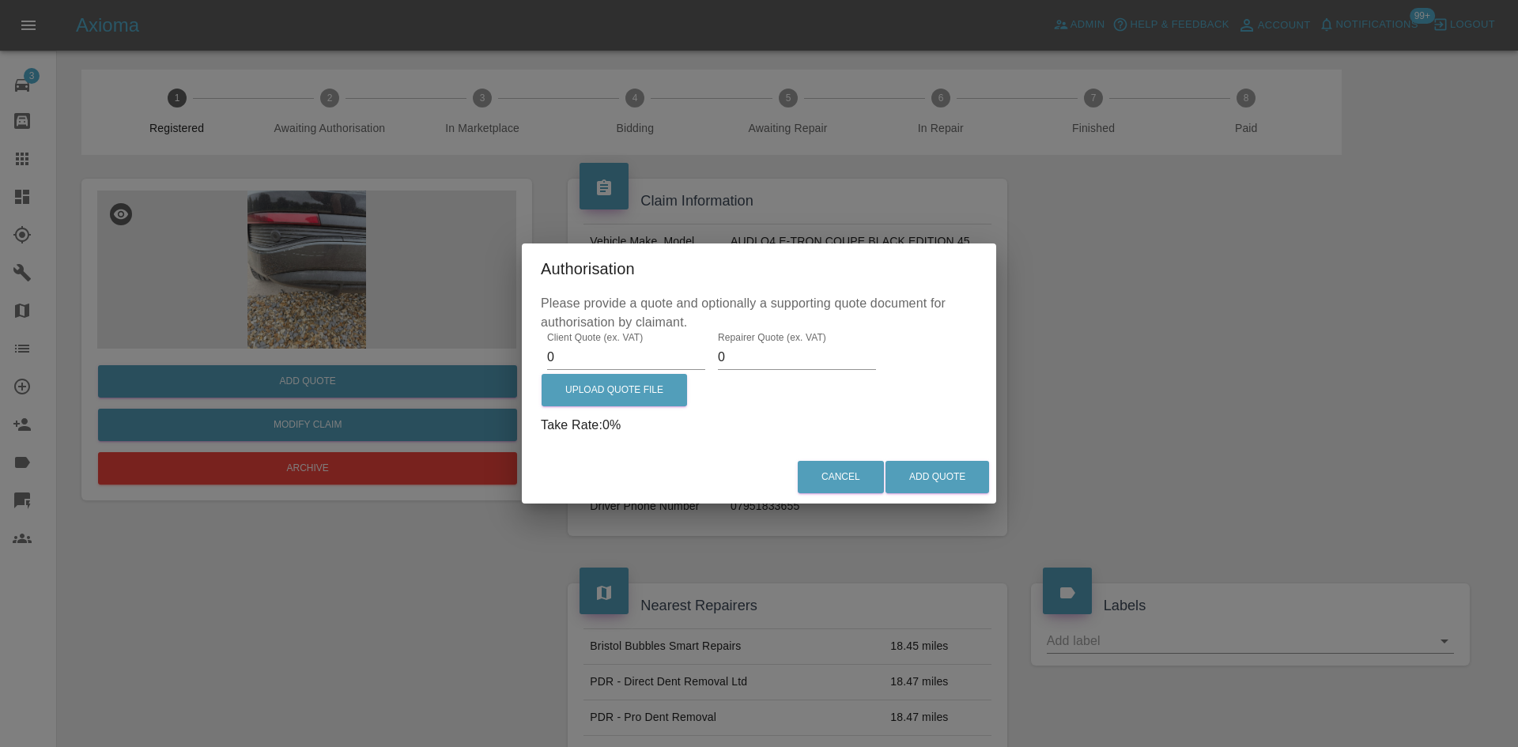
click at [642, 361] on input "0" at bounding box center [626, 357] width 158 height 25
type input "1"
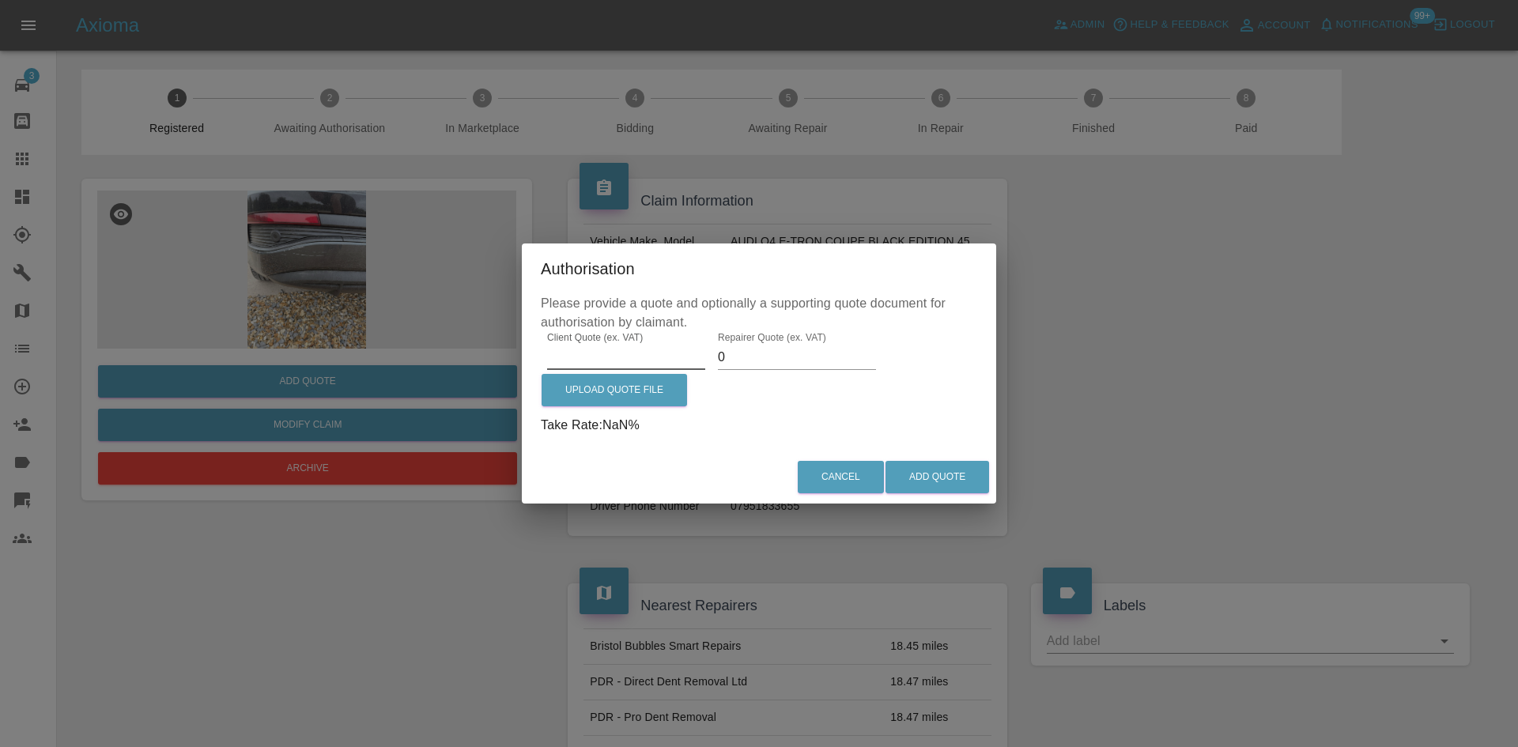
click at [732, 359] on input "0" at bounding box center [797, 357] width 158 height 25
type input "200"
click at [949, 483] on button "Add Quote" at bounding box center [937, 477] width 104 height 32
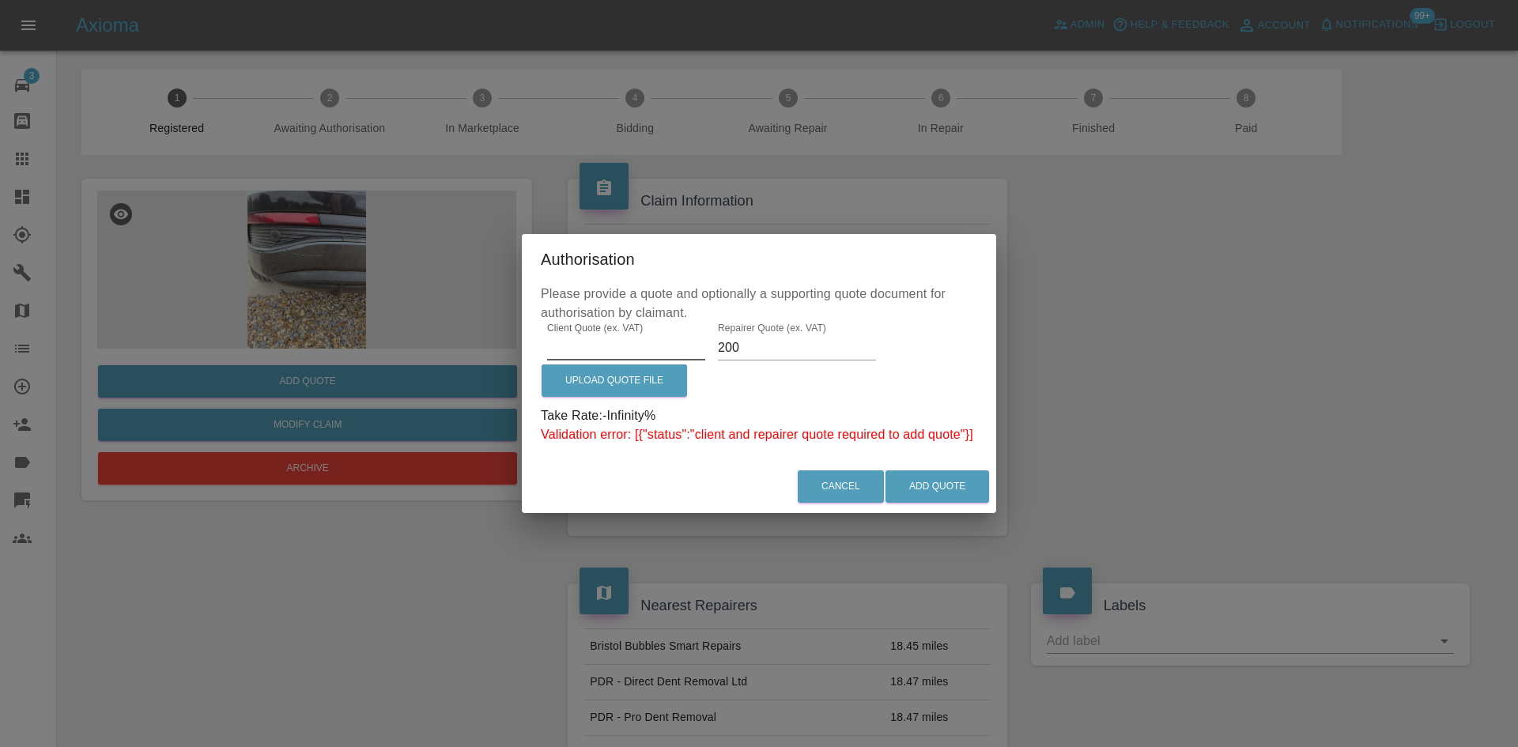
click at [607, 357] on input "Client Quote (ex. VAT)" at bounding box center [626, 347] width 158 height 25
type input "0"
click at [926, 477] on button "Add Quote" at bounding box center [937, 486] width 104 height 32
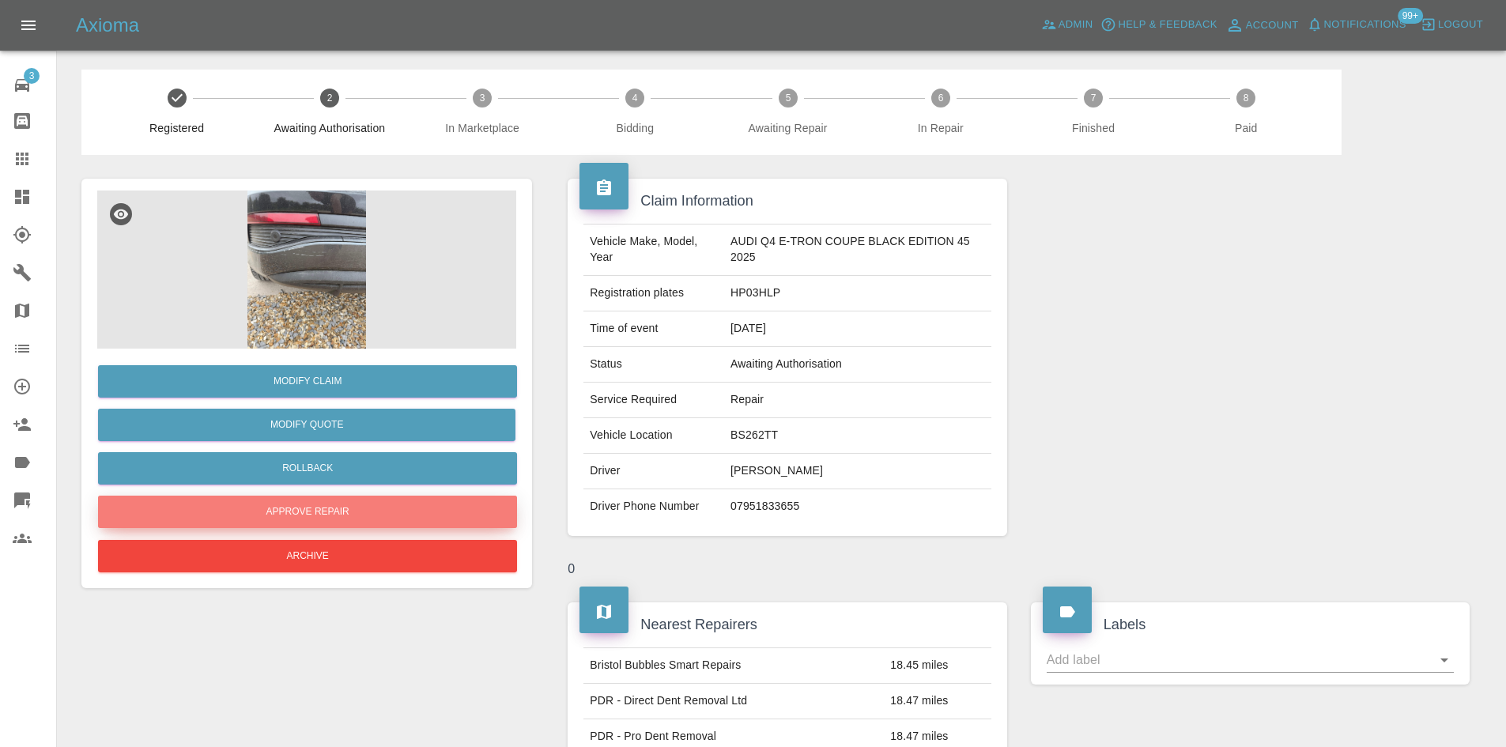
click at [332, 512] on button "Approve Repair" at bounding box center [307, 512] width 419 height 32
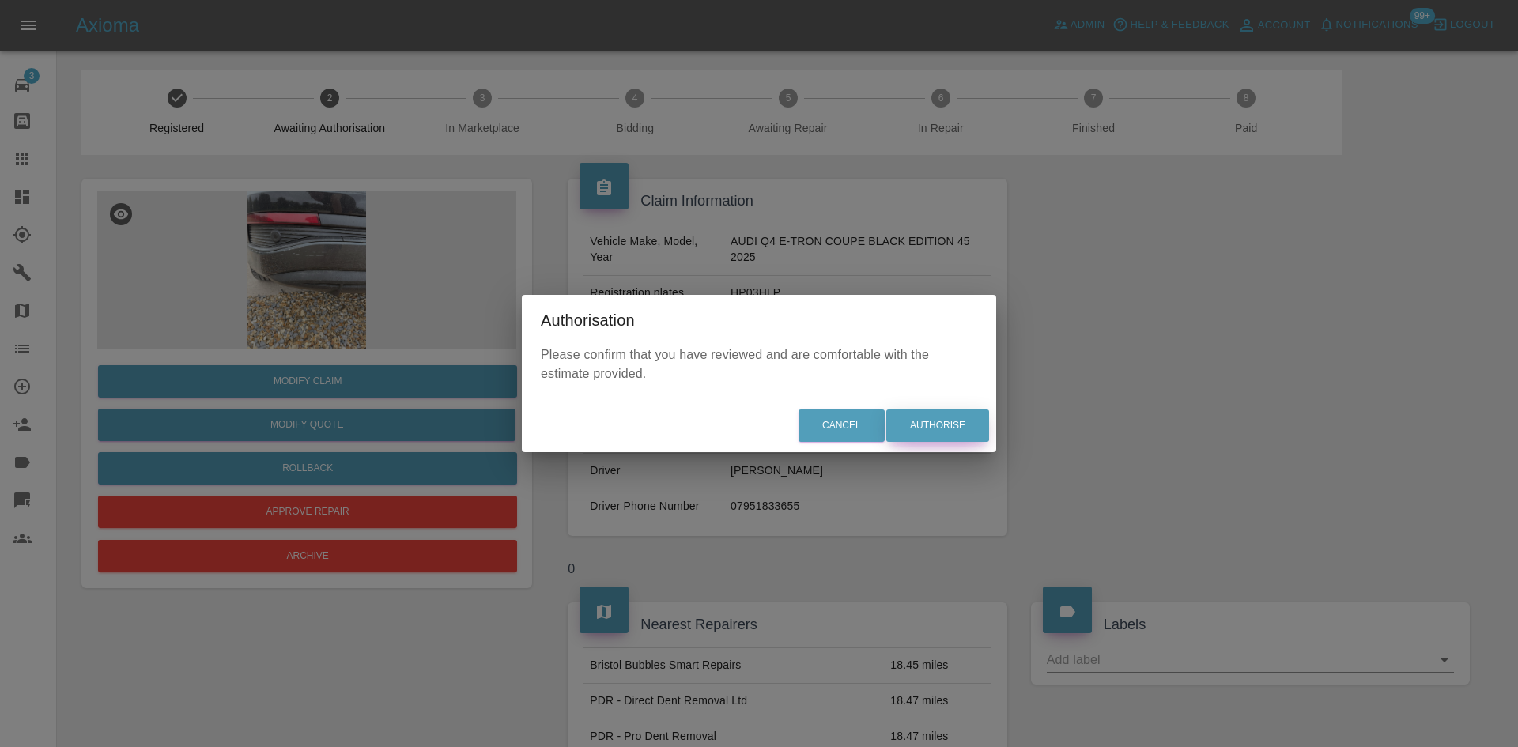
click at [942, 430] on button "Authorise" at bounding box center [937, 426] width 103 height 32
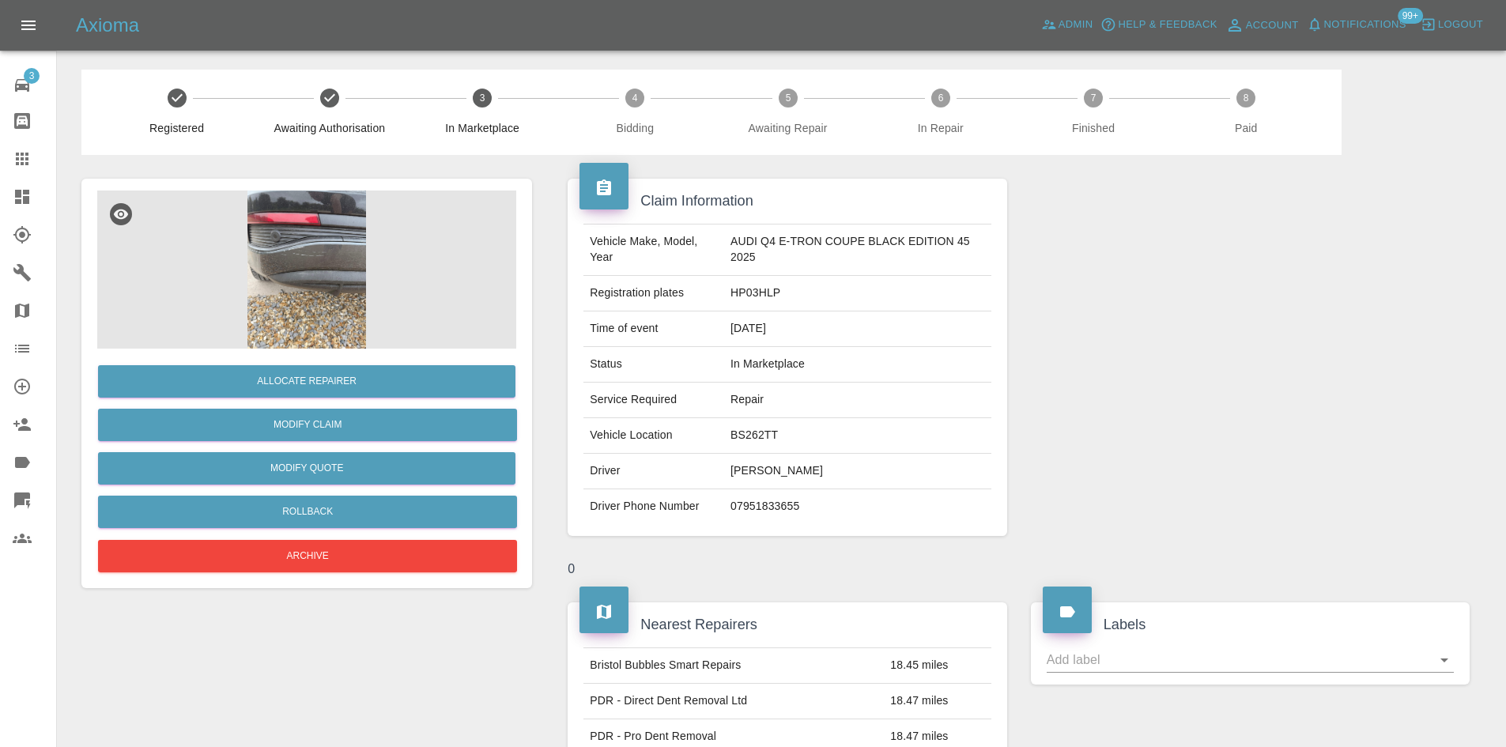
click at [384, 364] on div "Allocate Repairer Modify Claim Modify Quote Rollback Archive" at bounding box center [306, 463] width 419 height 228
click at [405, 379] on button "Allocate Repairer" at bounding box center [306, 381] width 417 height 32
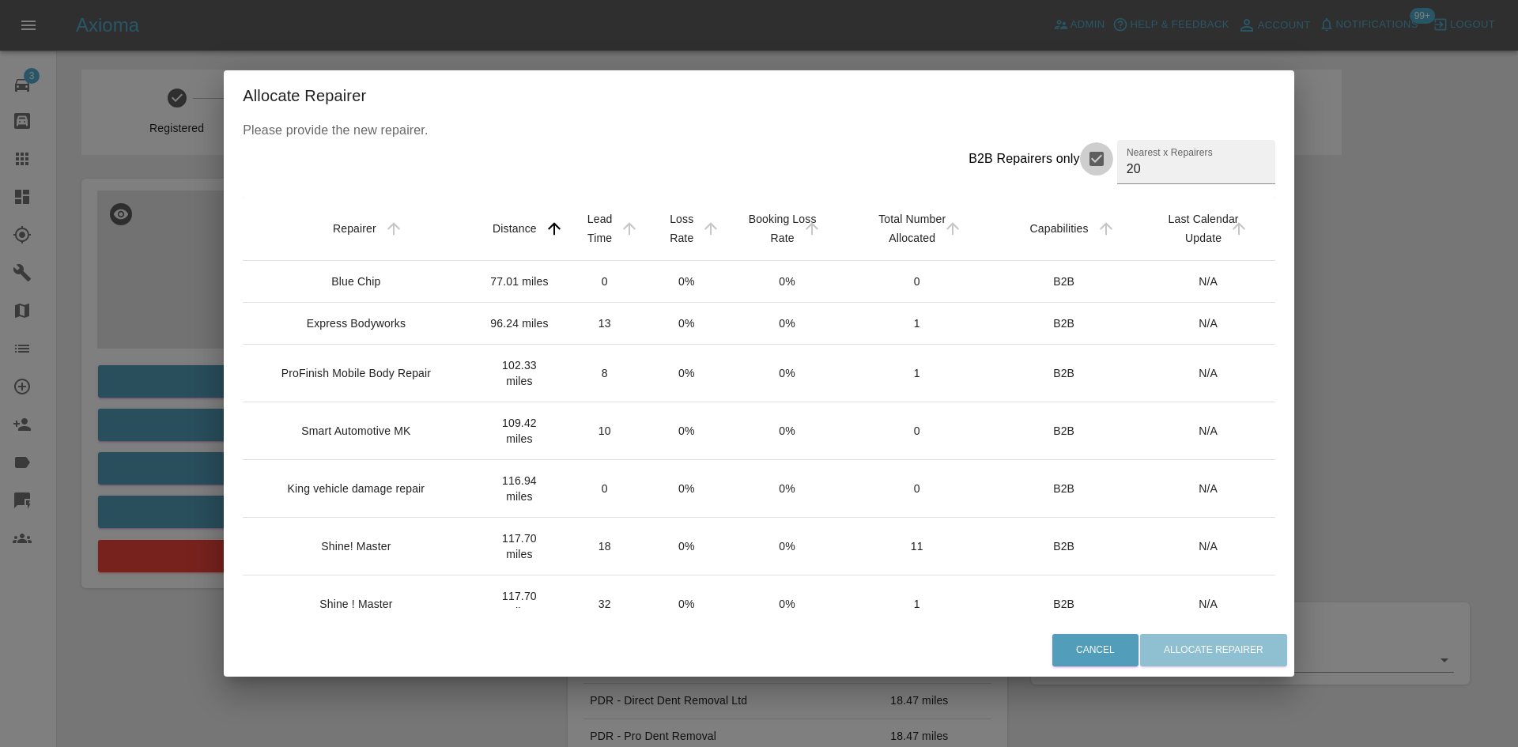
click at [1080, 162] on input "B2B Repairers only" at bounding box center [1096, 158] width 33 height 33
checkbox input "false"
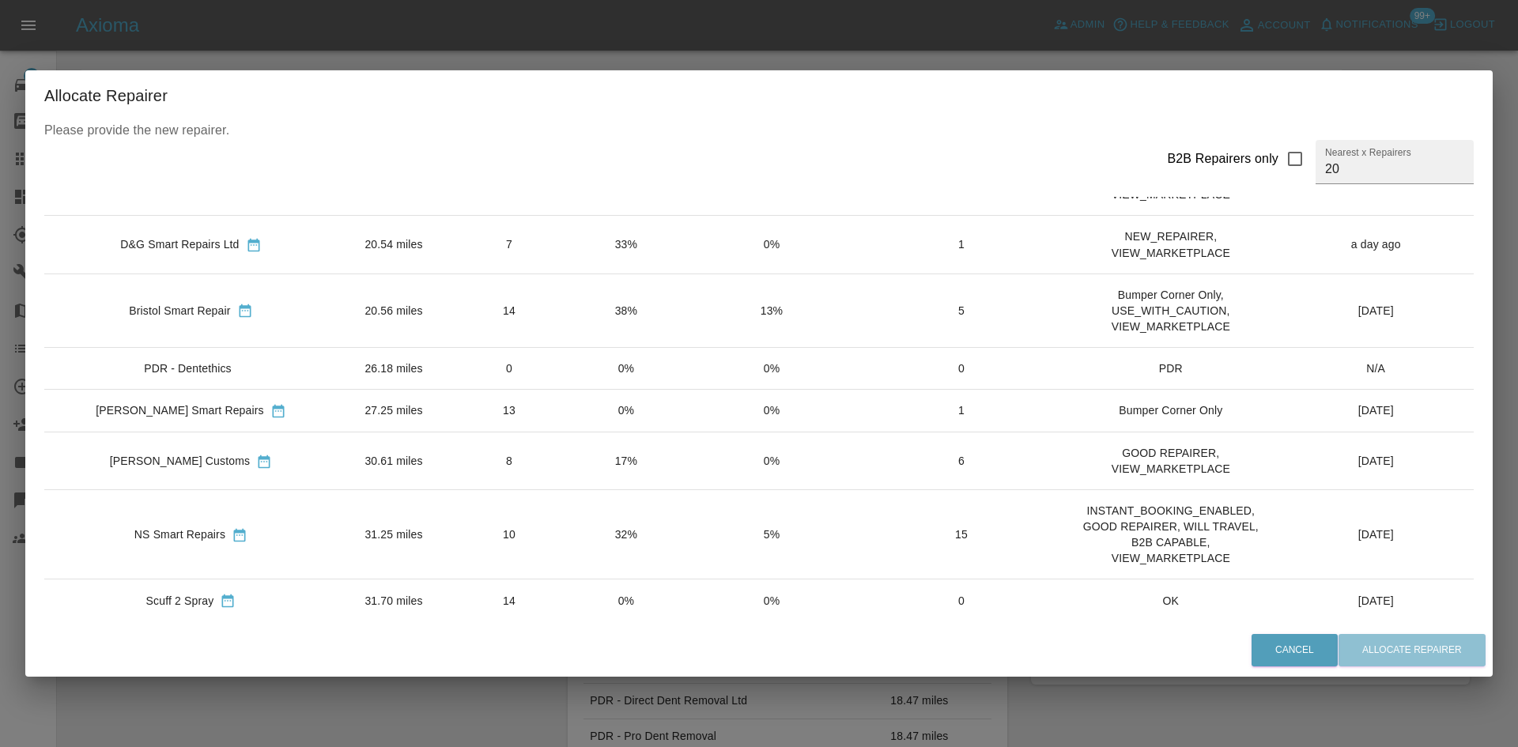
scroll to position [395, 0]
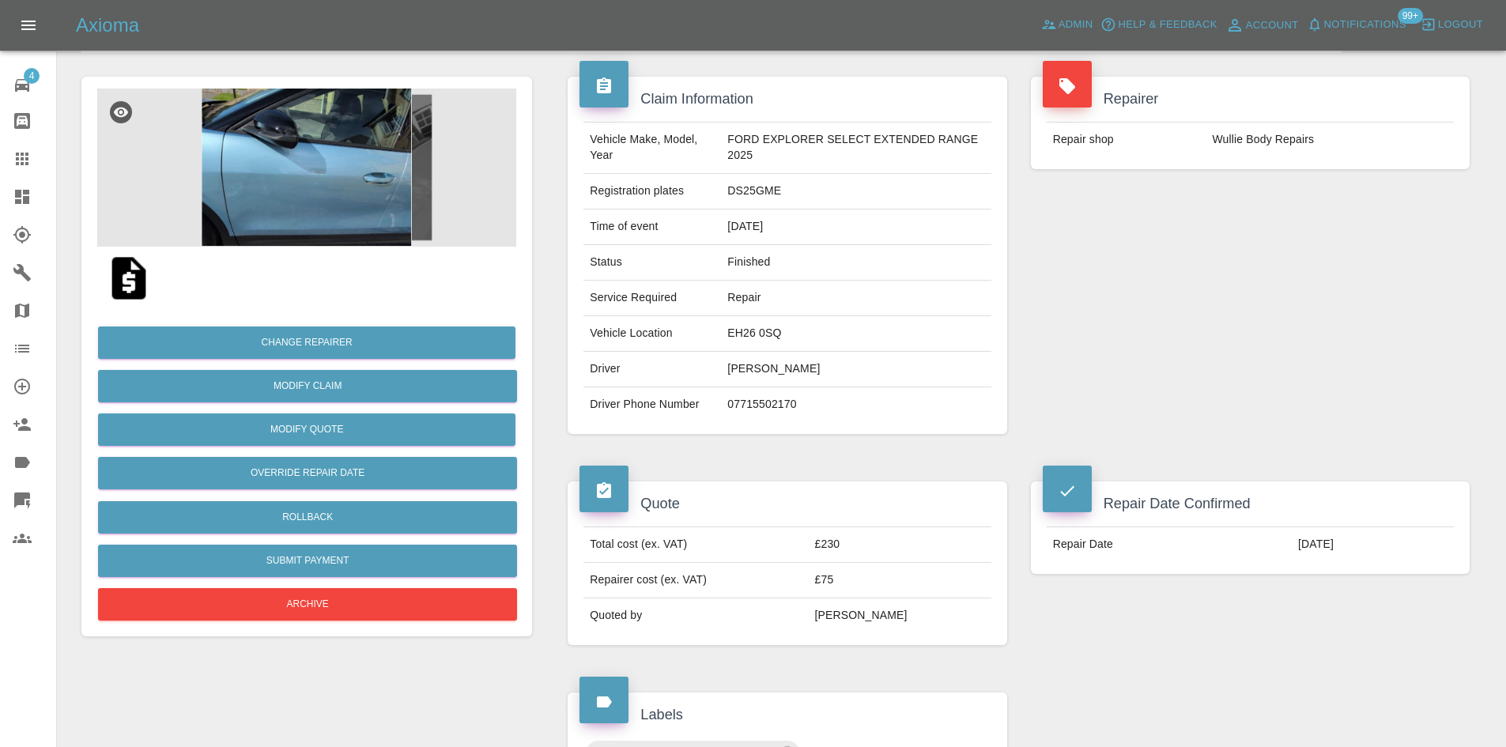
scroll to position [79, 0]
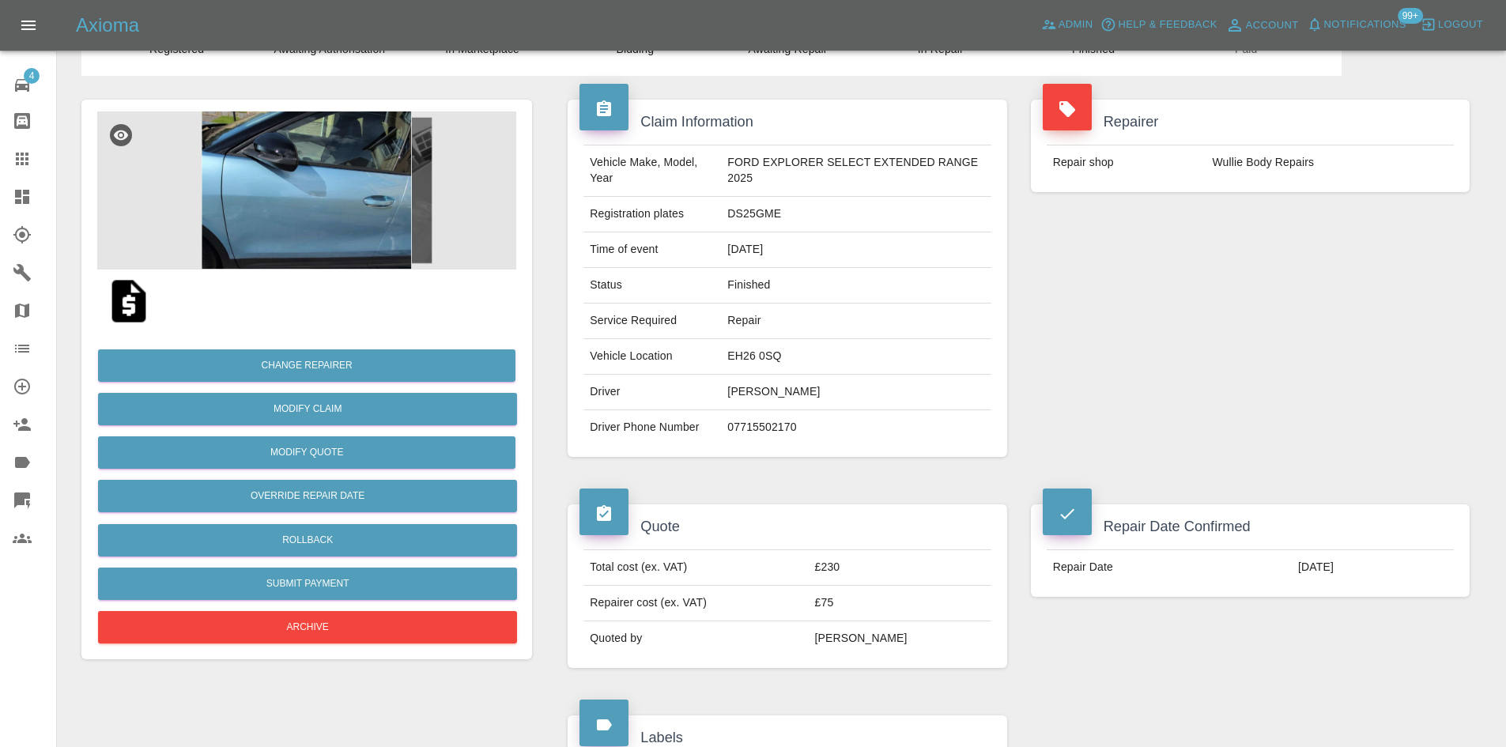
click at [767, 209] on td "DS25GME" at bounding box center [856, 215] width 270 height 36
copy td "DS25GME"
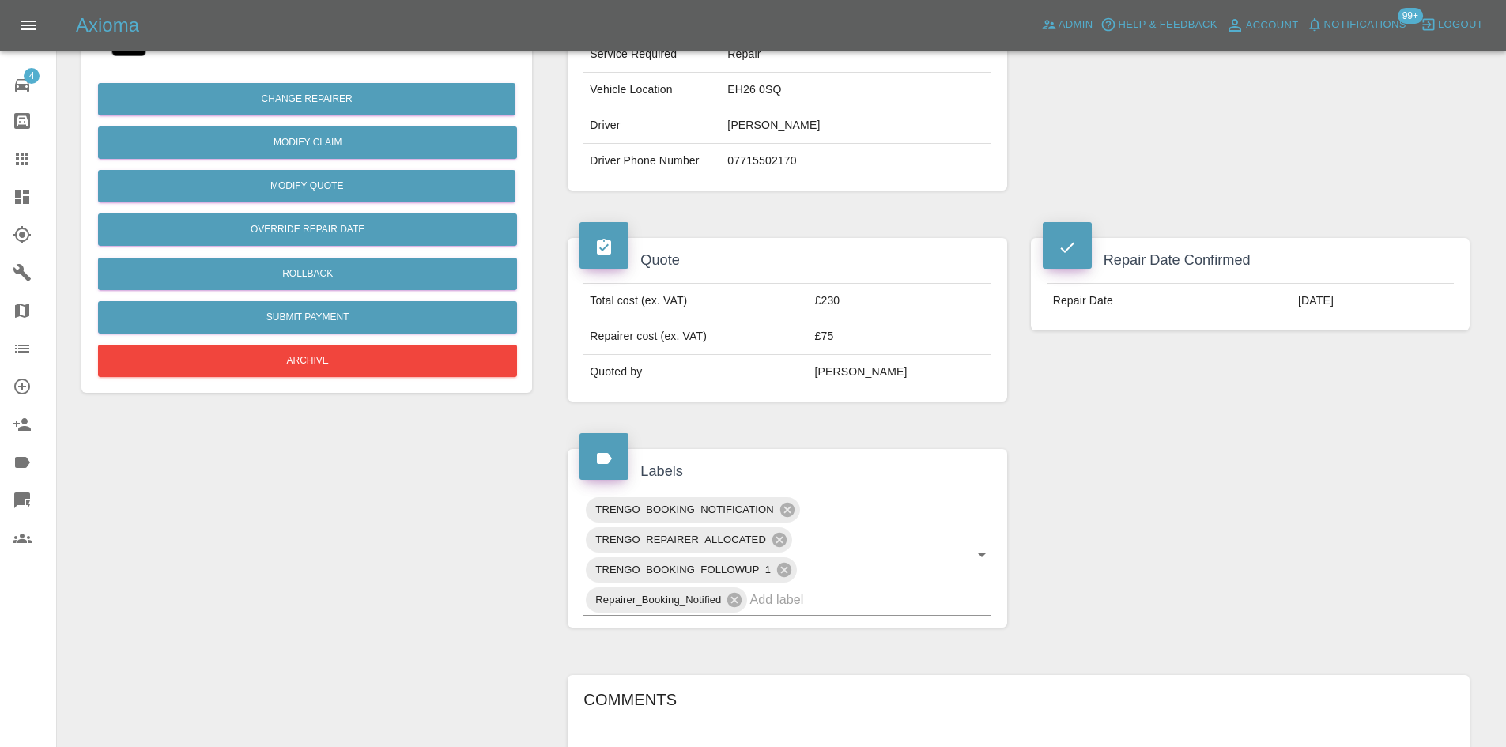
scroll to position [791, 0]
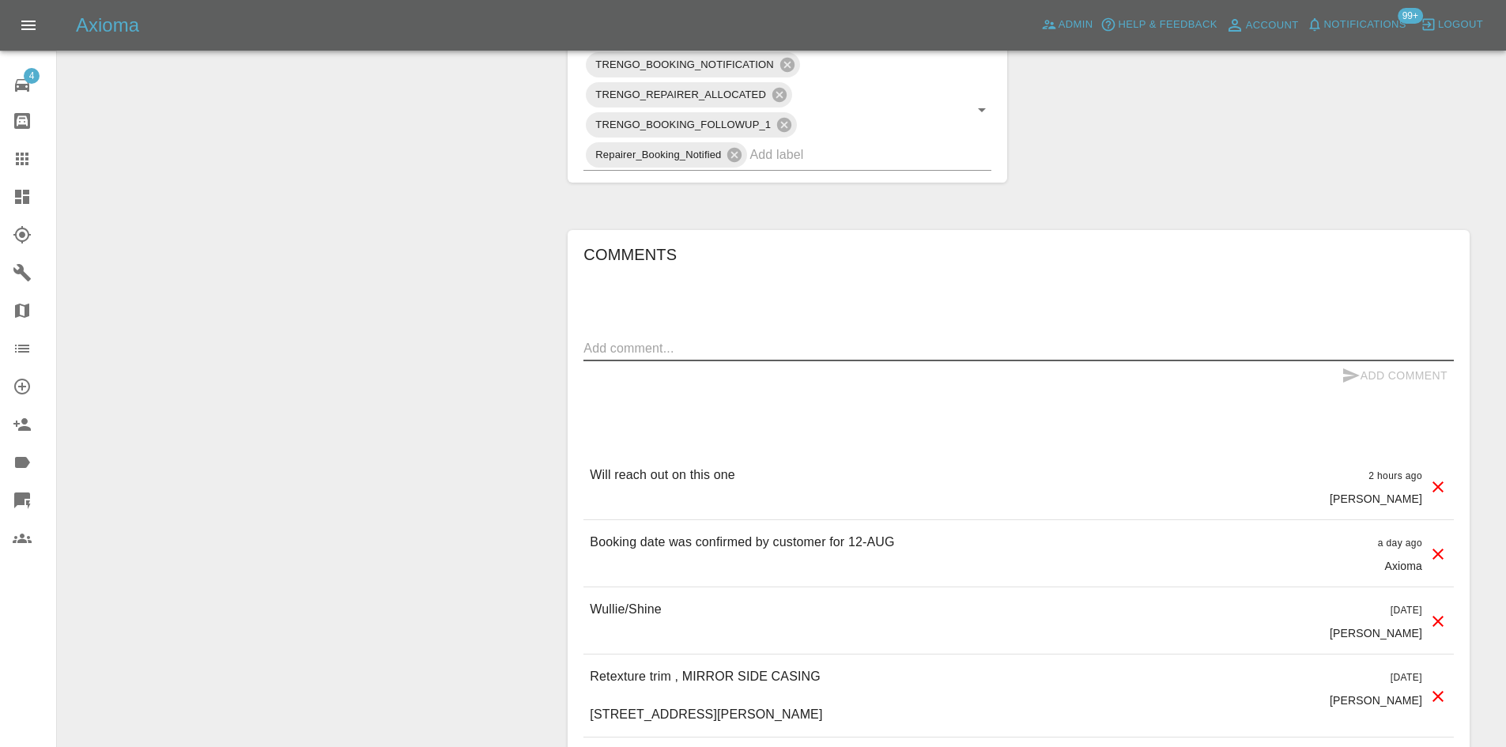
click at [753, 357] on textarea at bounding box center [1018, 348] width 870 height 18
paste textarea "Hi Team, We attended the above customer today to carry out the booked repair. T…"
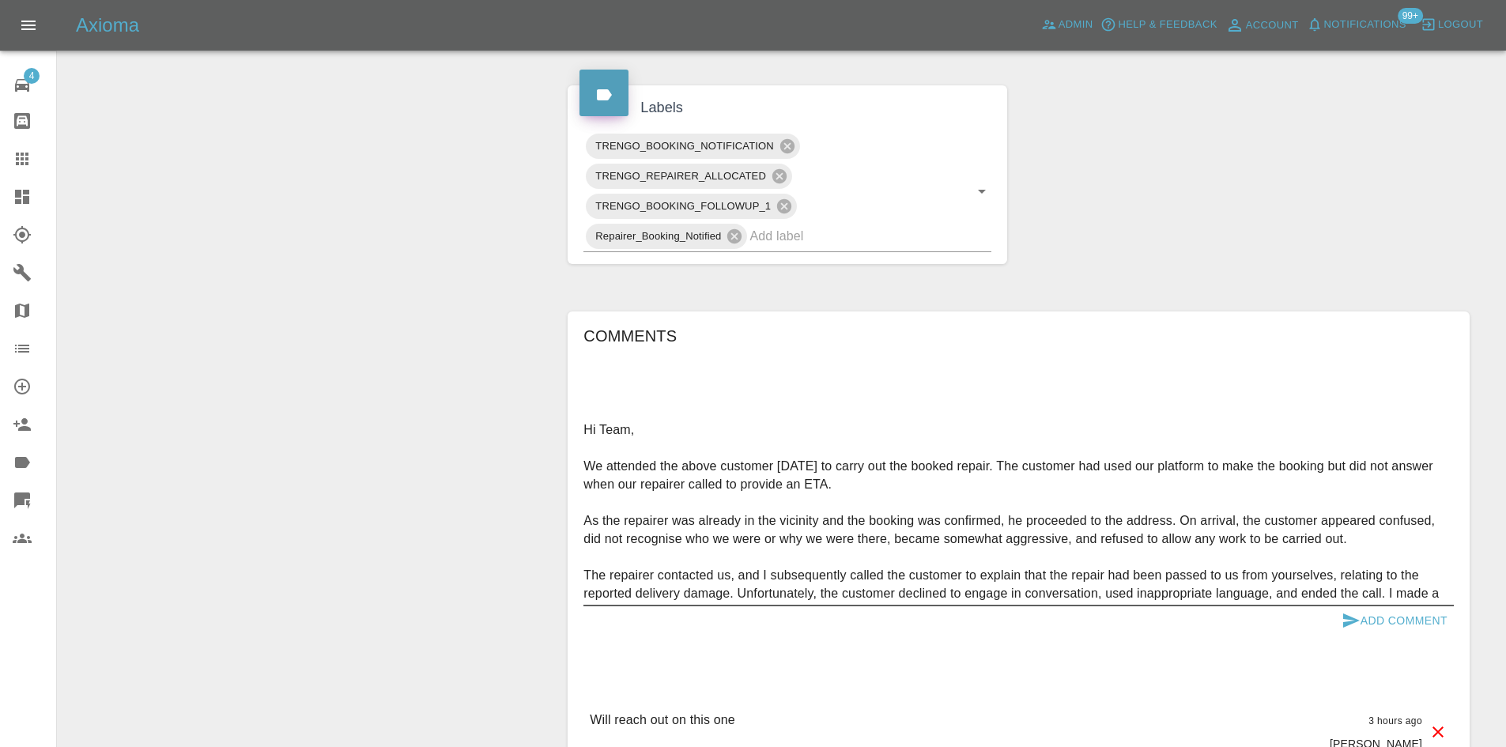
scroll to position [632, 0]
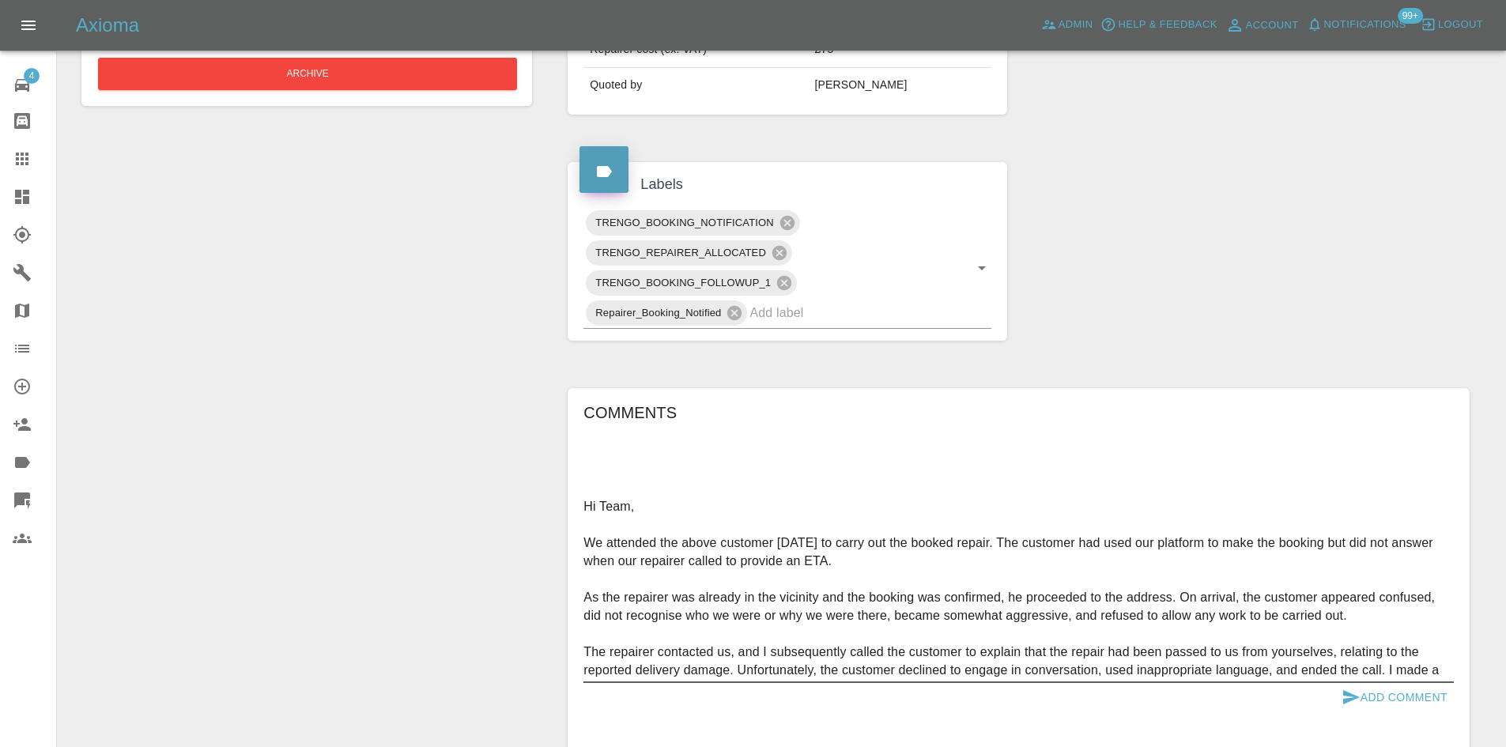
drag, startPoint x: 680, startPoint y: 505, endPoint x: 539, endPoint y: 490, distance: 141.5
click at [540, 490] on div "Change Repairer Modify Claim Modify Quote Override Repair Date Rollback Submit …" at bounding box center [782, 341] width 1424 height 1639
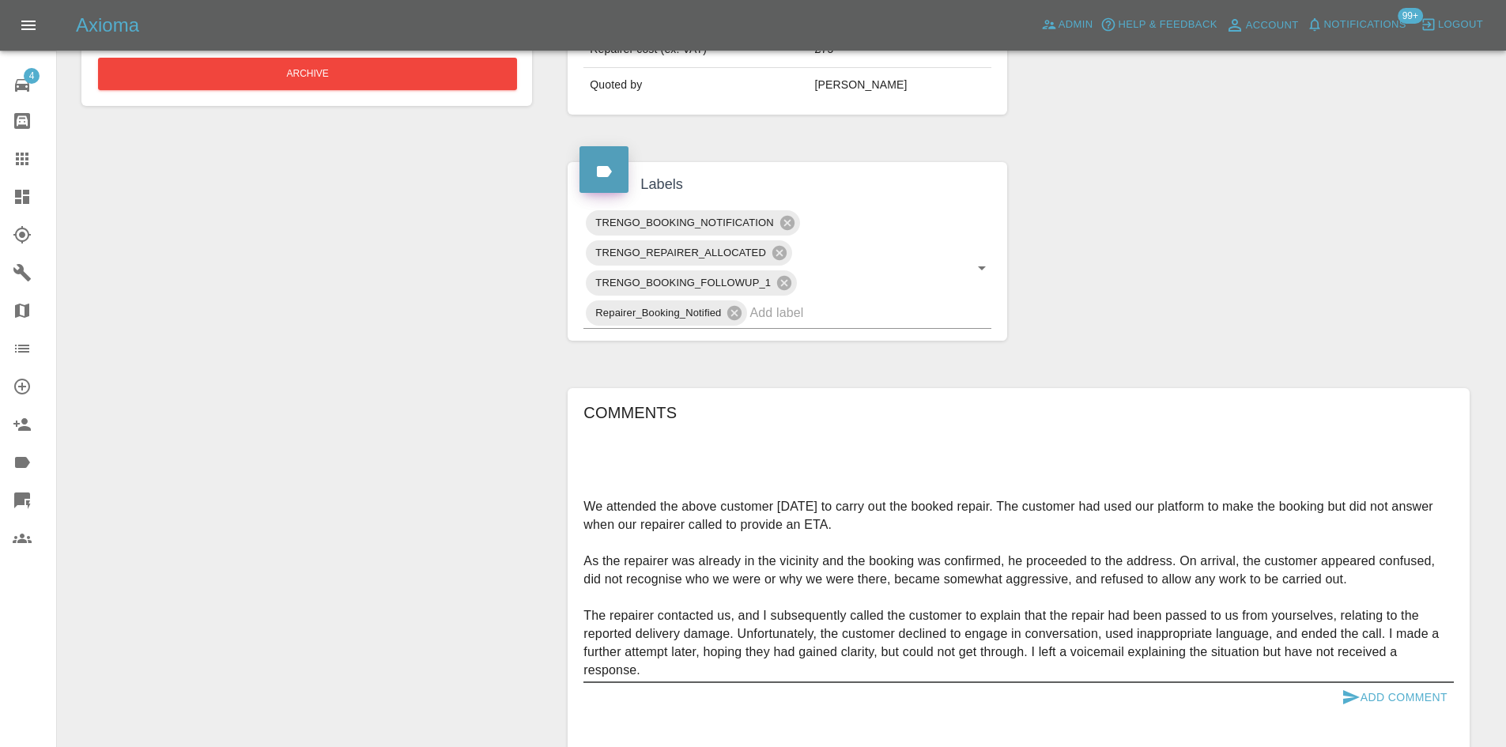
click at [583, 545] on textarea "We attended the above customer today to carry out the booked repair. The custom…" at bounding box center [1018, 588] width 870 height 182
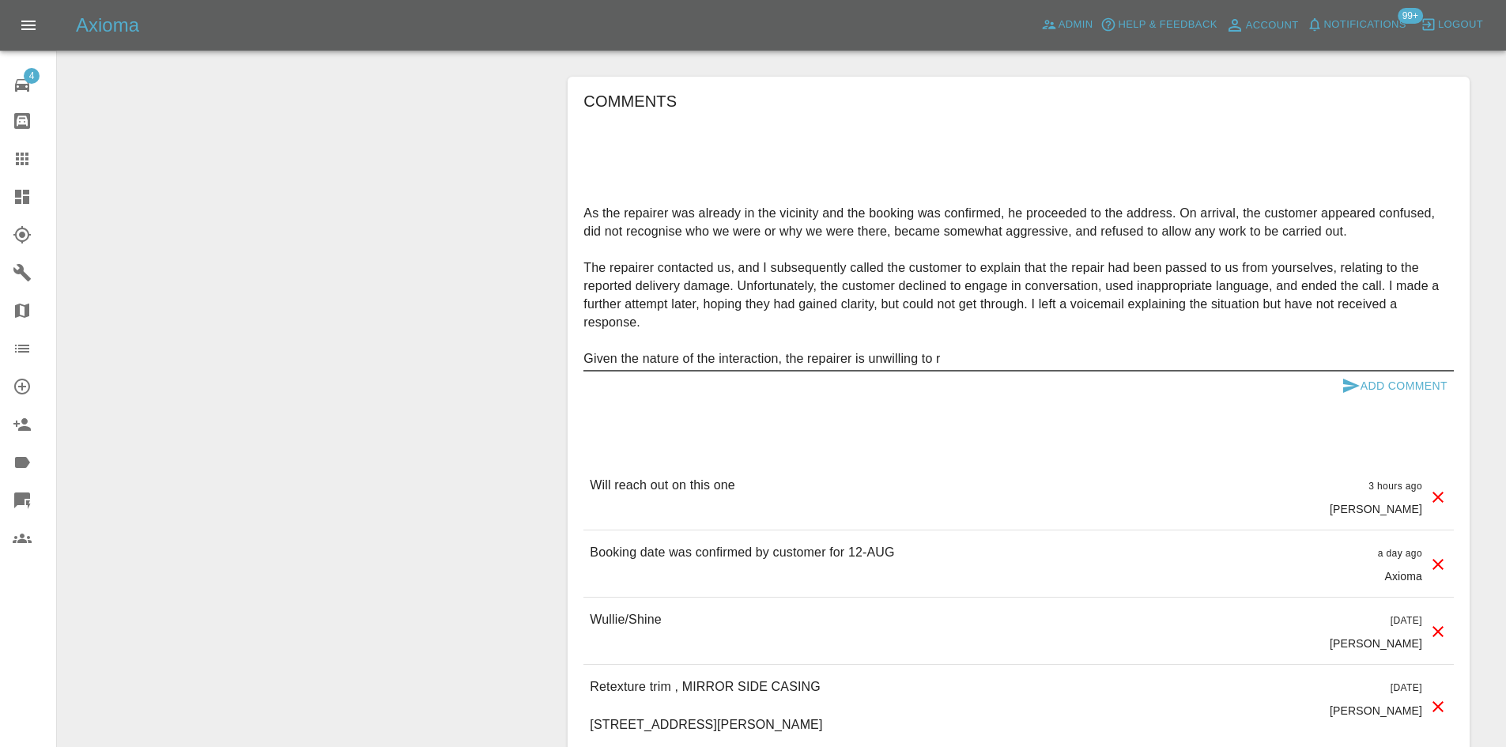
scroll to position [949, 0]
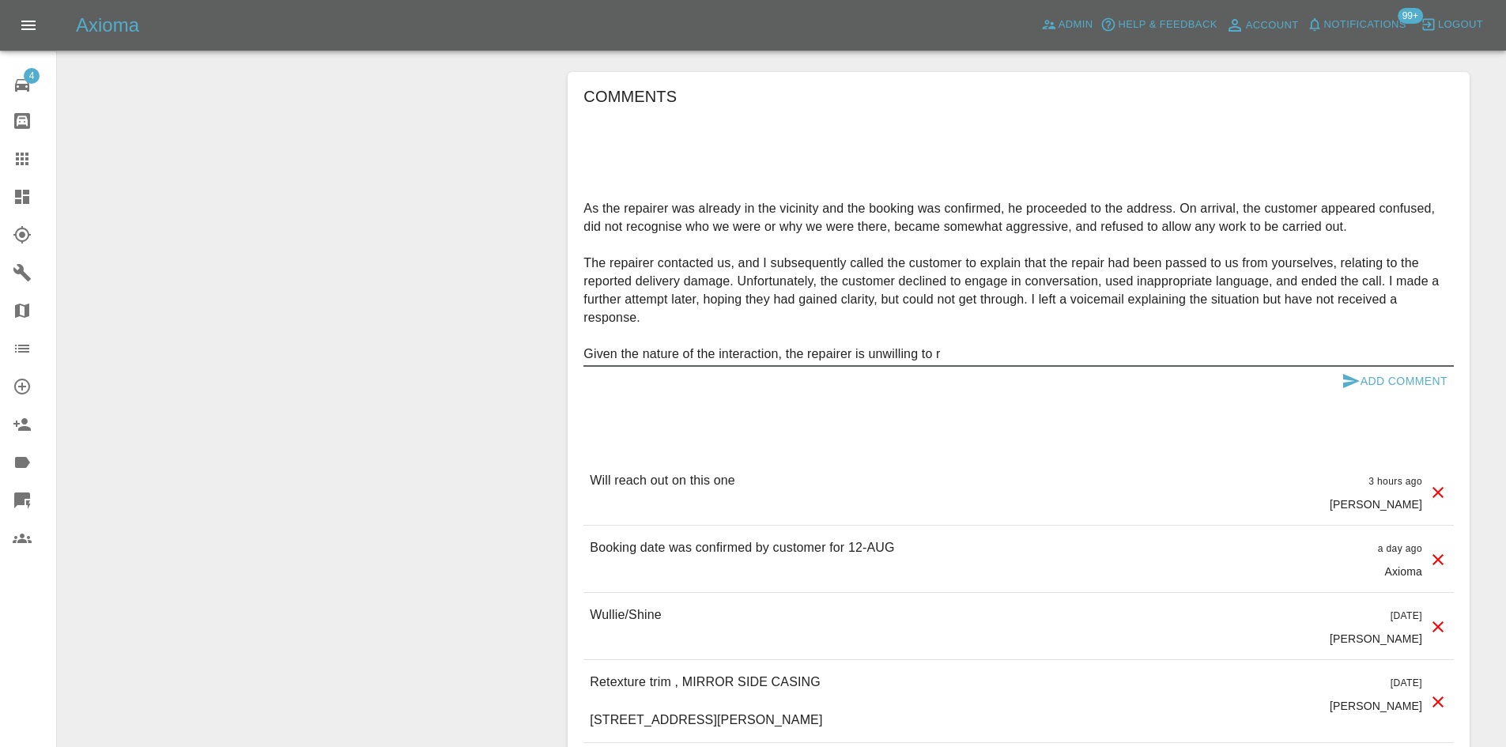
drag, startPoint x: 966, startPoint y: 346, endPoint x: 587, endPoint y: 335, distance: 378.8
click at [587, 335] on textarea "We attended the above customer today to carry out the booked repair. The custom…" at bounding box center [1018, 272] width 870 height 182
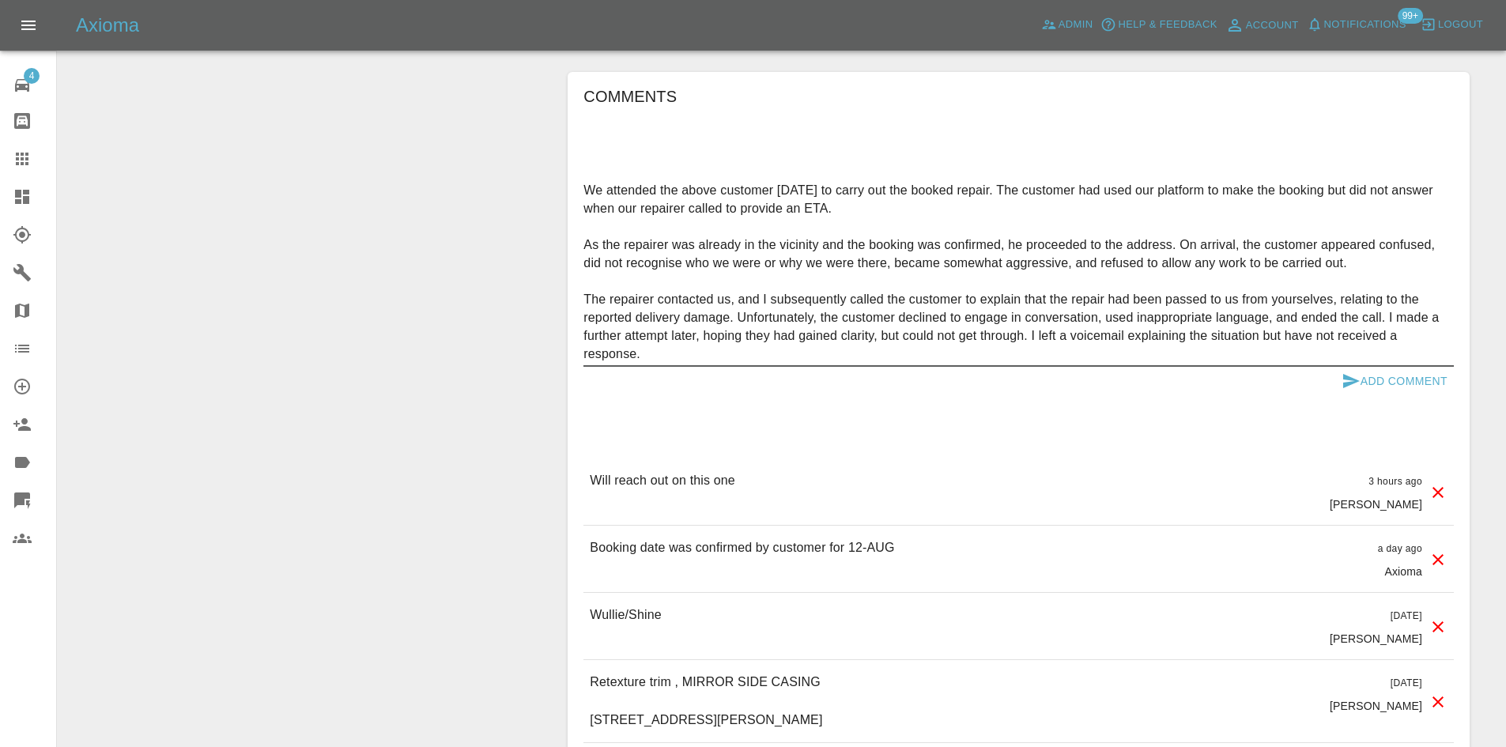
scroll to position [34, 0]
paste textarea "Given the nature of the interaction, the repairer is unwilling to return, so"
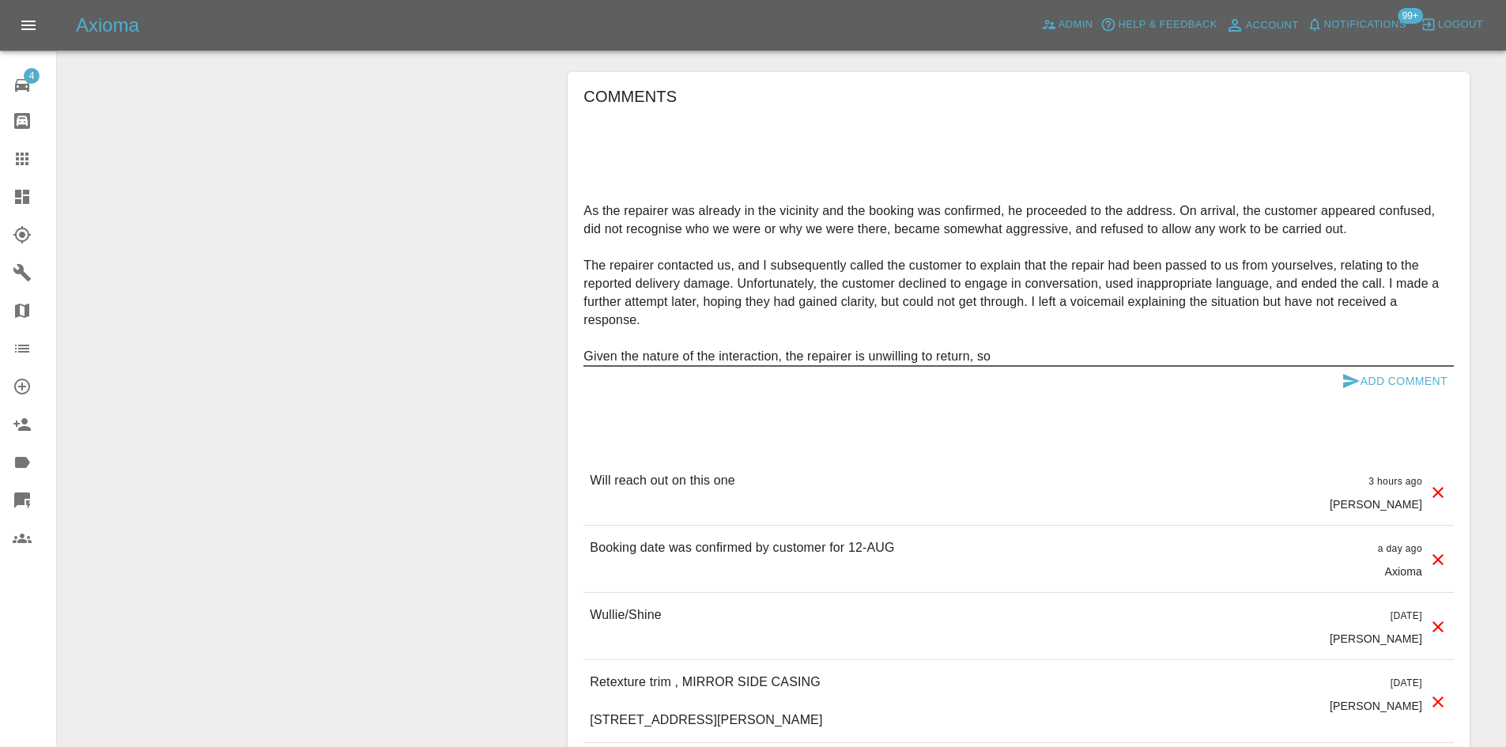
click at [1048, 350] on textarea "We attended the above customer today to carry out the booked repair. The custom…" at bounding box center [1018, 272] width 870 height 182
drag, startPoint x: 1041, startPoint y: 351, endPoint x: 461, endPoint y: 344, distance: 580.3
click at [461, 344] on div "Change Repairer Modify Claim Modify Quote Override Repair Date Rollback Submit …" at bounding box center [782, 25] width 1424 height 1639
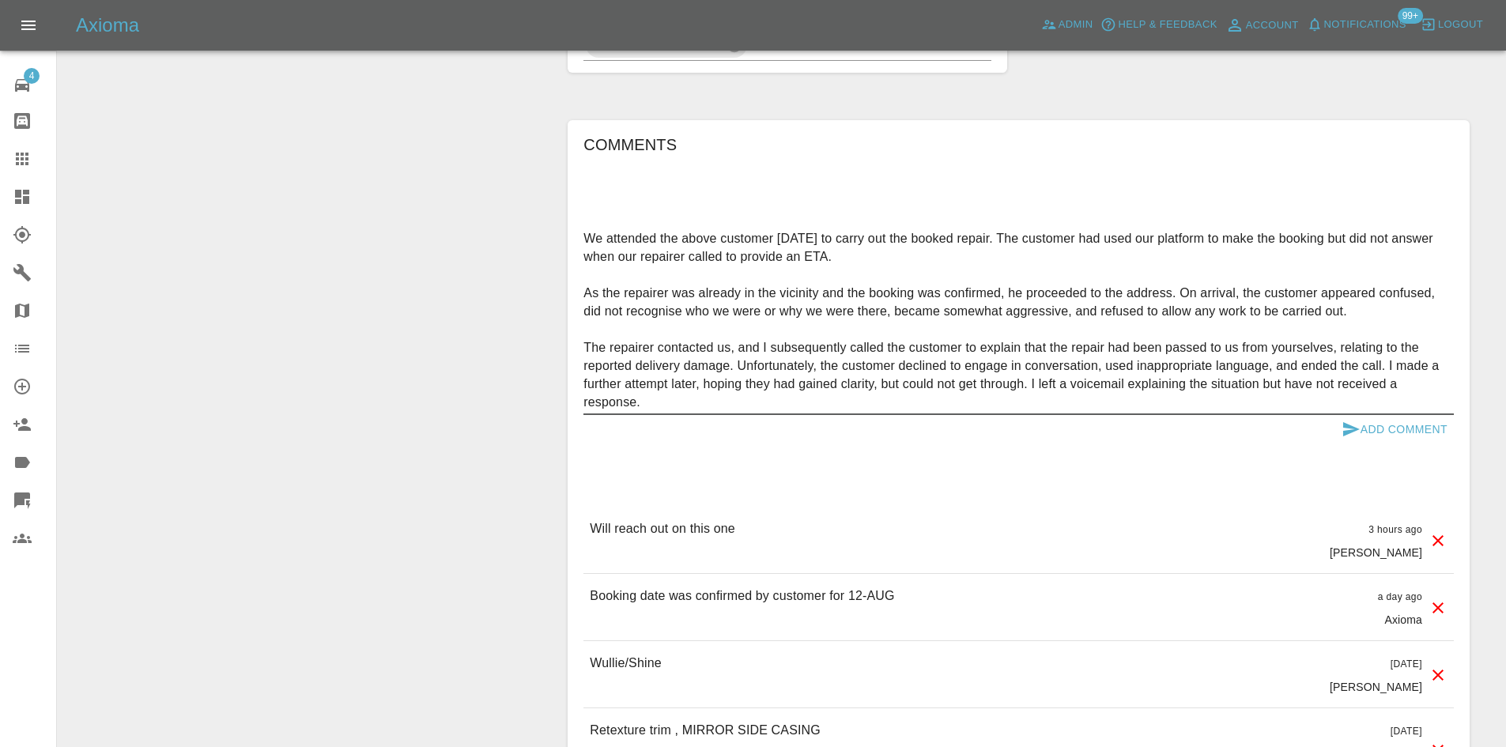
scroll to position [1028, 0]
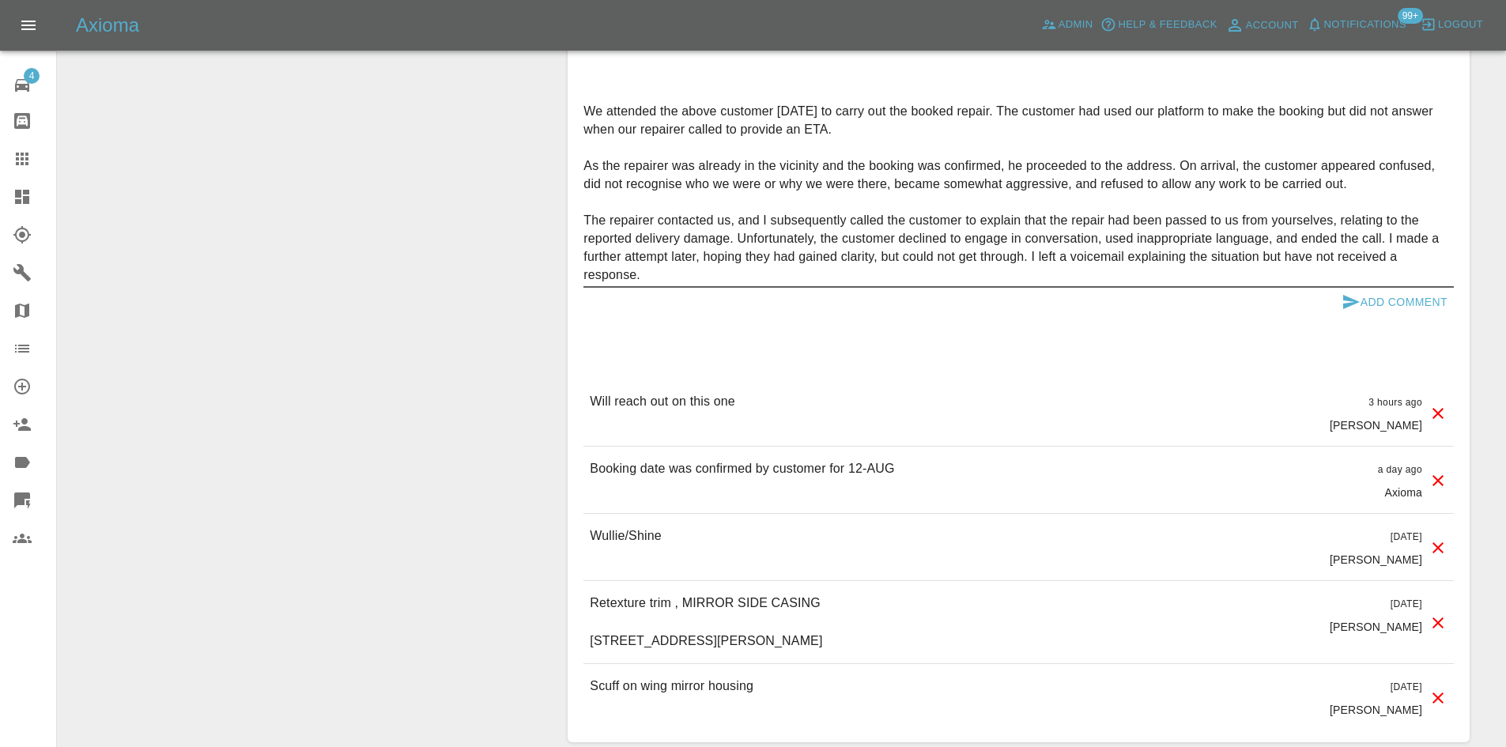
type textarea "We attended the above customer today to carry out the booked repair. The custom…"
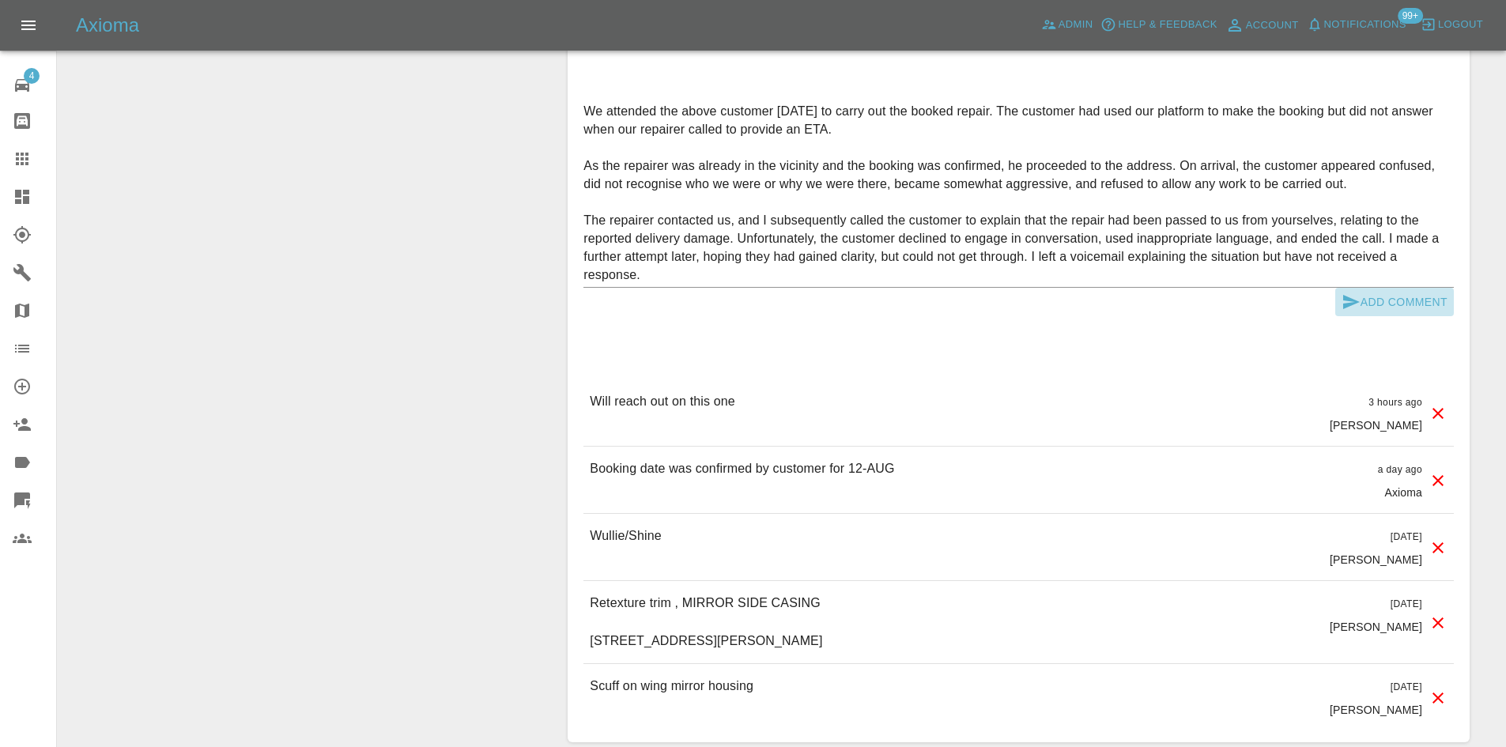
click at [1395, 303] on button "Add Comment" at bounding box center [1394, 302] width 119 height 29
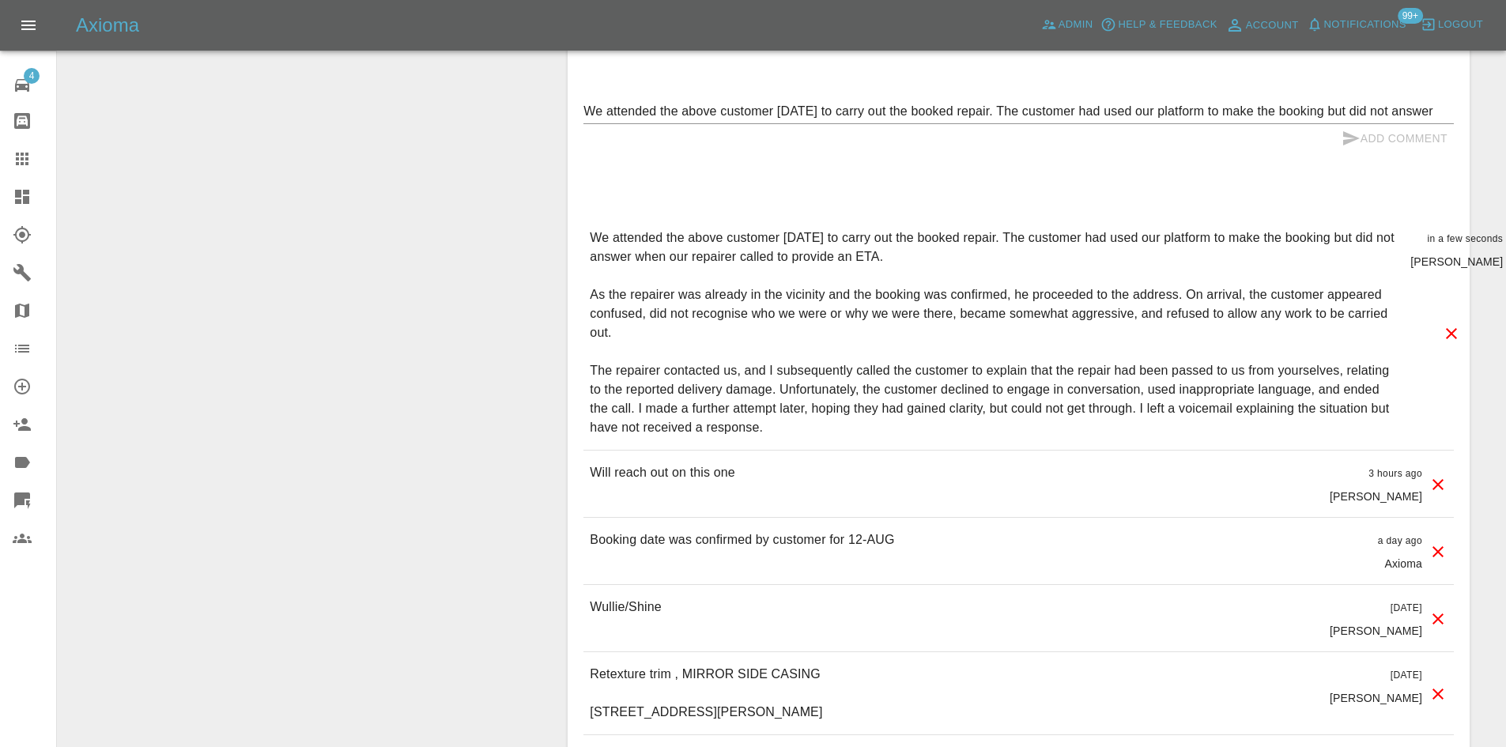
drag, startPoint x: 704, startPoint y: 89, endPoint x: 701, endPoint y: 105, distance: 16.1
click at [704, 92] on div "Comments We attended the above customer today to carry out the booked repair. T…" at bounding box center [1018, 404] width 870 height 798
click at [708, 115] on textarea "We attended the above customer today to carry out the booked repair. The custom…" at bounding box center [1018, 111] width 870 height 18
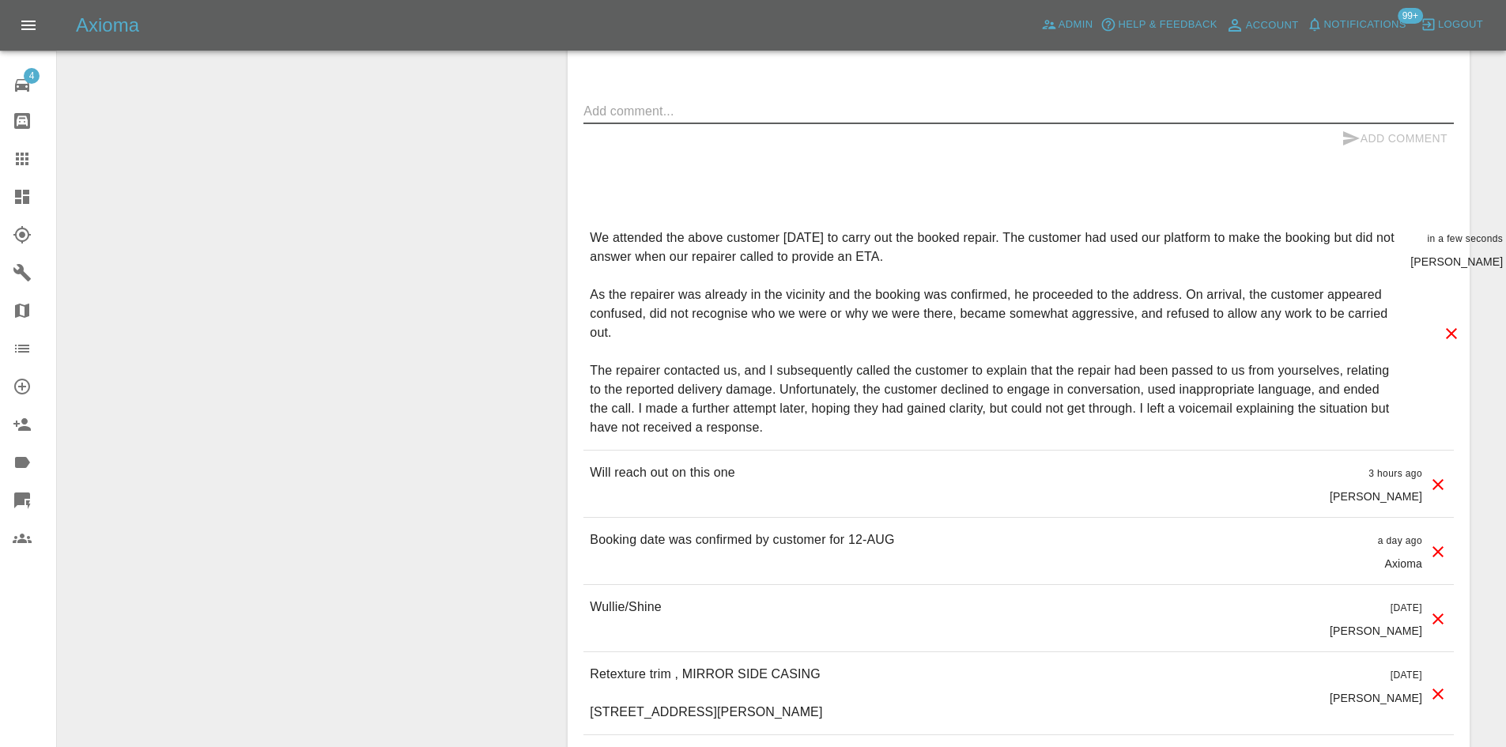
paste textarea "Given the nature of the interaction, the repairer is unwilling to return, so un…"
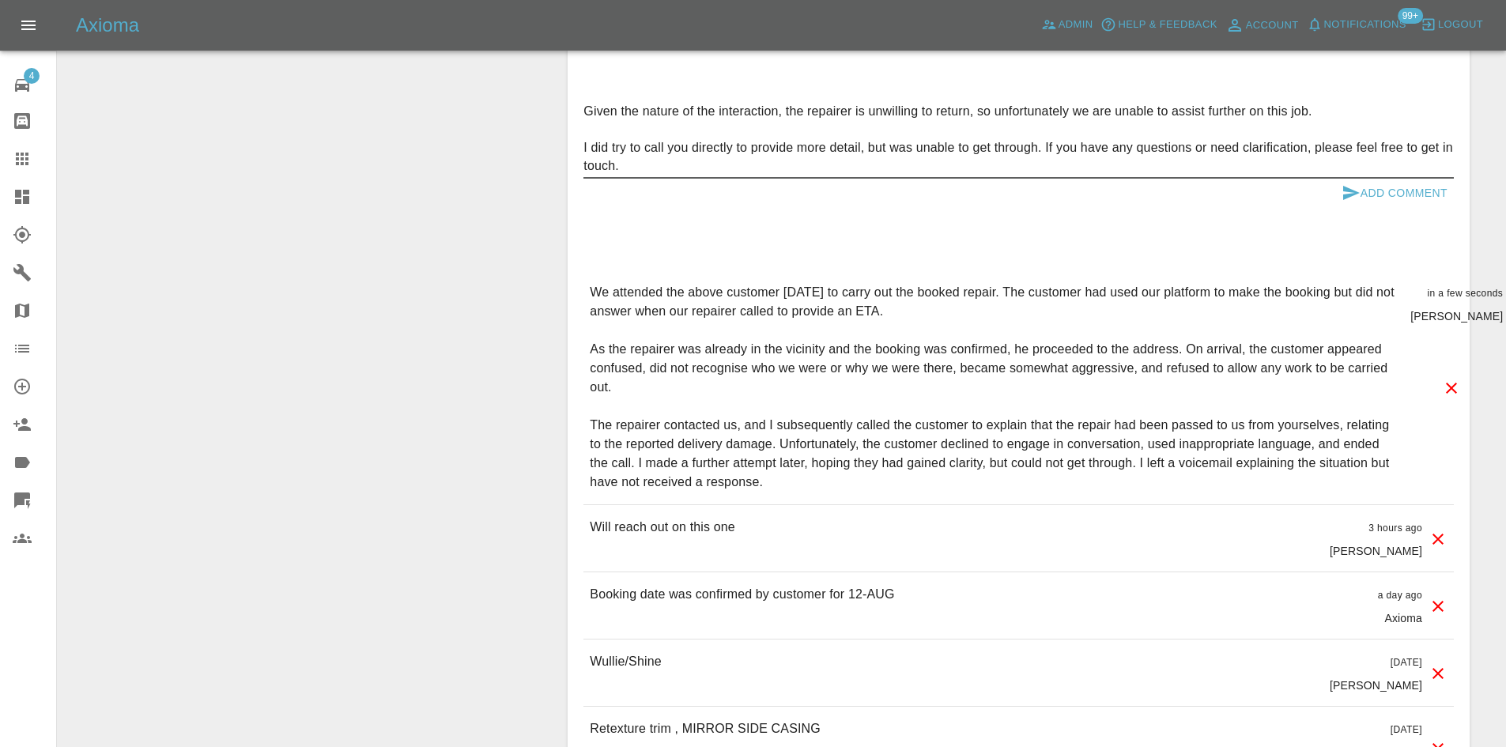
type textarea "Given the nature of the interaction, the repairer is unwilling to return, so un…"
click at [1398, 213] on div "Comments Given the nature of the interaction, the repairer is unwilling to retu…" at bounding box center [1018, 431] width 870 height 852
click at [1401, 196] on button "Add Comment" at bounding box center [1394, 193] width 119 height 29
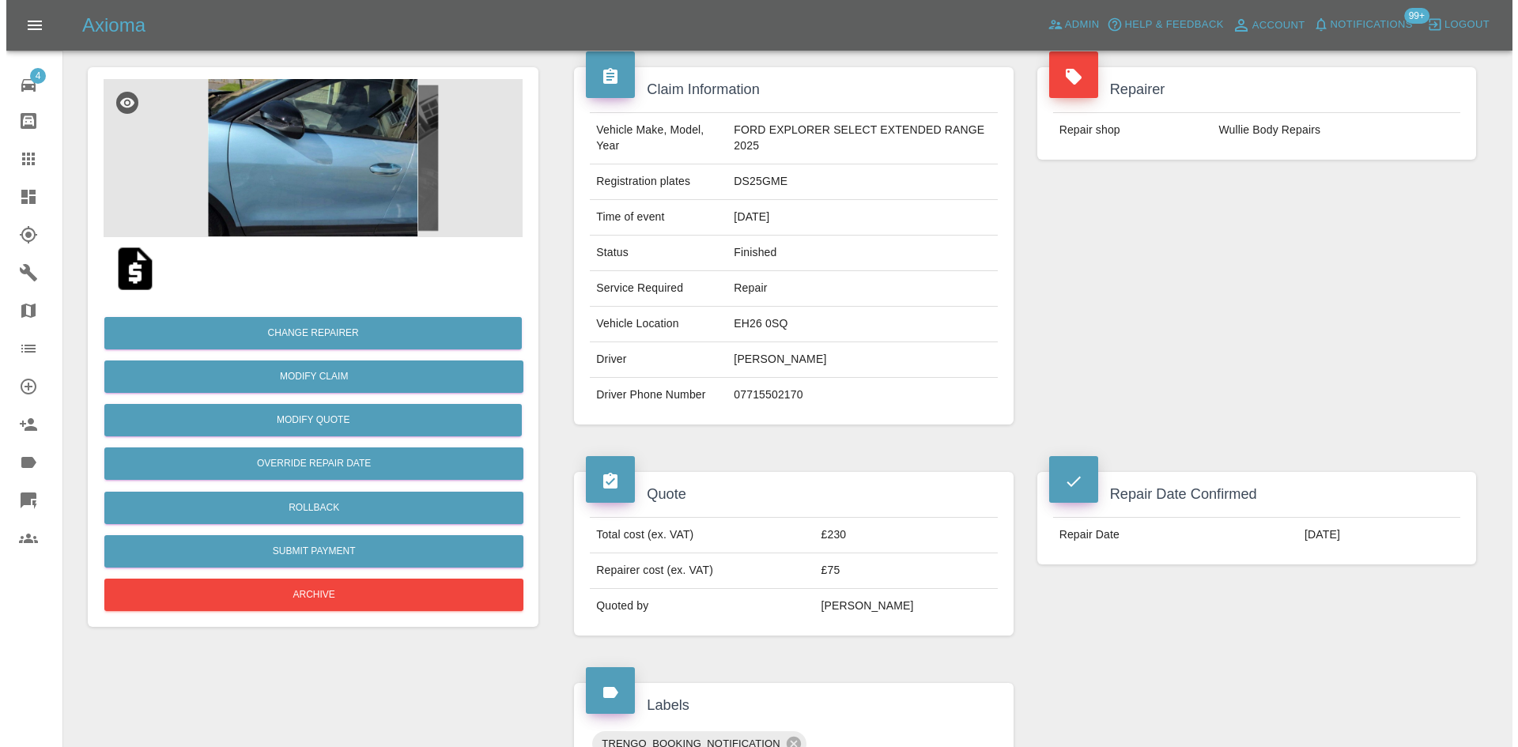
scroll to position [237, 0]
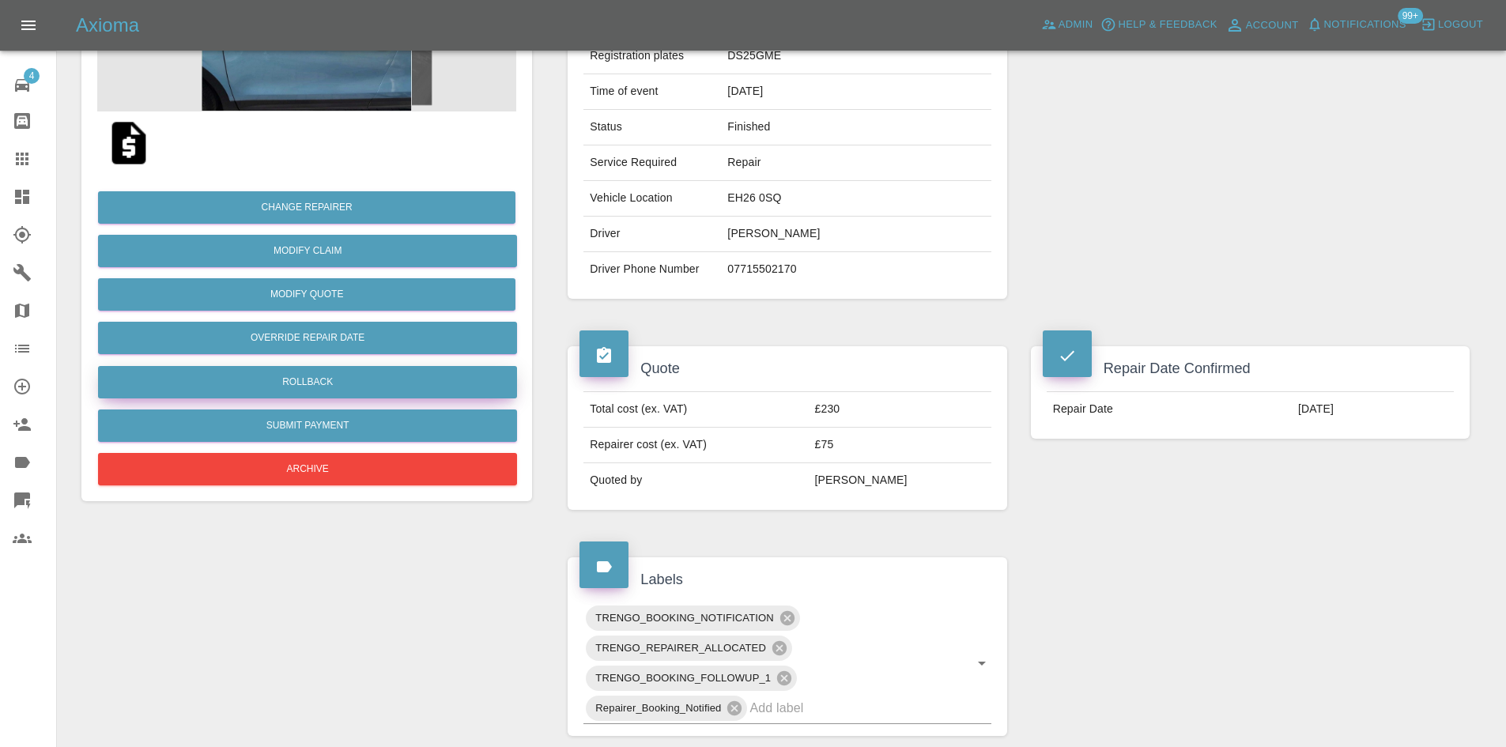
click at [358, 379] on button "Rollback" at bounding box center [307, 382] width 419 height 32
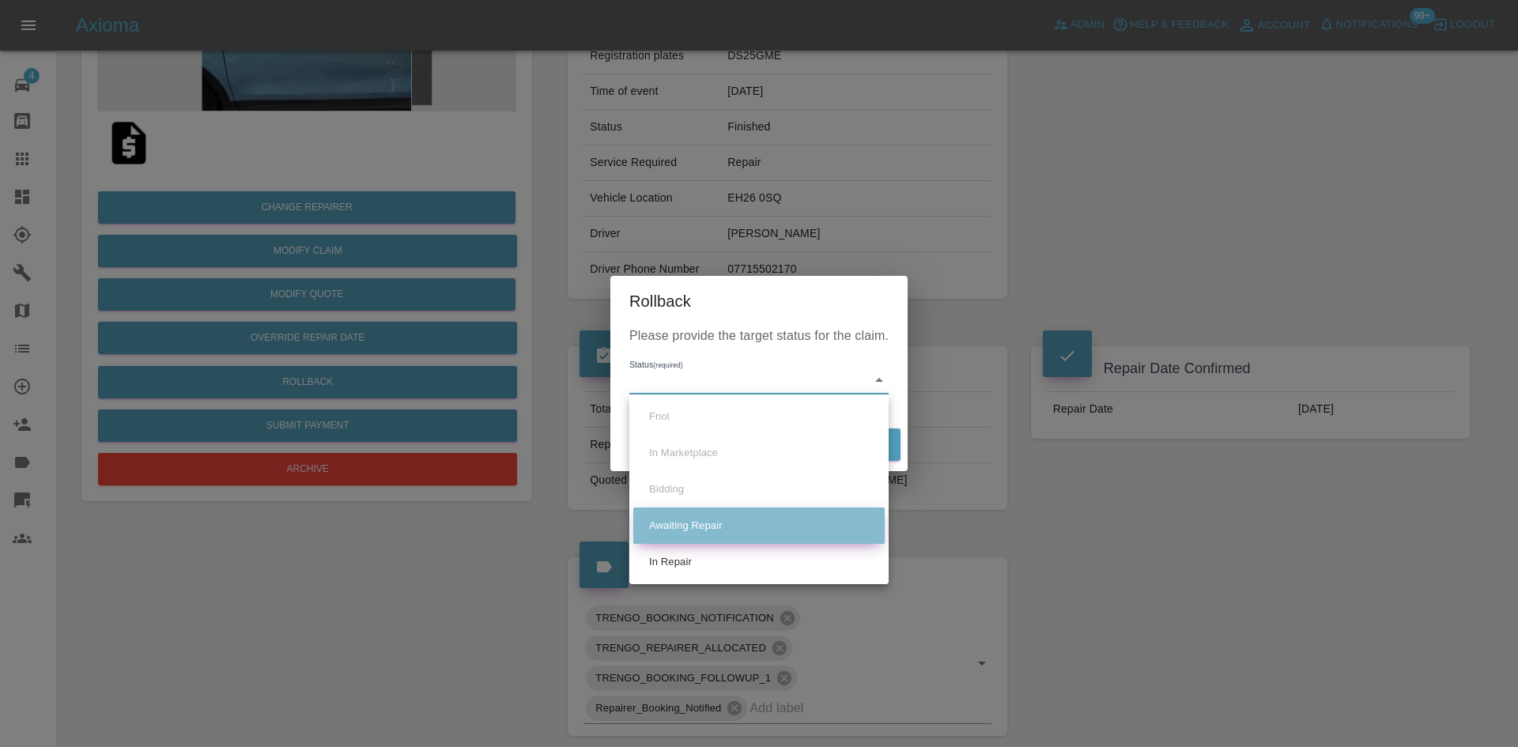
click at [704, 528] on li "Awaiting Repair" at bounding box center [758, 526] width 251 height 36
type input "awaiting-pickup"
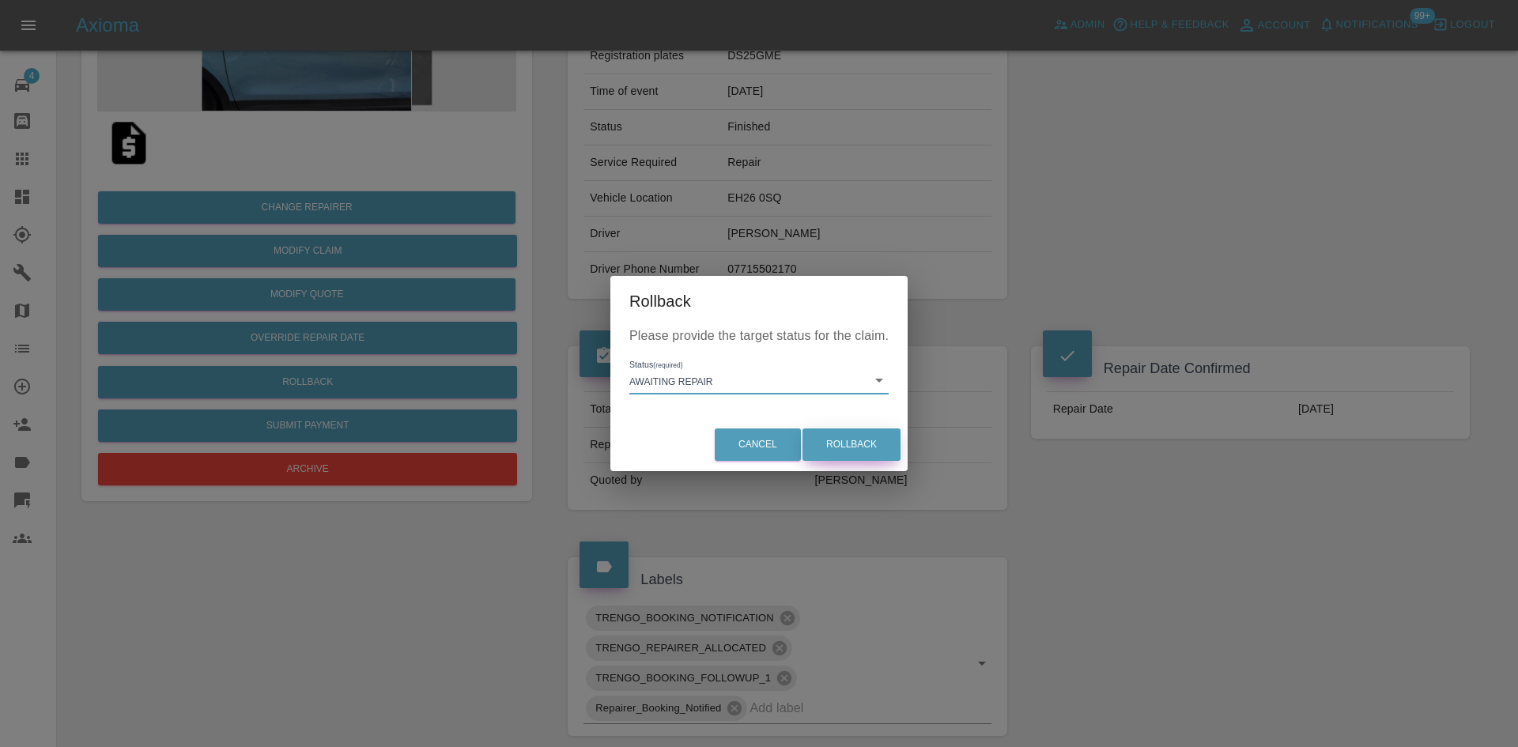
click at [866, 445] on button "Rollback" at bounding box center [851, 444] width 98 height 32
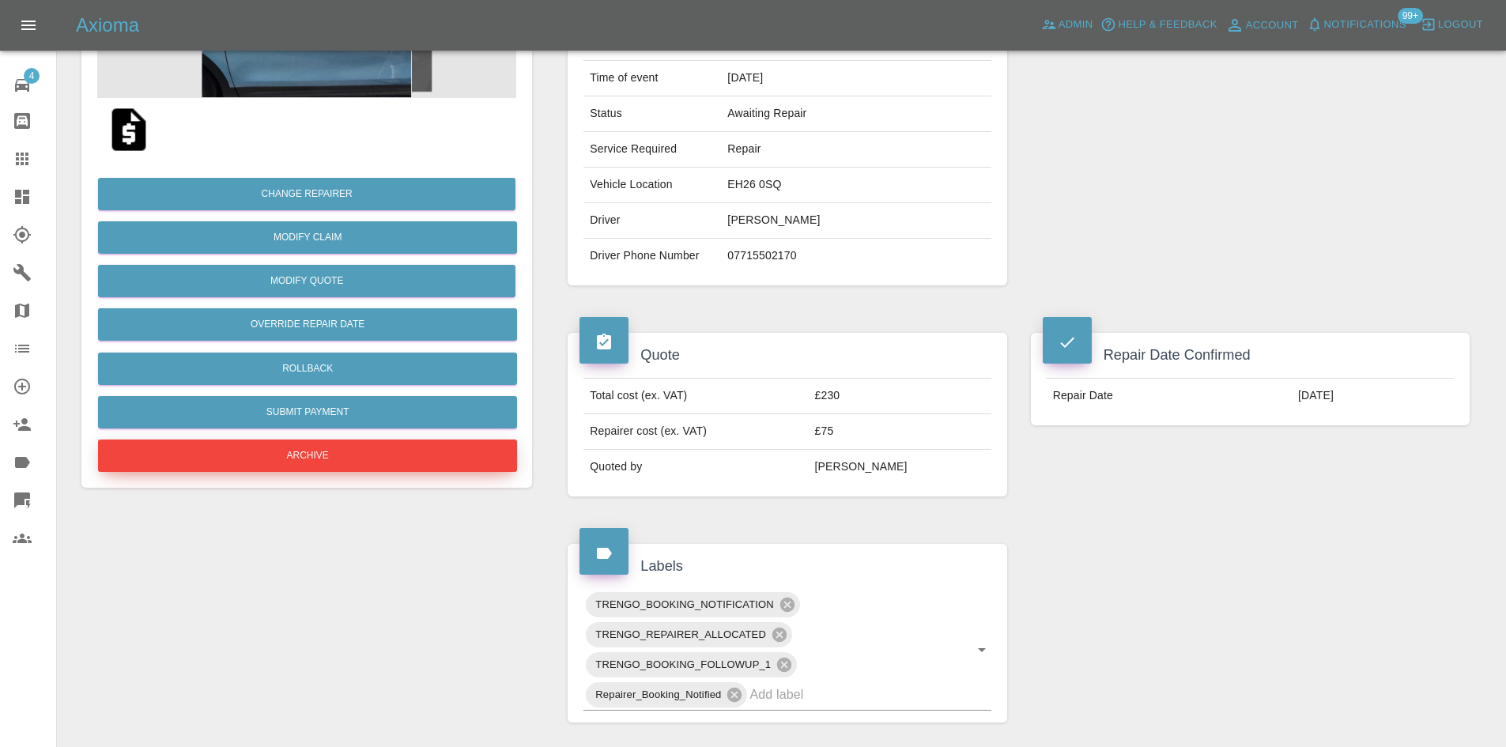
scroll to position [316, 0]
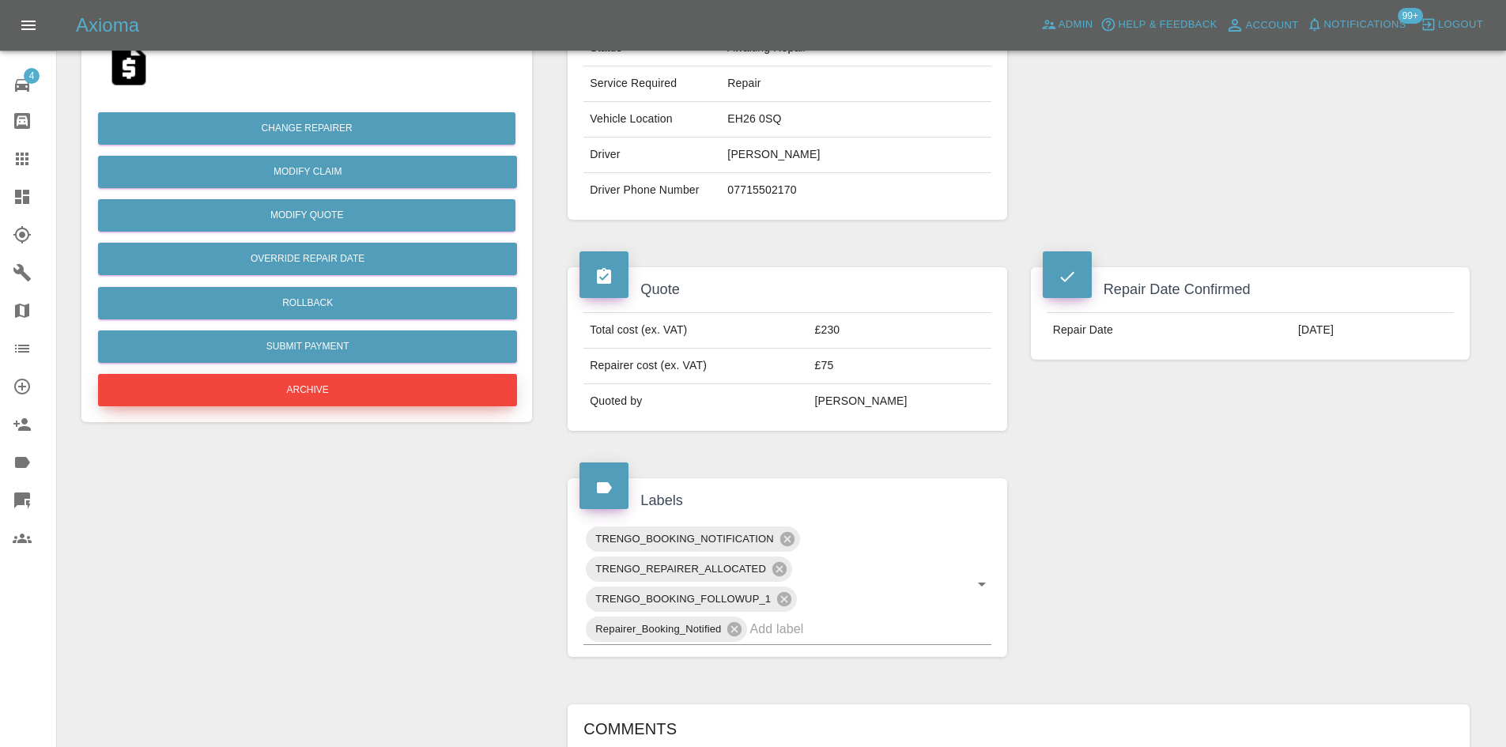
click at [417, 391] on button "Archive" at bounding box center [307, 390] width 419 height 32
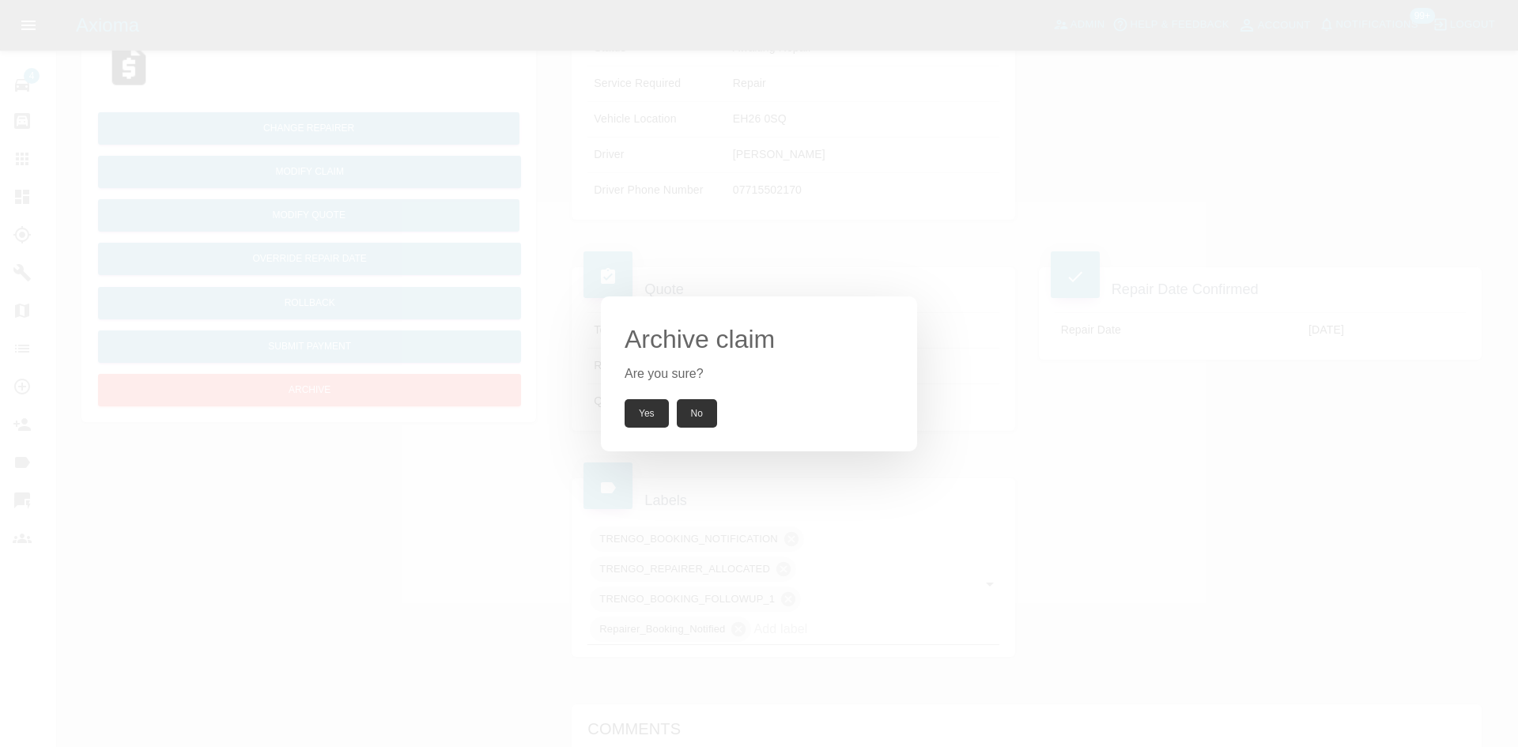
click at [651, 408] on button "Yes" at bounding box center [647, 413] width 44 height 28
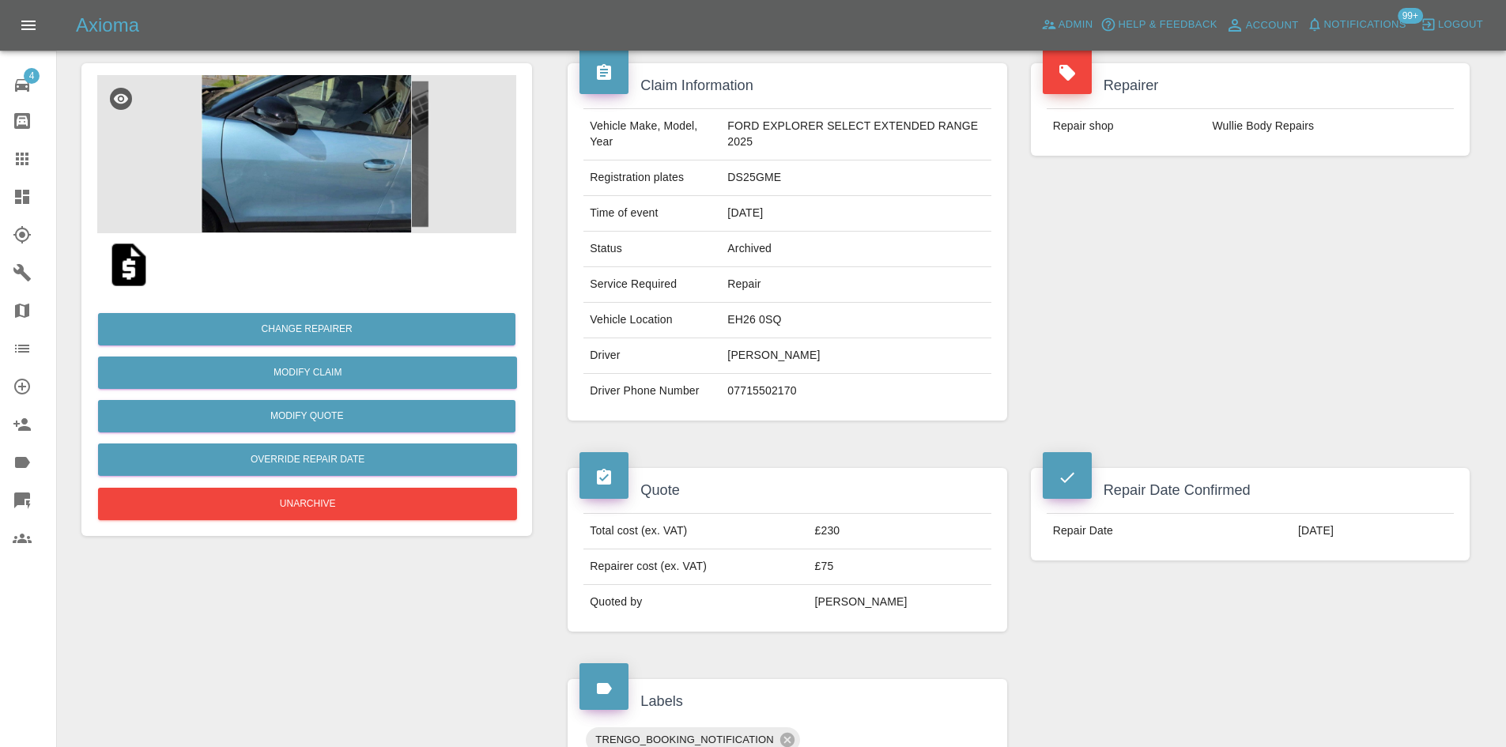
scroll to position [0, 0]
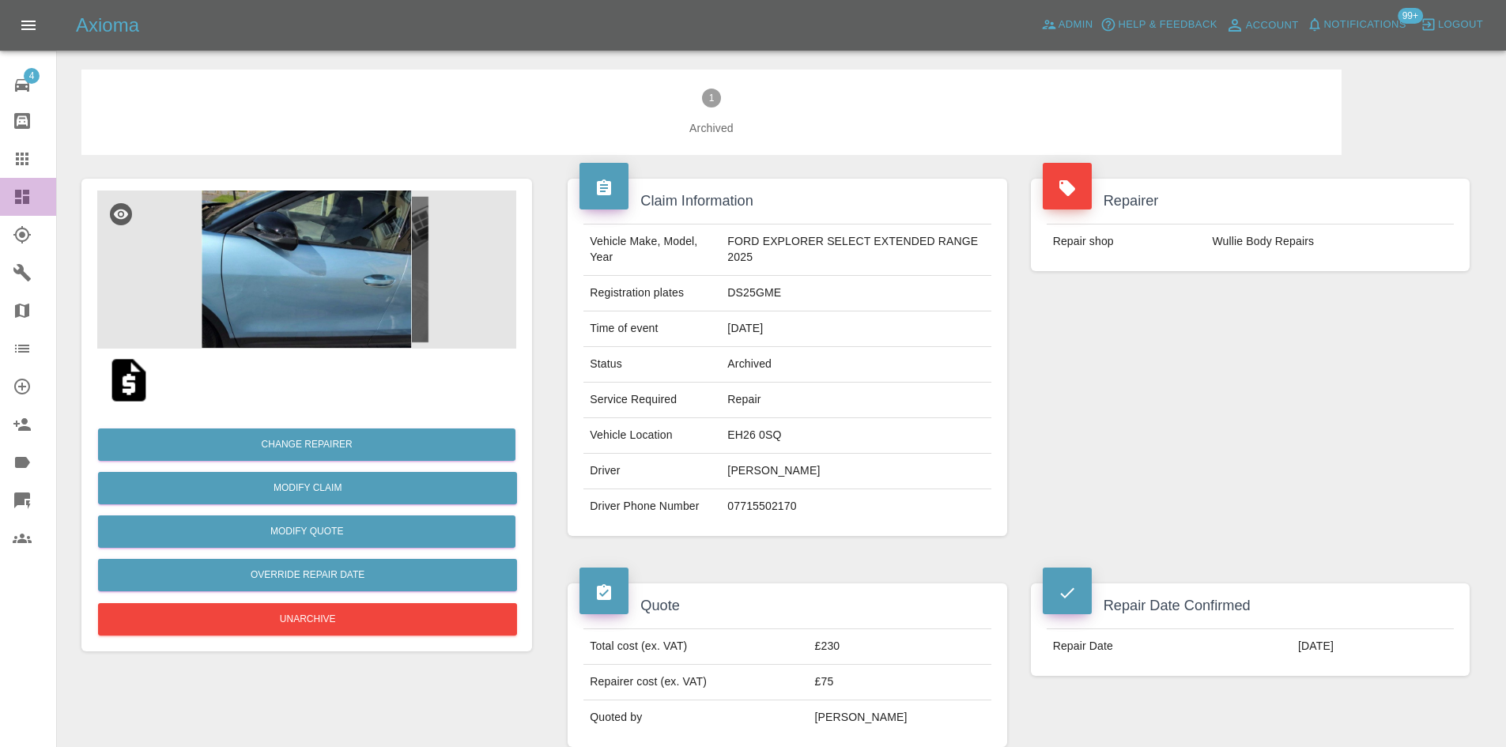
click at [13, 198] on icon at bounding box center [22, 196] width 19 height 19
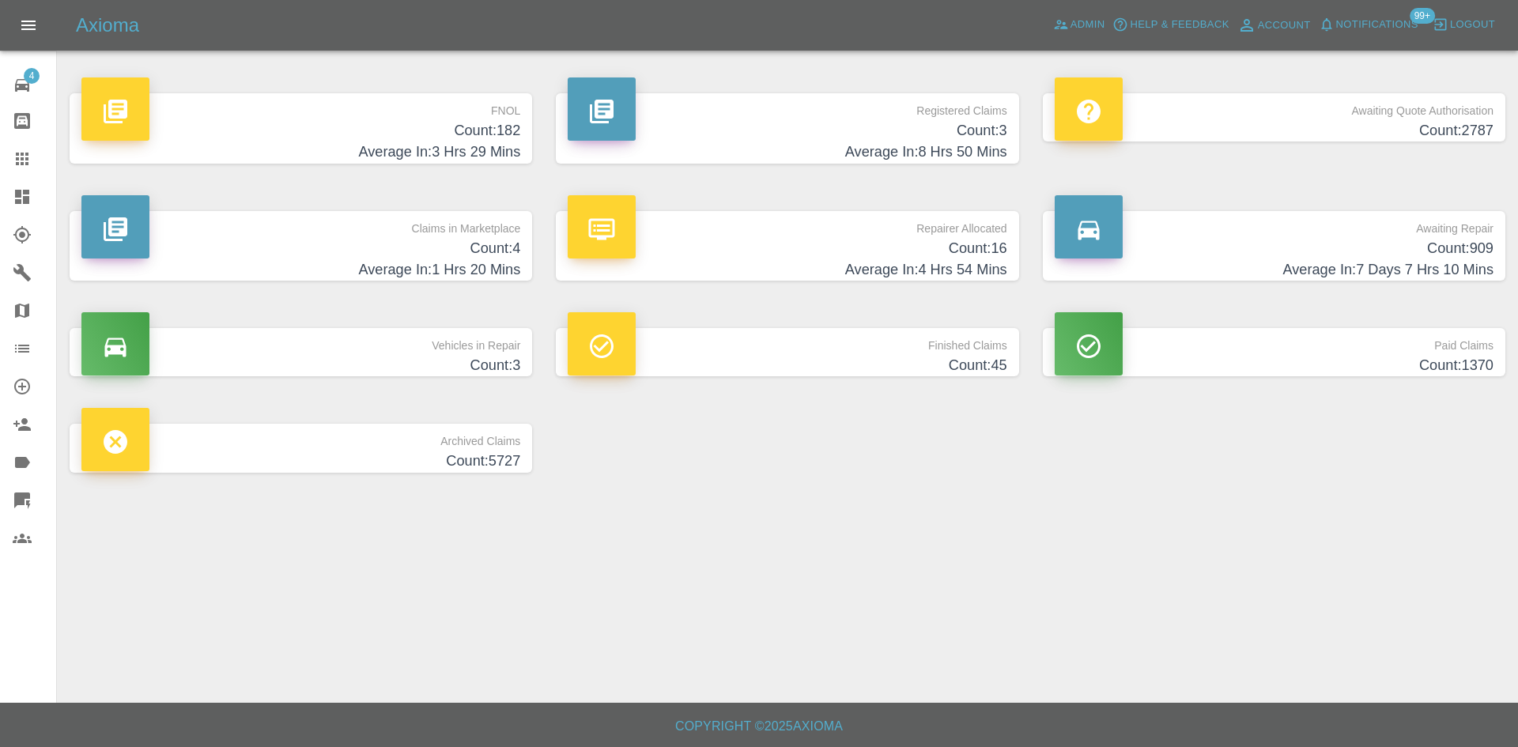
click at [462, 221] on p "Claims in Marketplace" at bounding box center [300, 224] width 439 height 27
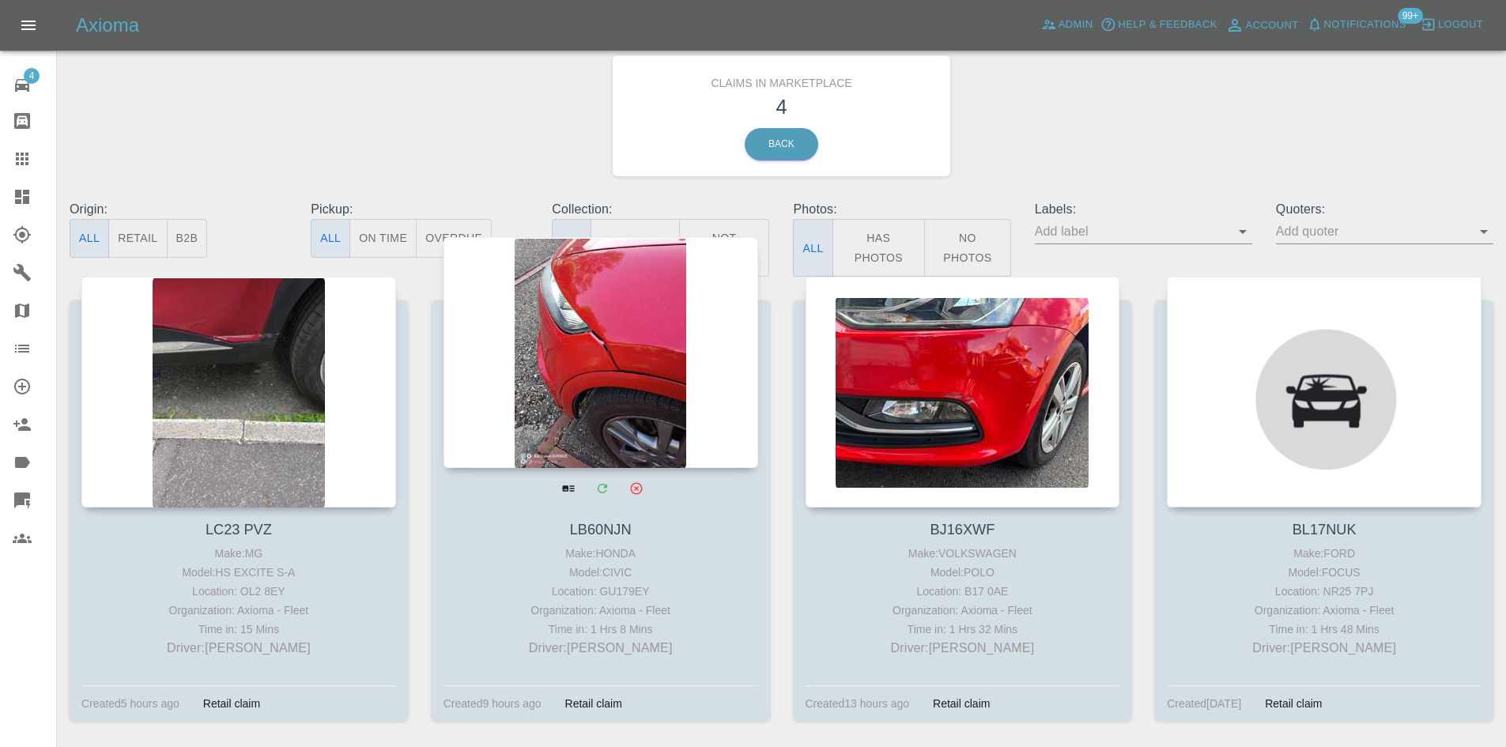
scroll to position [99, 0]
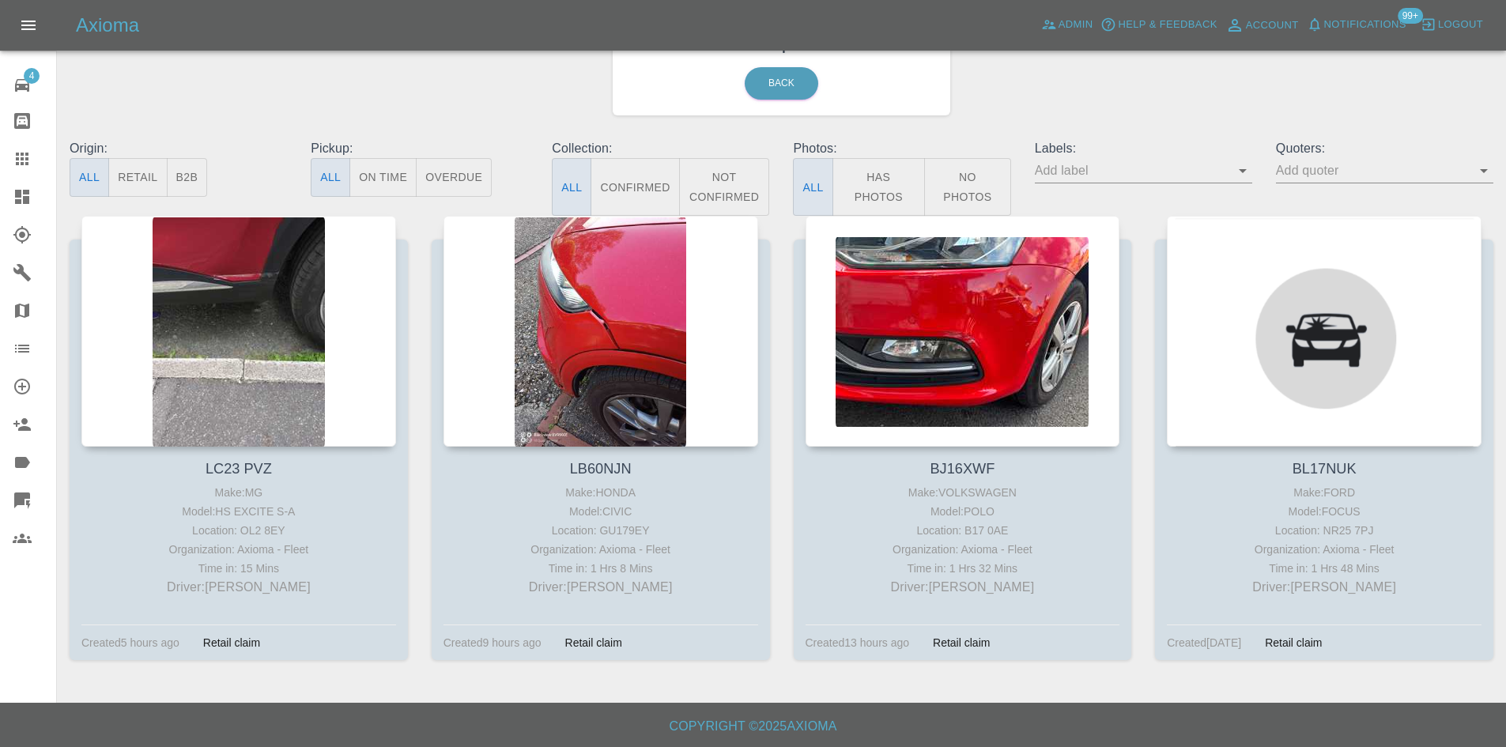
click at [25, 206] on icon at bounding box center [22, 196] width 19 height 19
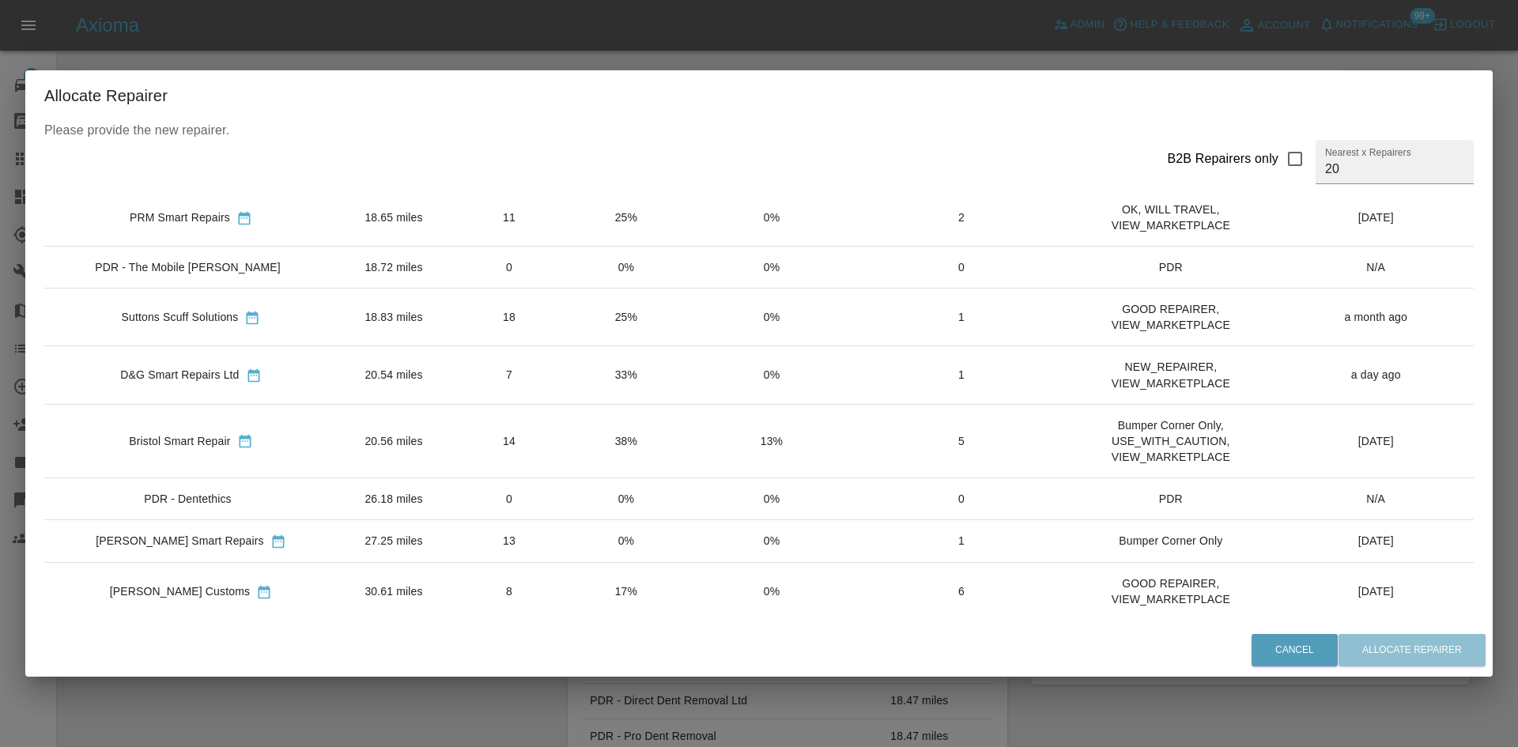
scroll to position [474, 0]
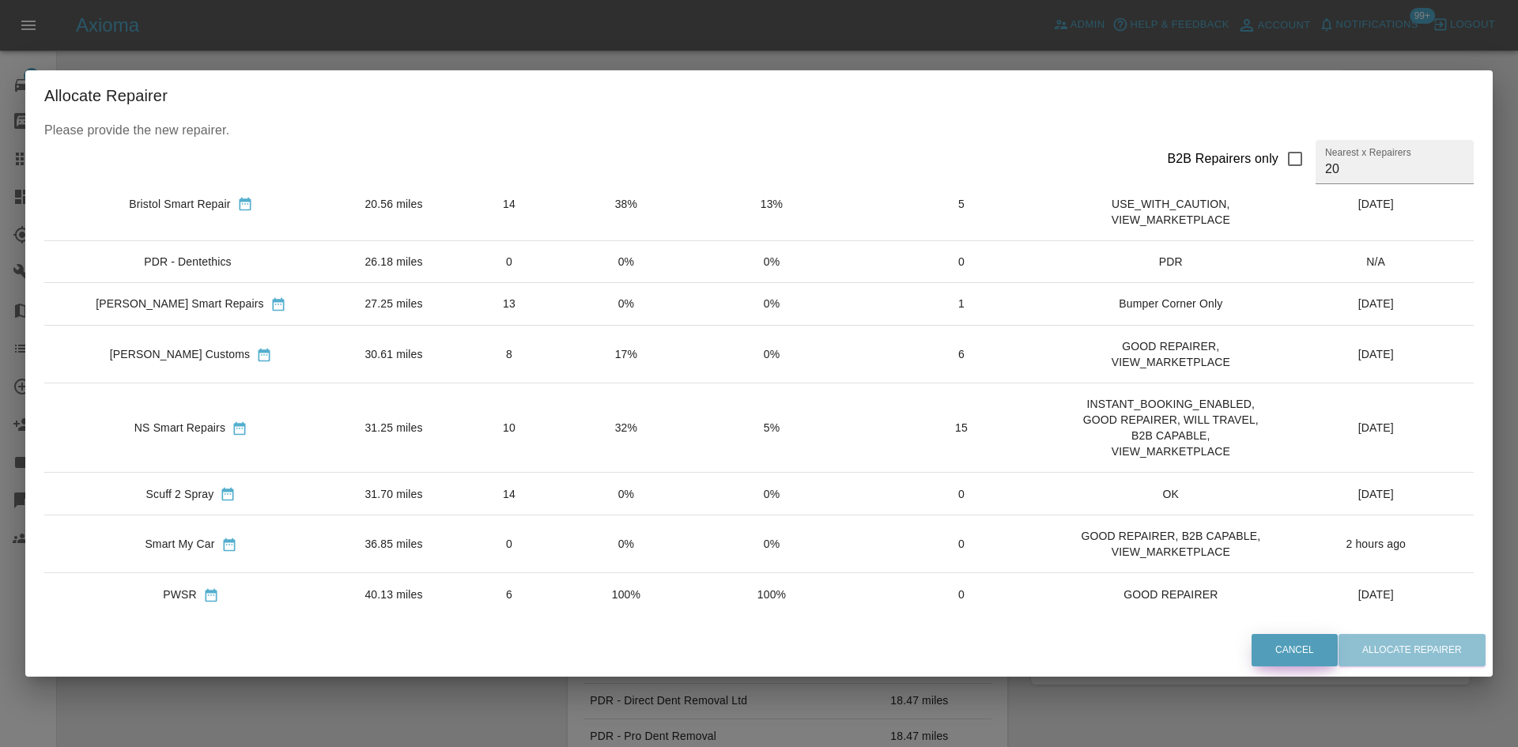
click at [1281, 655] on button "Cancel" at bounding box center [1294, 650] width 86 height 32
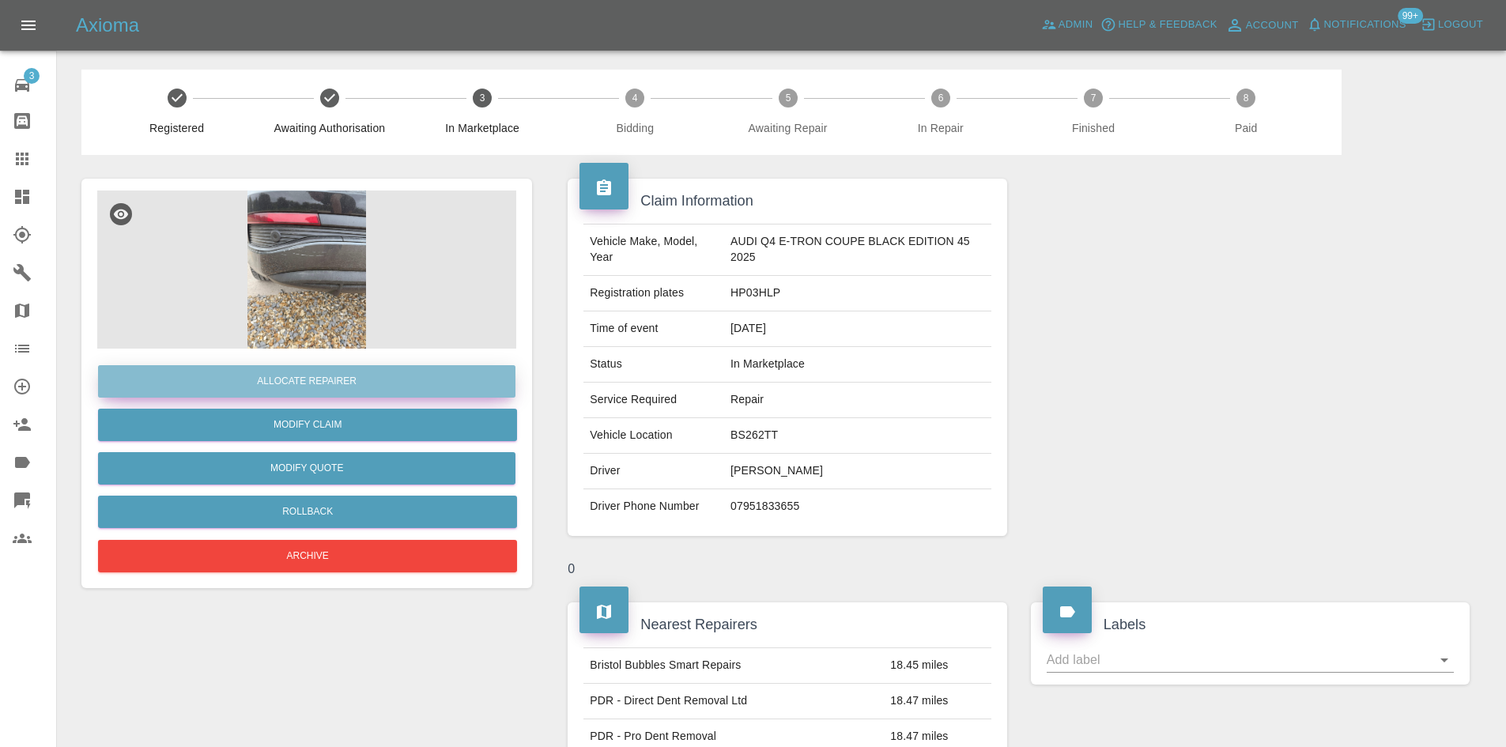
click at [324, 382] on button "Allocate Repairer" at bounding box center [306, 381] width 417 height 32
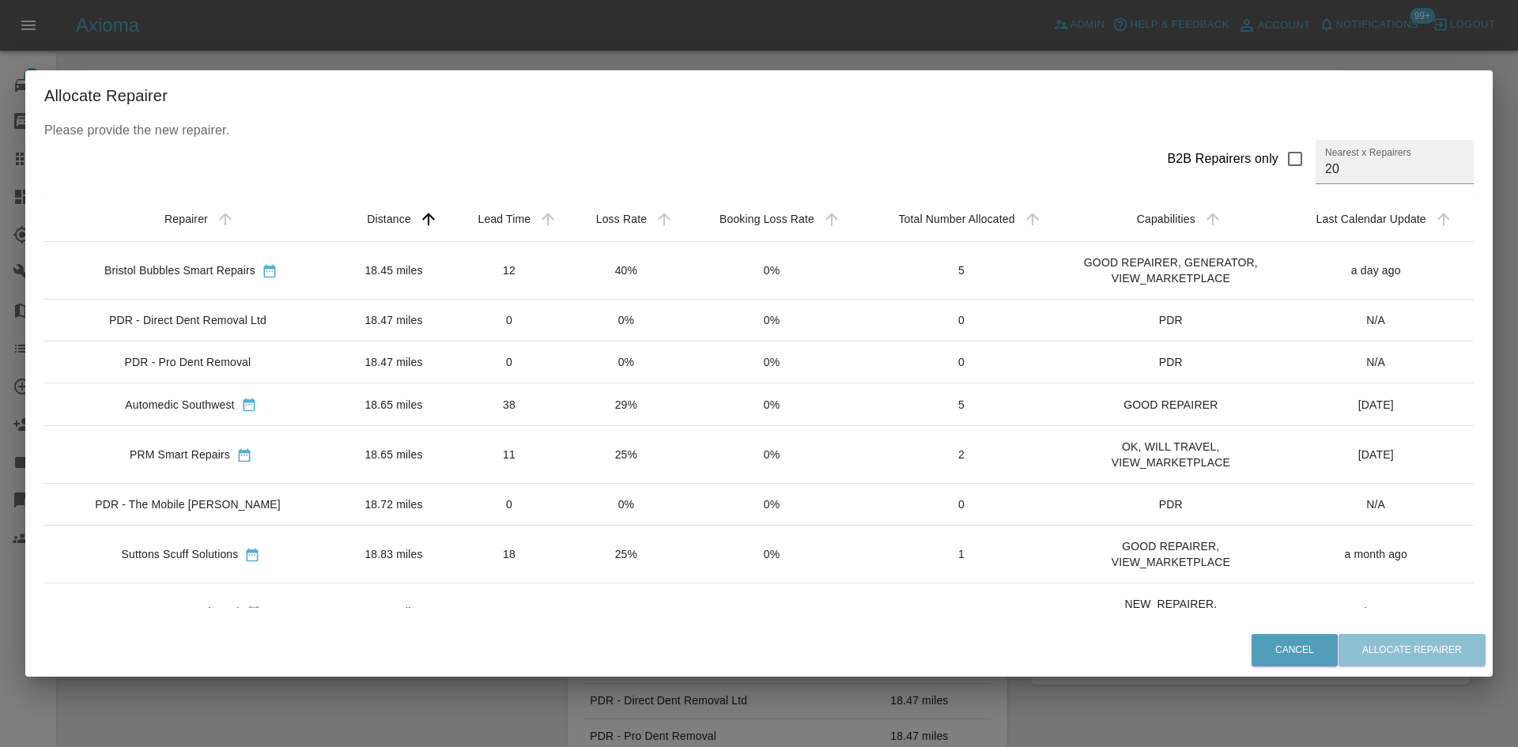
click at [1282, 165] on input "B2B Repairers only" at bounding box center [1294, 158] width 33 height 33
checkbox input "true"
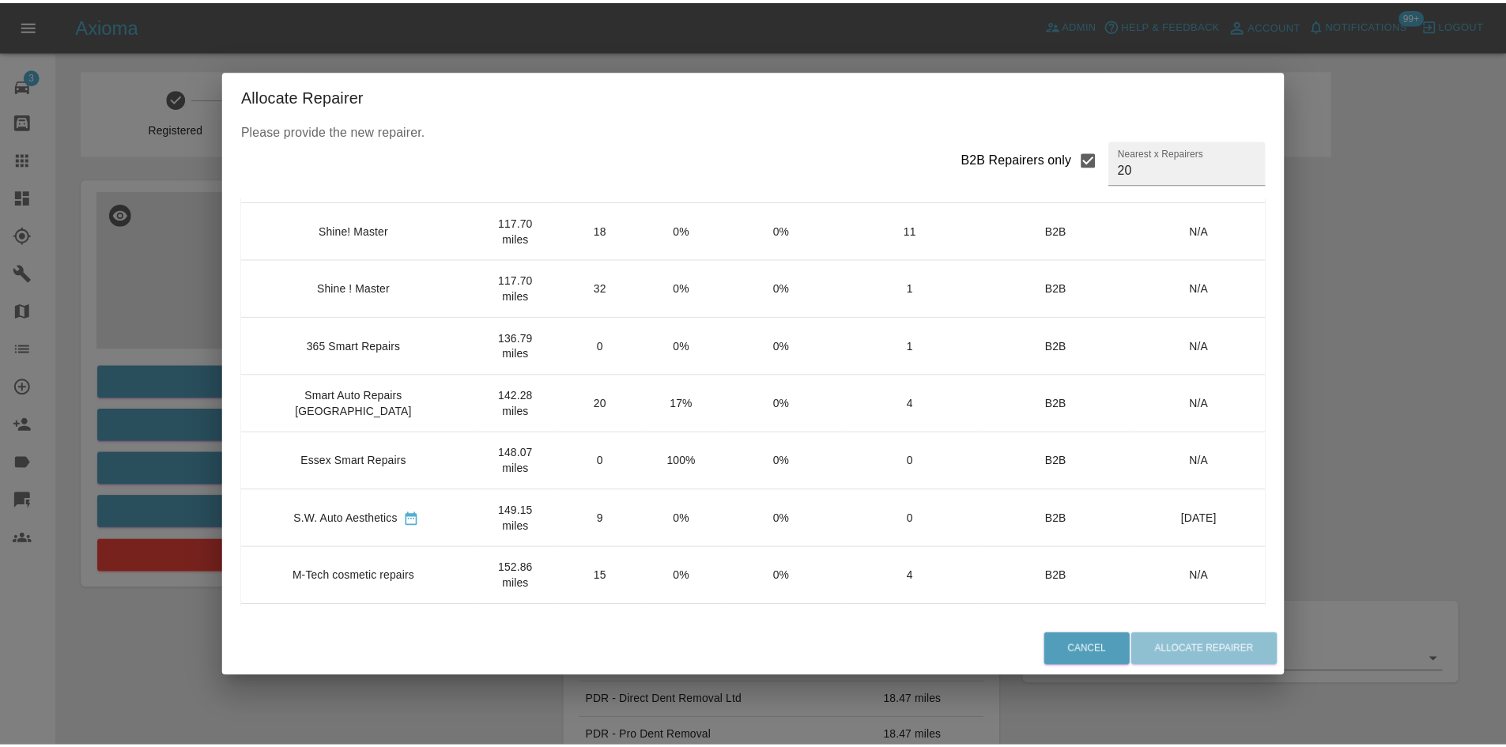
scroll to position [158, 0]
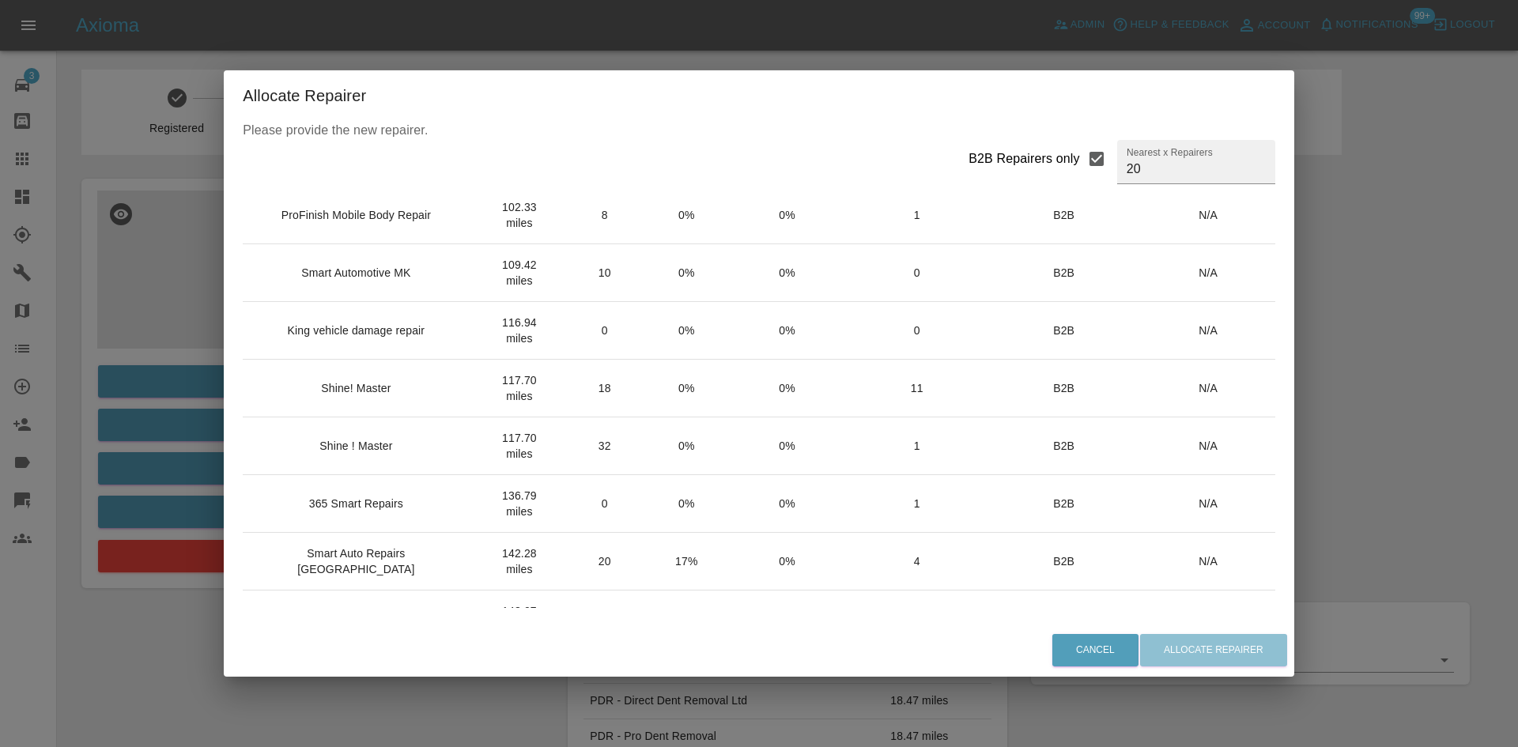
click at [583, 384] on td "18" at bounding box center [604, 389] width 83 height 58
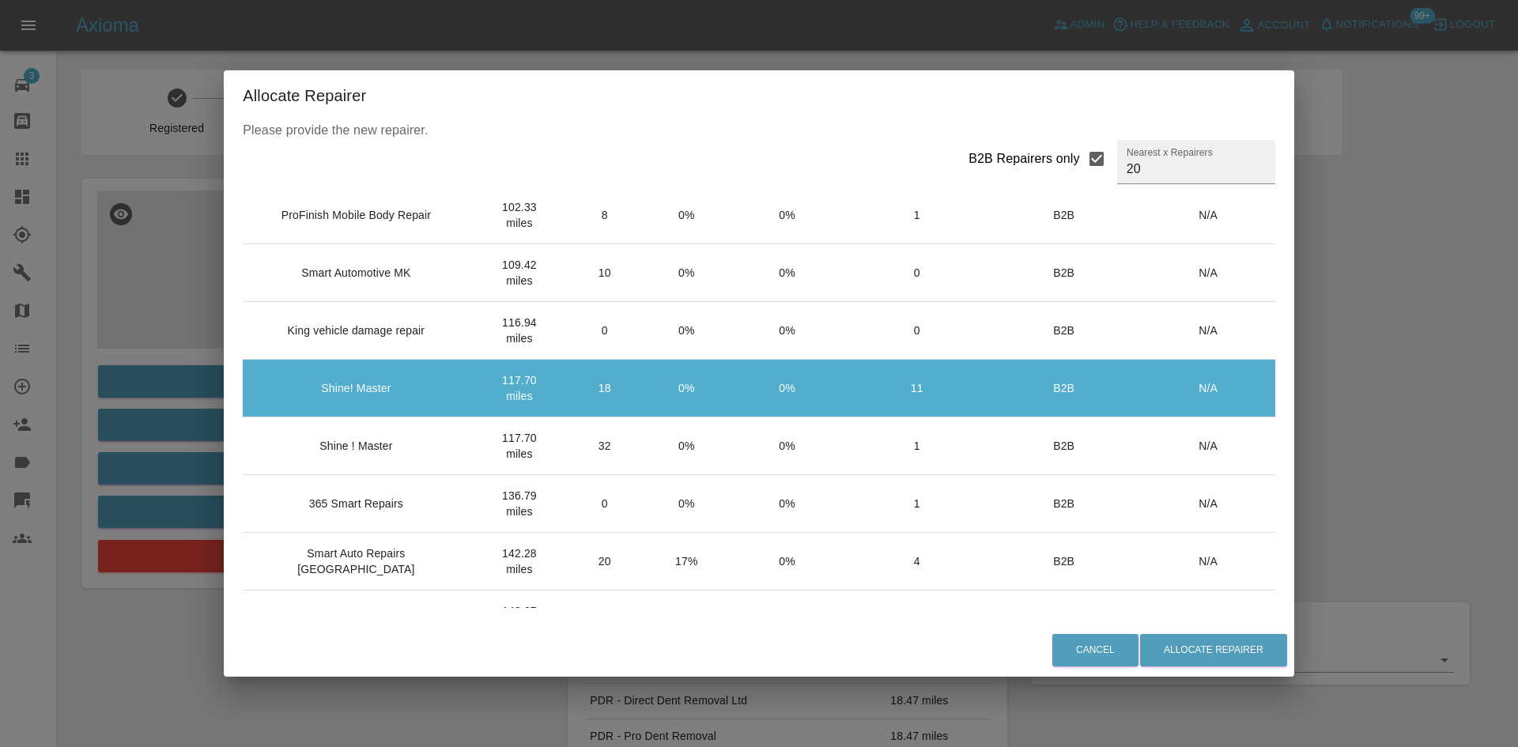
click at [1214, 674] on div "Cancel Allocate Repairer" at bounding box center [759, 650] width 1070 height 53
click at [1202, 659] on button "Allocate Repairer" at bounding box center [1213, 650] width 147 height 32
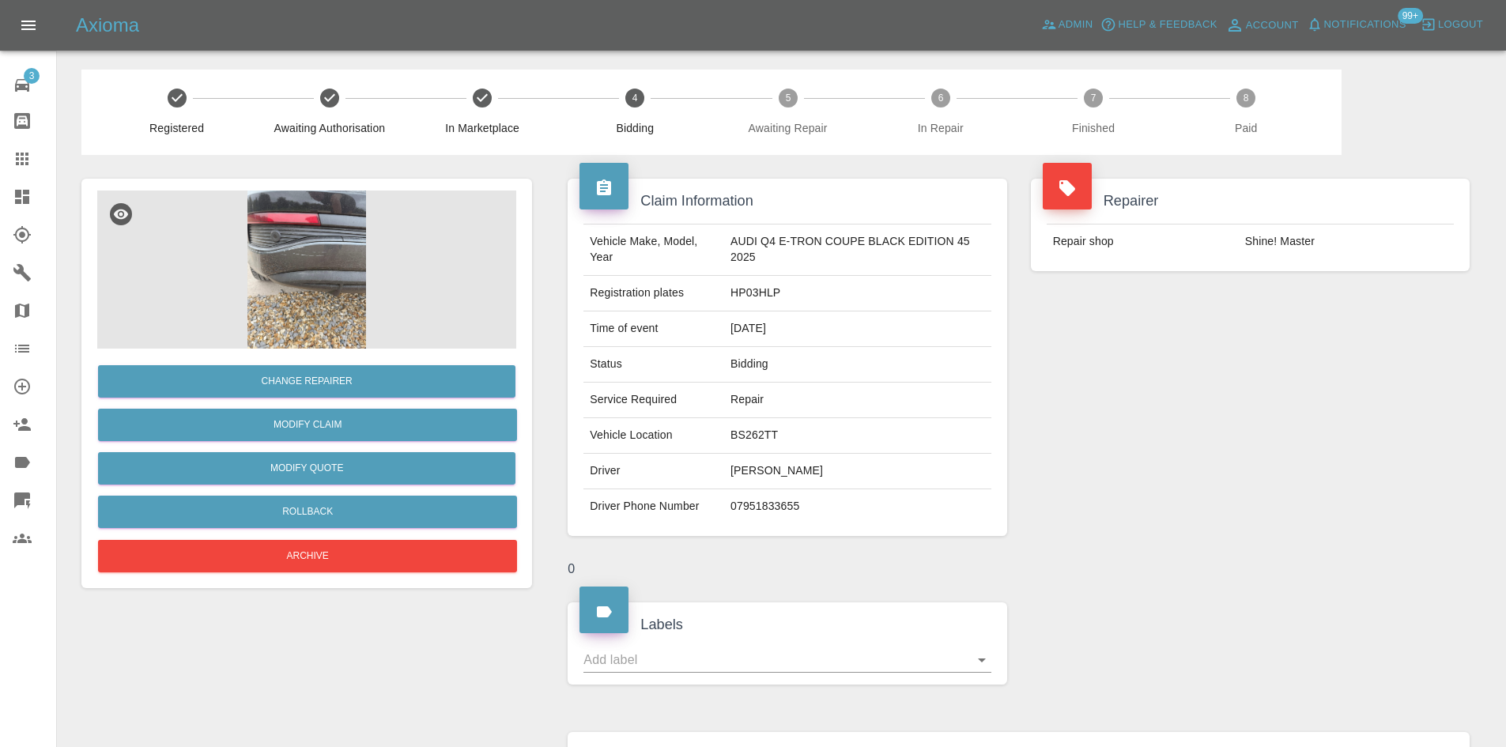
scroll to position [348, 0]
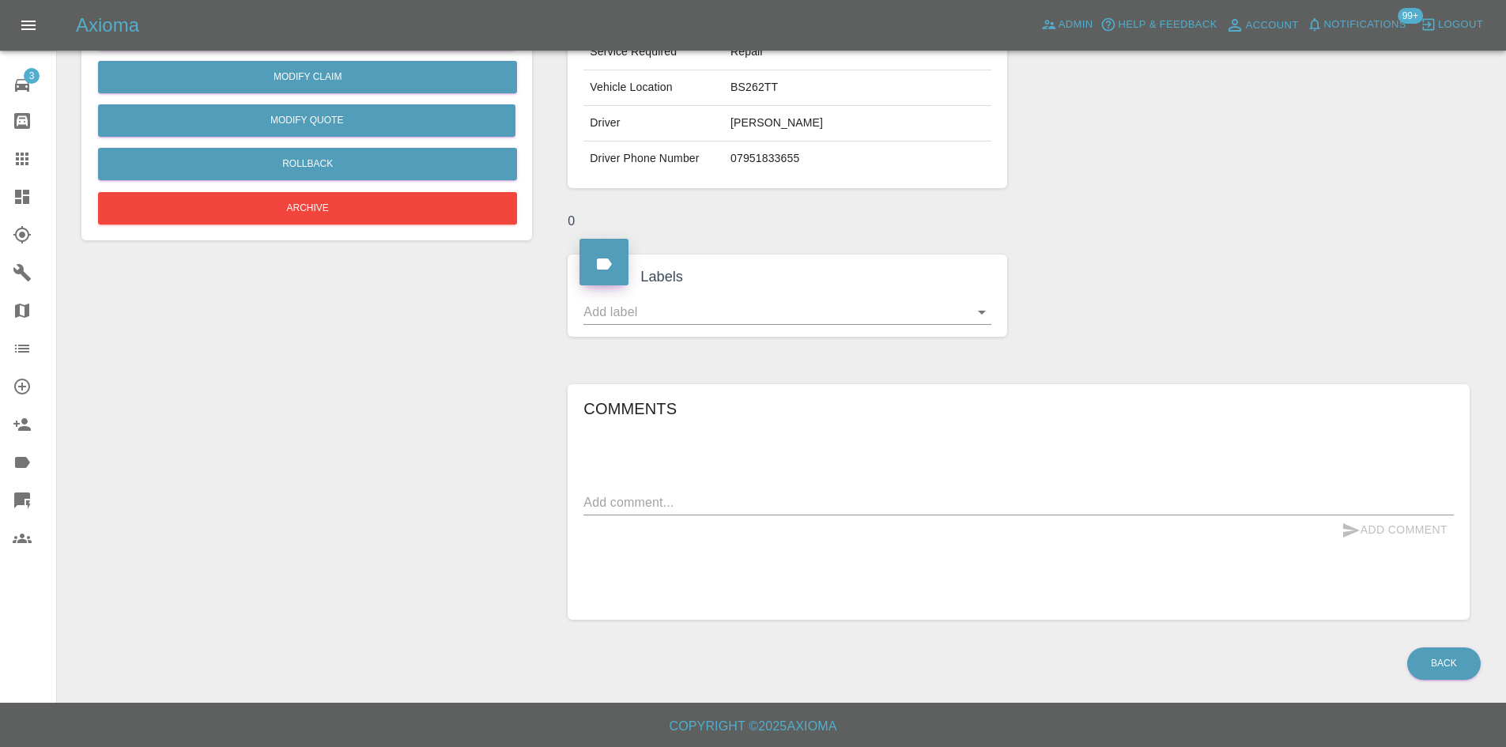
click at [764, 513] on div "x" at bounding box center [1018, 502] width 870 height 25
type textarea "Leave this one with Alex to sort - potential demo repair"
click at [1362, 538] on button "Add Comment" at bounding box center [1394, 529] width 119 height 29
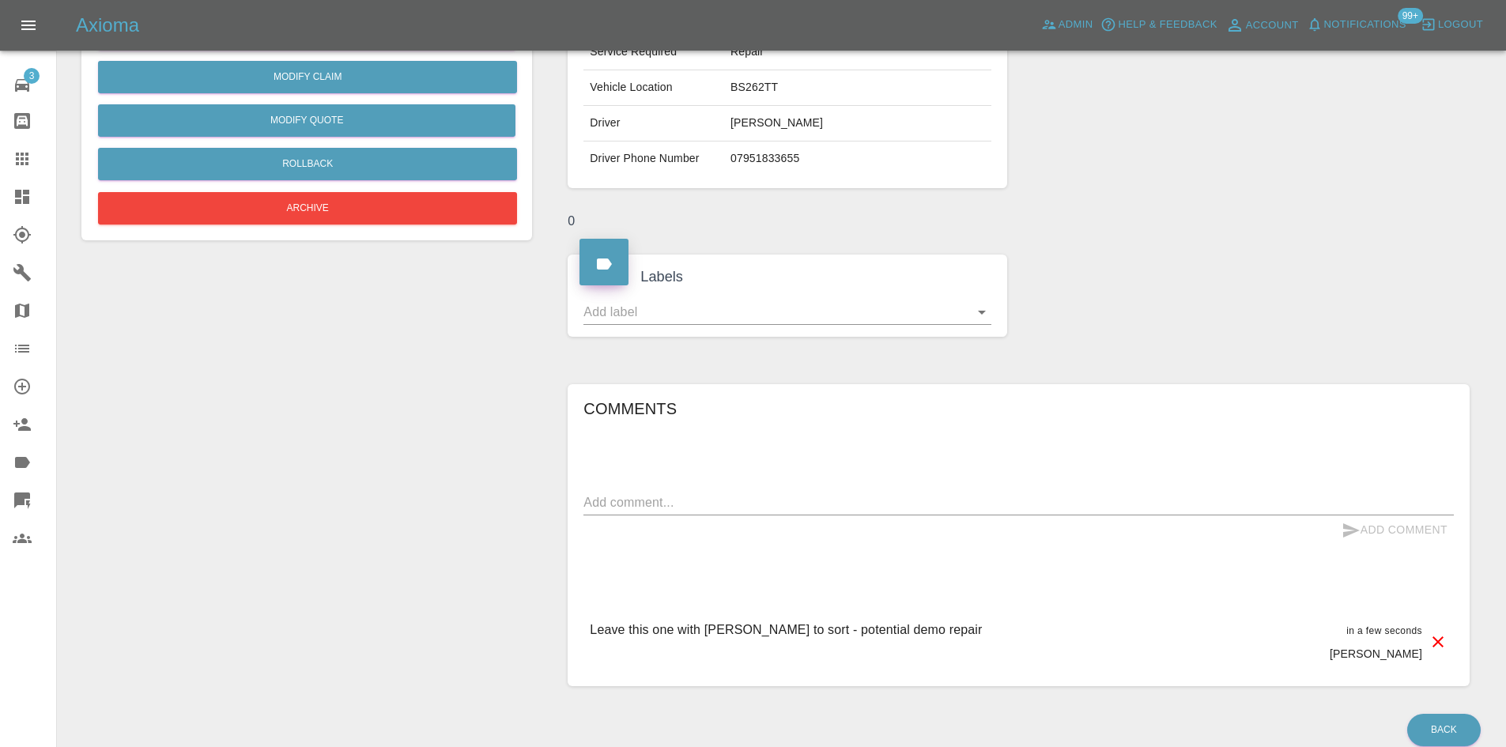
click at [0, 188] on link "Dashboard" at bounding box center [28, 197] width 56 height 38
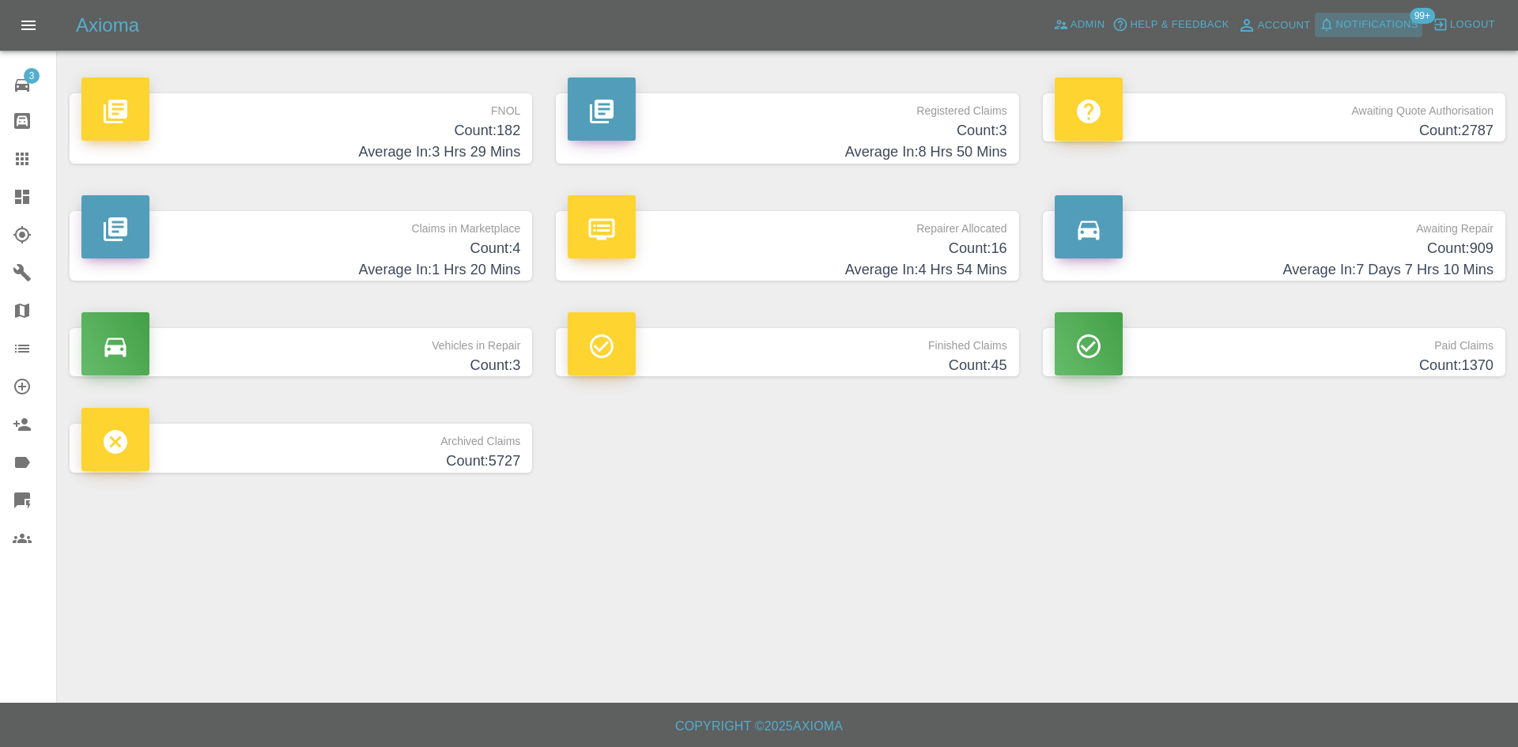
click at [1395, 31] on span "Notifications" at bounding box center [1377, 25] width 82 height 18
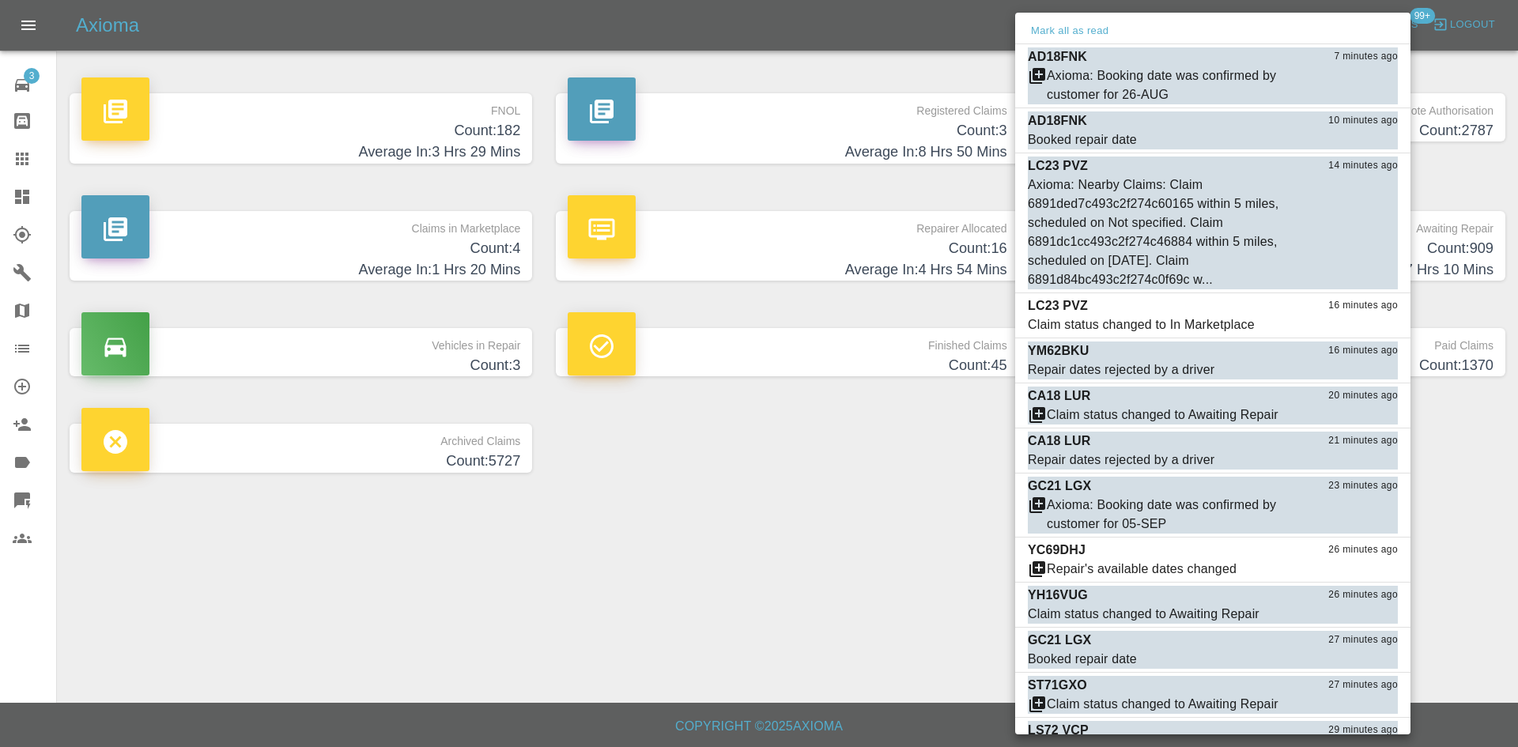
click at [479, 440] on div at bounding box center [759, 373] width 1518 height 747
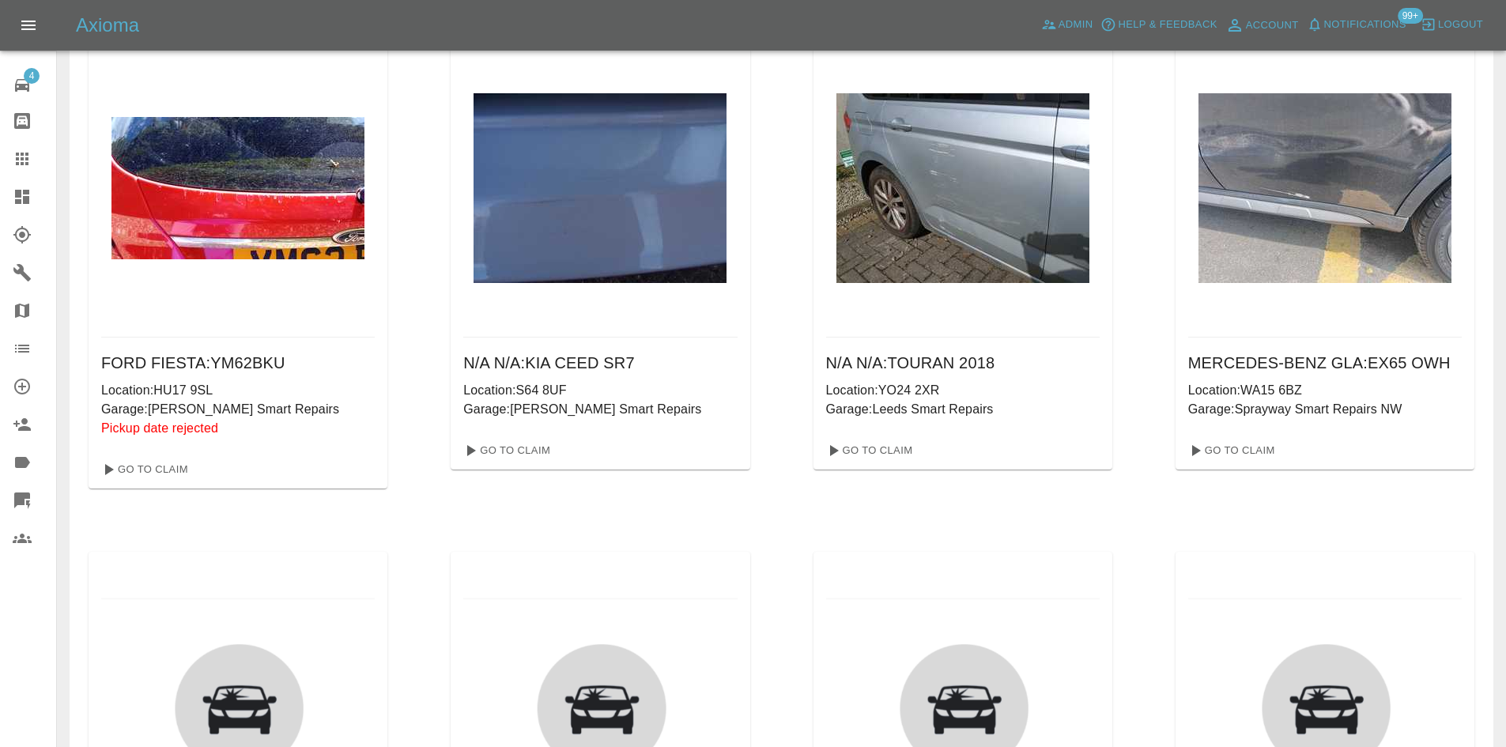
scroll to position [632, 0]
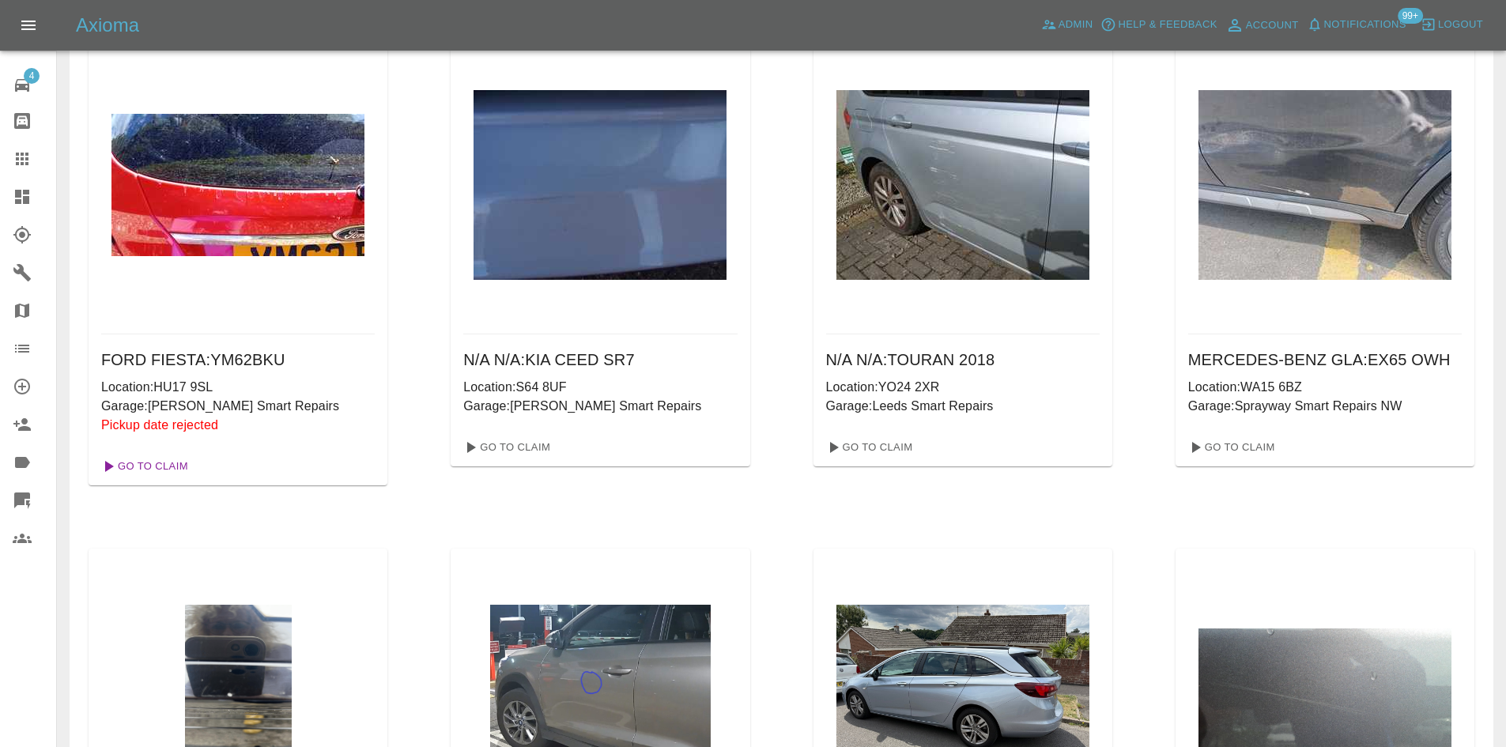
click at [147, 462] on link "Go To Claim" at bounding box center [143, 466] width 97 height 25
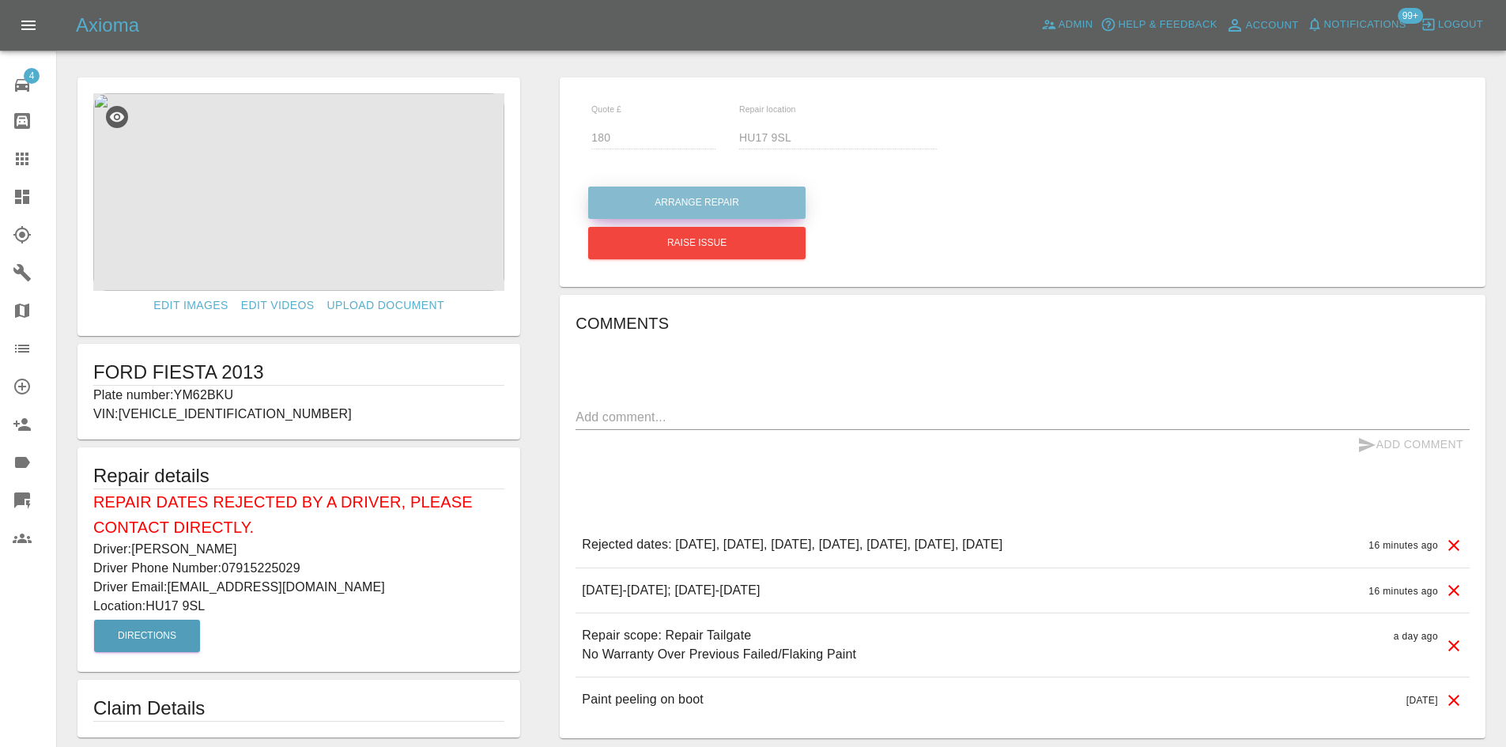
click at [709, 210] on button "Arrange Repair" at bounding box center [696, 203] width 217 height 32
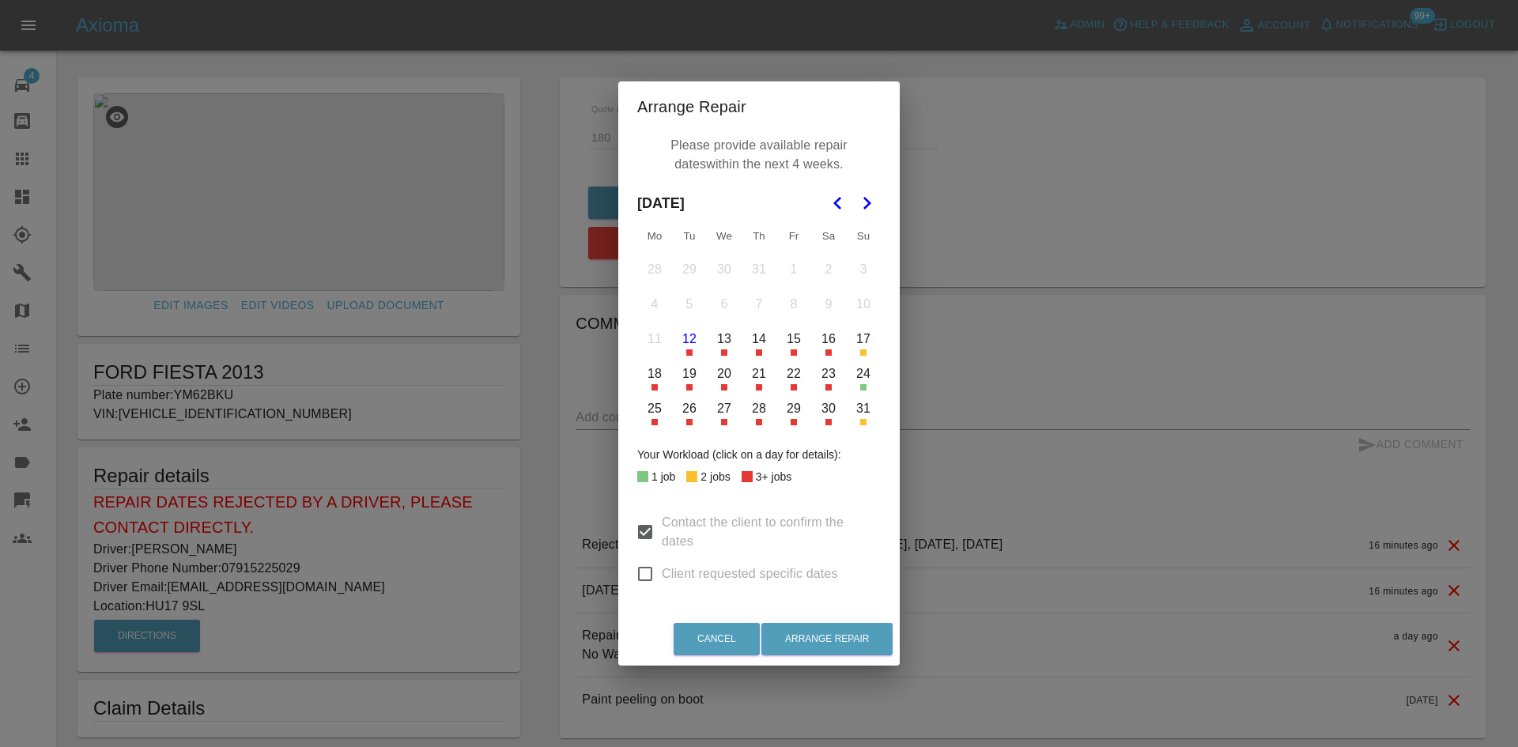
click at [884, 217] on div "Please provide available repair dates within the next 4 weeks. [DATE] Mo Tu We …" at bounding box center [758, 372] width 281 height 481
click at [867, 210] on icon "Go to the Next Month" at bounding box center [866, 203] width 19 height 19
click at [698, 625] on button "Cancel" at bounding box center [717, 639] width 86 height 32
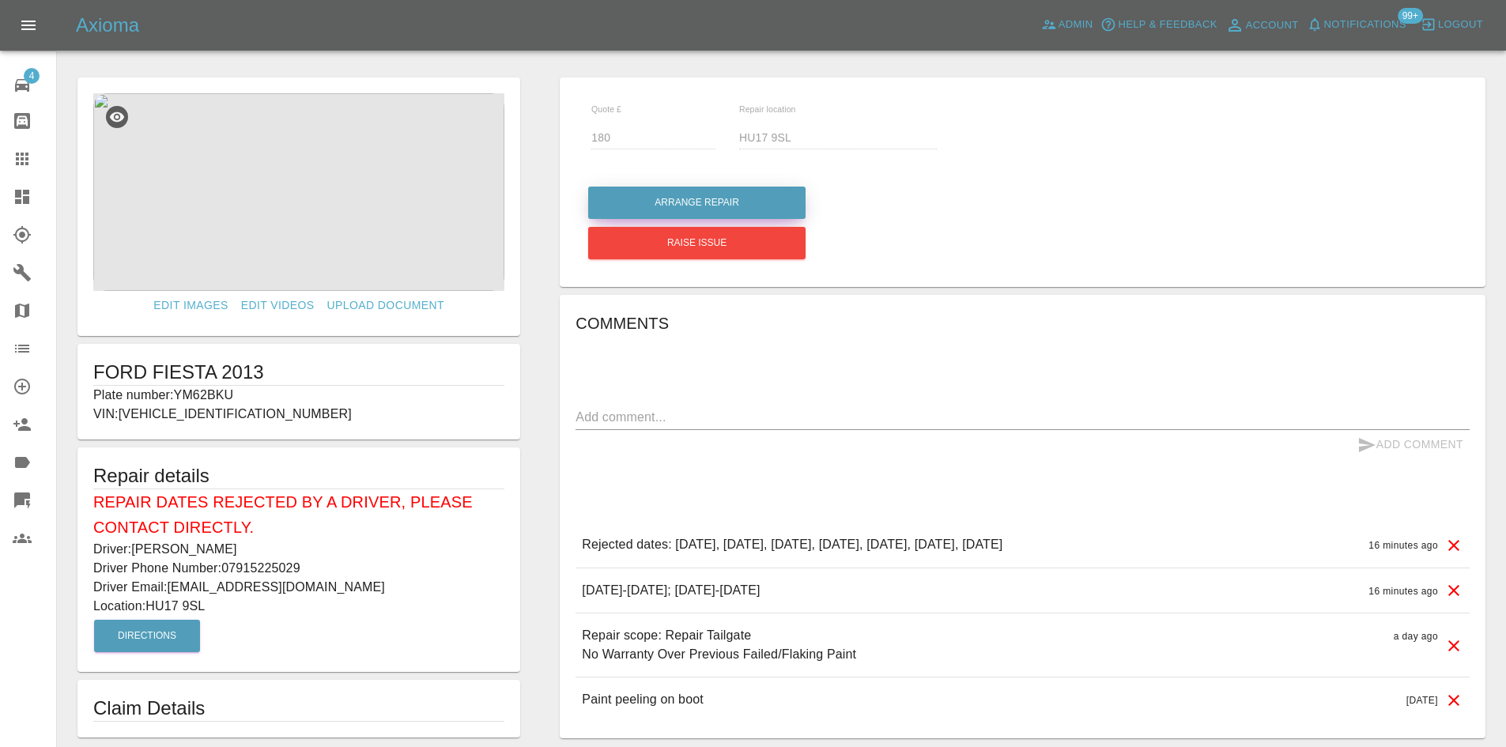
click at [736, 206] on button "Arrange Repair" at bounding box center [696, 203] width 217 height 32
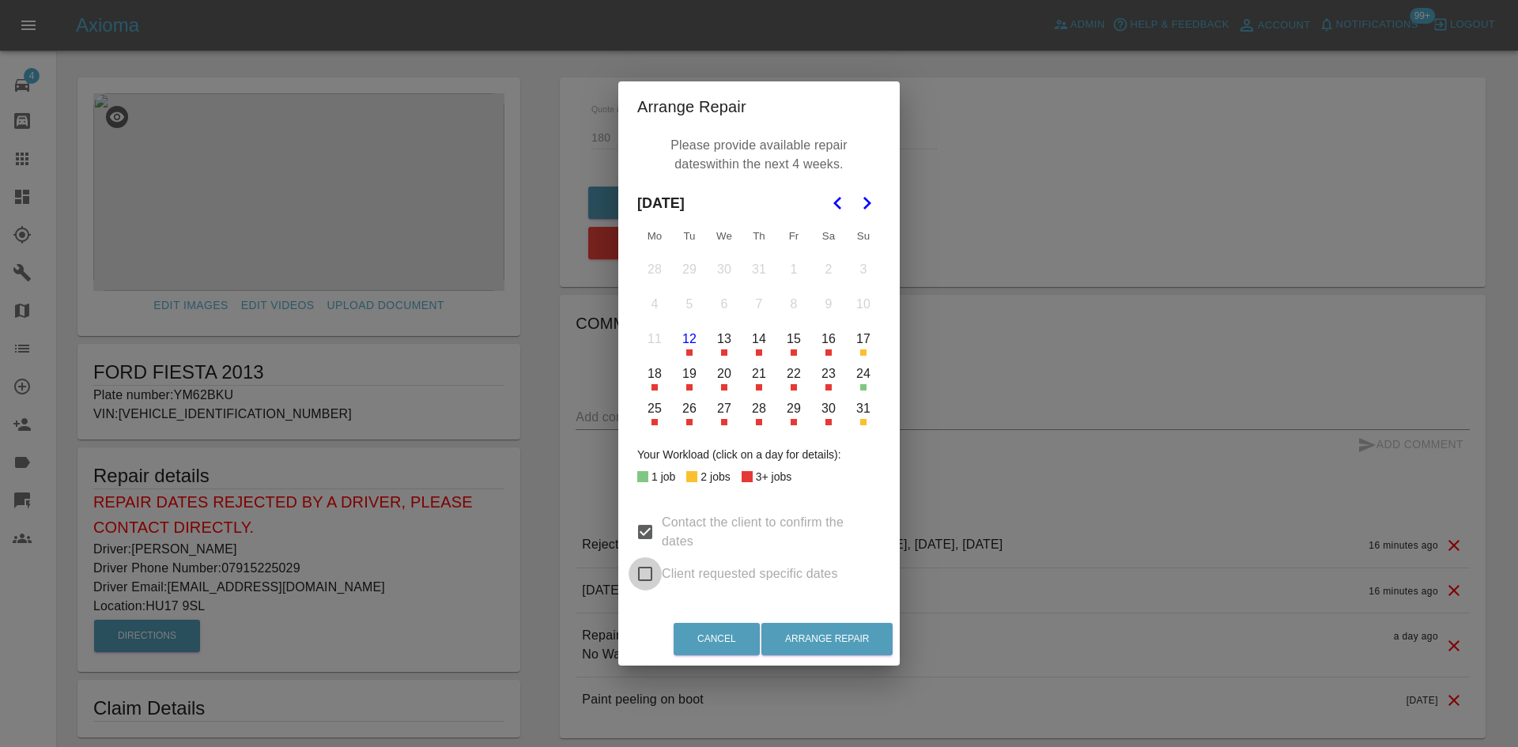
click at [645, 580] on input "Client requested specific dates" at bounding box center [645, 573] width 33 height 33
checkbox input "true"
click at [874, 206] on icon "Go to the Next Month" at bounding box center [866, 203] width 19 height 19
click at [661, 374] on button "20" at bounding box center [654, 373] width 33 height 33
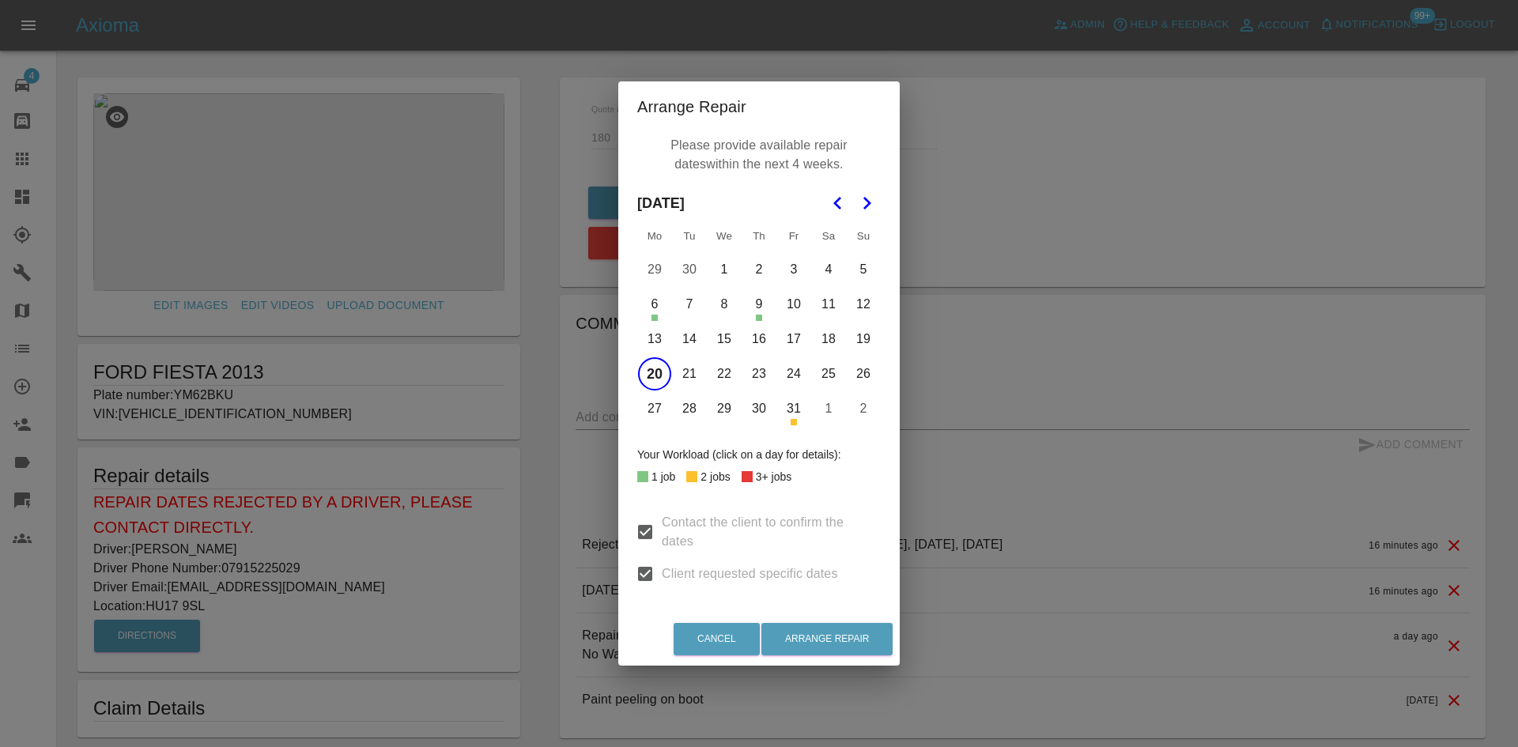
click at [681, 374] on button "21" at bounding box center [689, 373] width 33 height 33
click at [722, 372] on button "22" at bounding box center [724, 373] width 33 height 33
click at [764, 376] on button "23" at bounding box center [758, 373] width 33 height 33
click at [798, 376] on button "24" at bounding box center [793, 373] width 33 height 33
click at [870, 647] on button "Arrange Repair" at bounding box center [826, 639] width 131 height 32
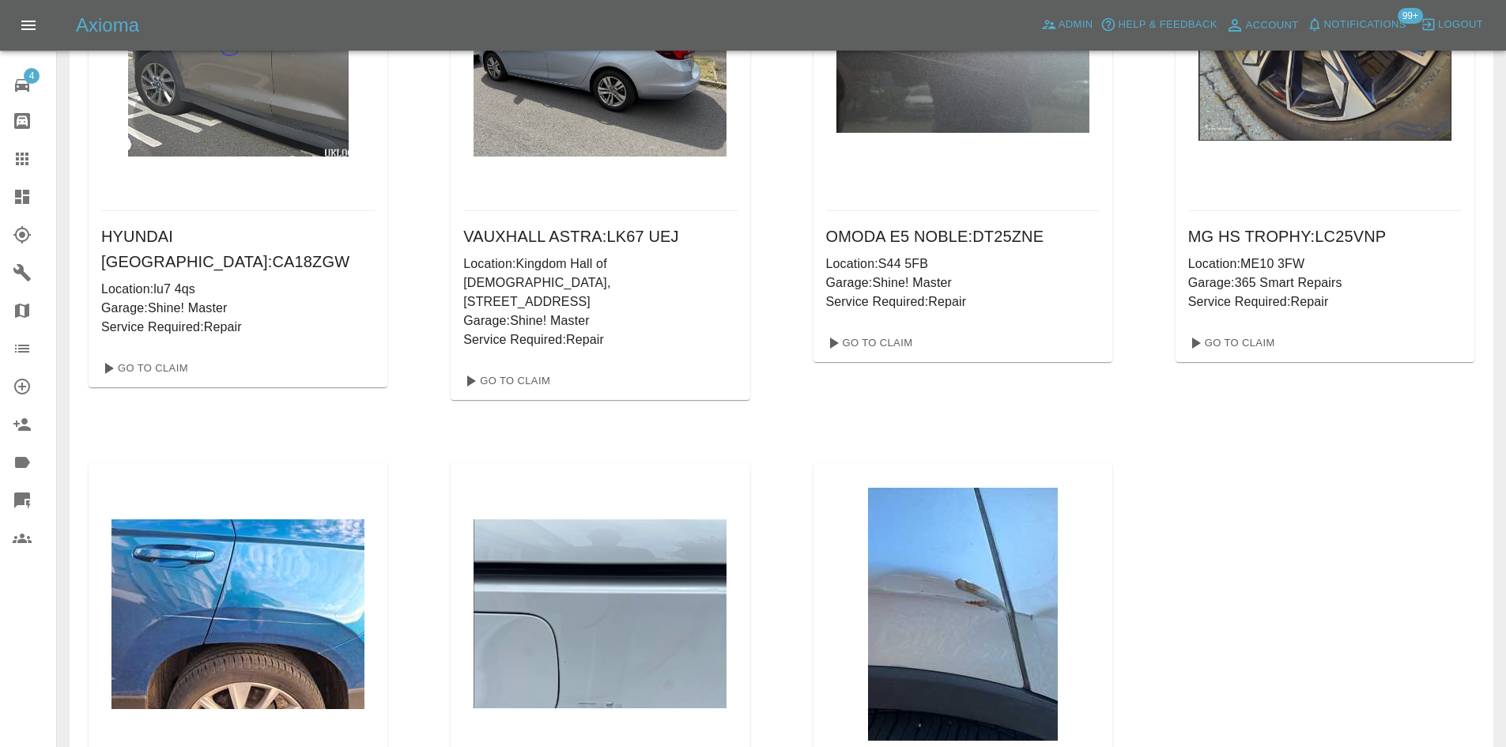
scroll to position [1546, 0]
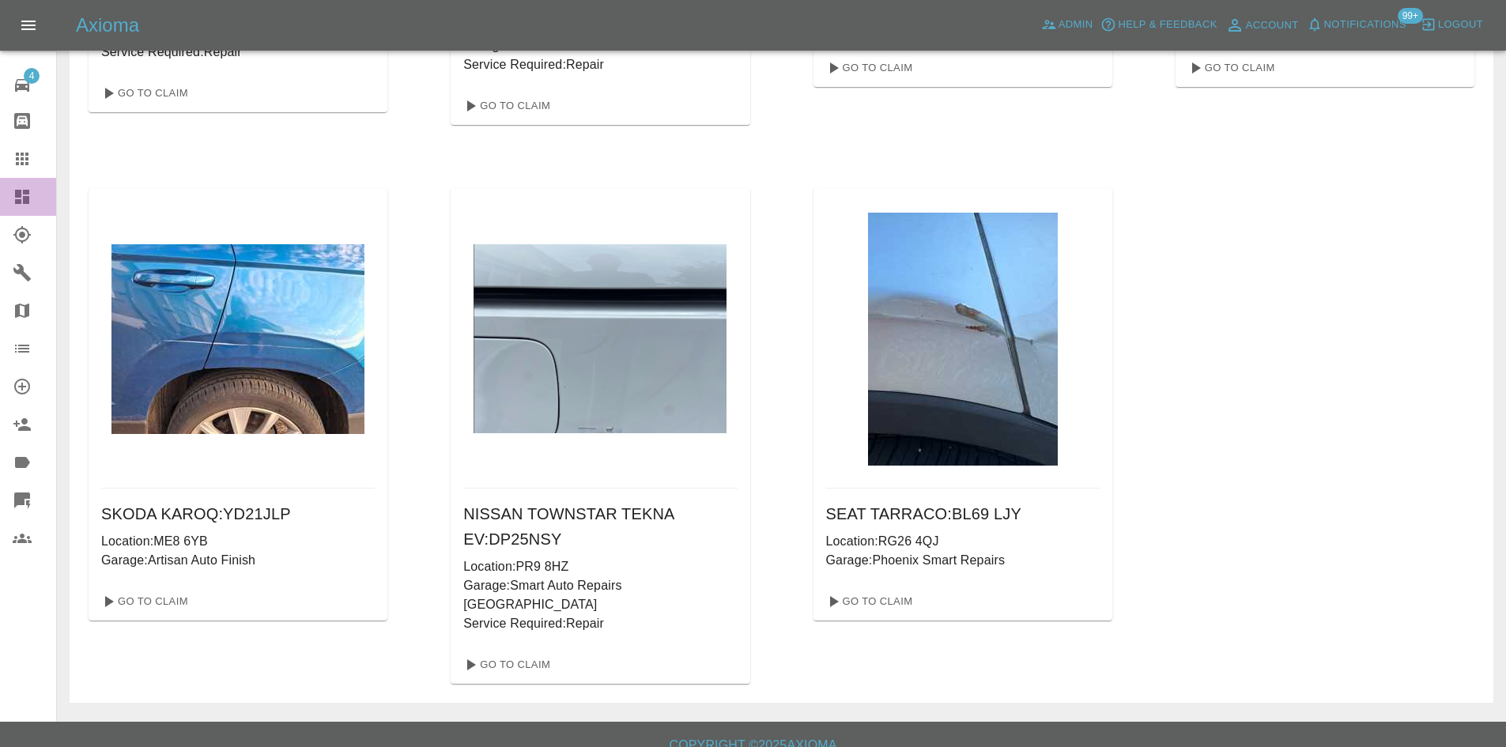
click at [19, 210] on link "Dashboard" at bounding box center [28, 197] width 56 height 38
